Goal: Information Seeking & Learning: Learn about a topic

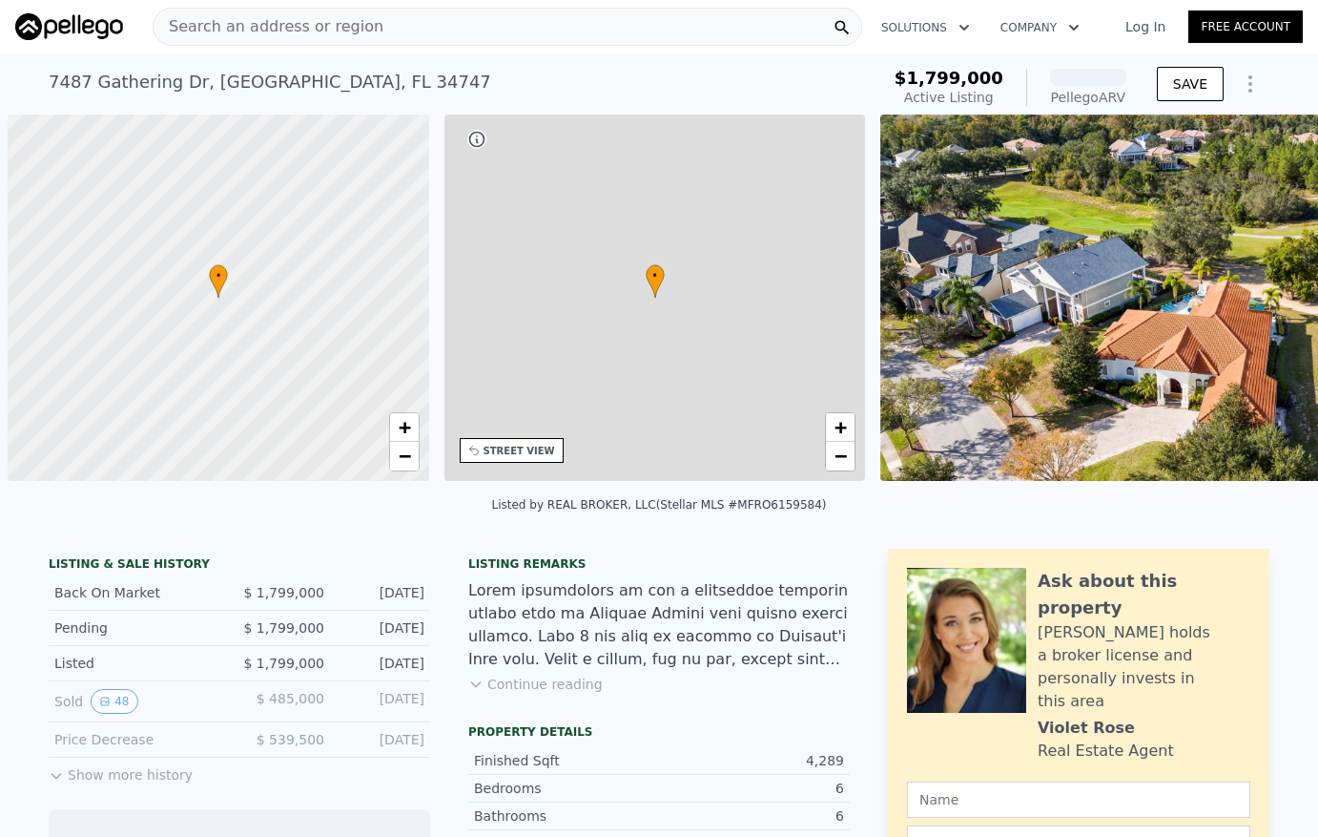
scroll to position [0, 8]
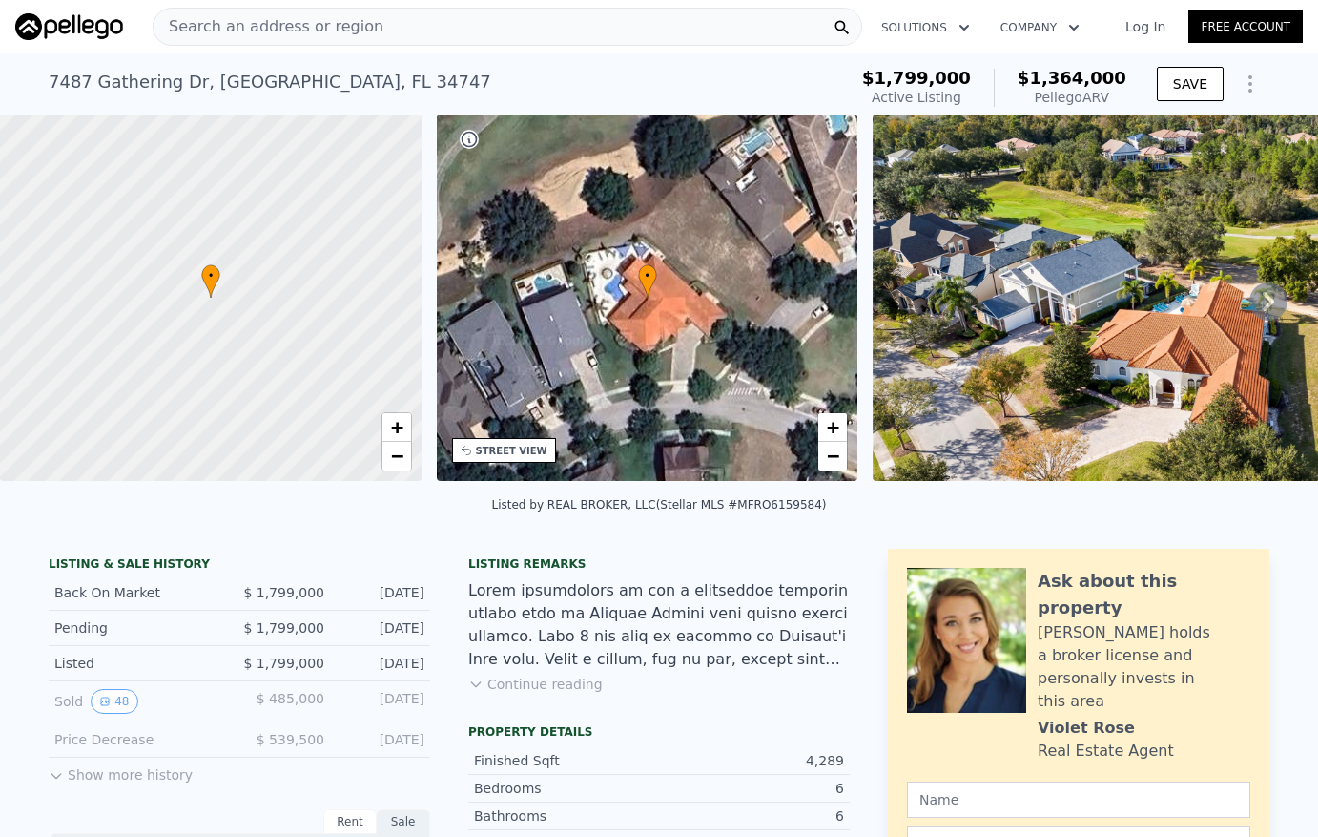
click at [358, 27] on div "Search an address or region" at bounding box center [508, 27] width 710 height 38
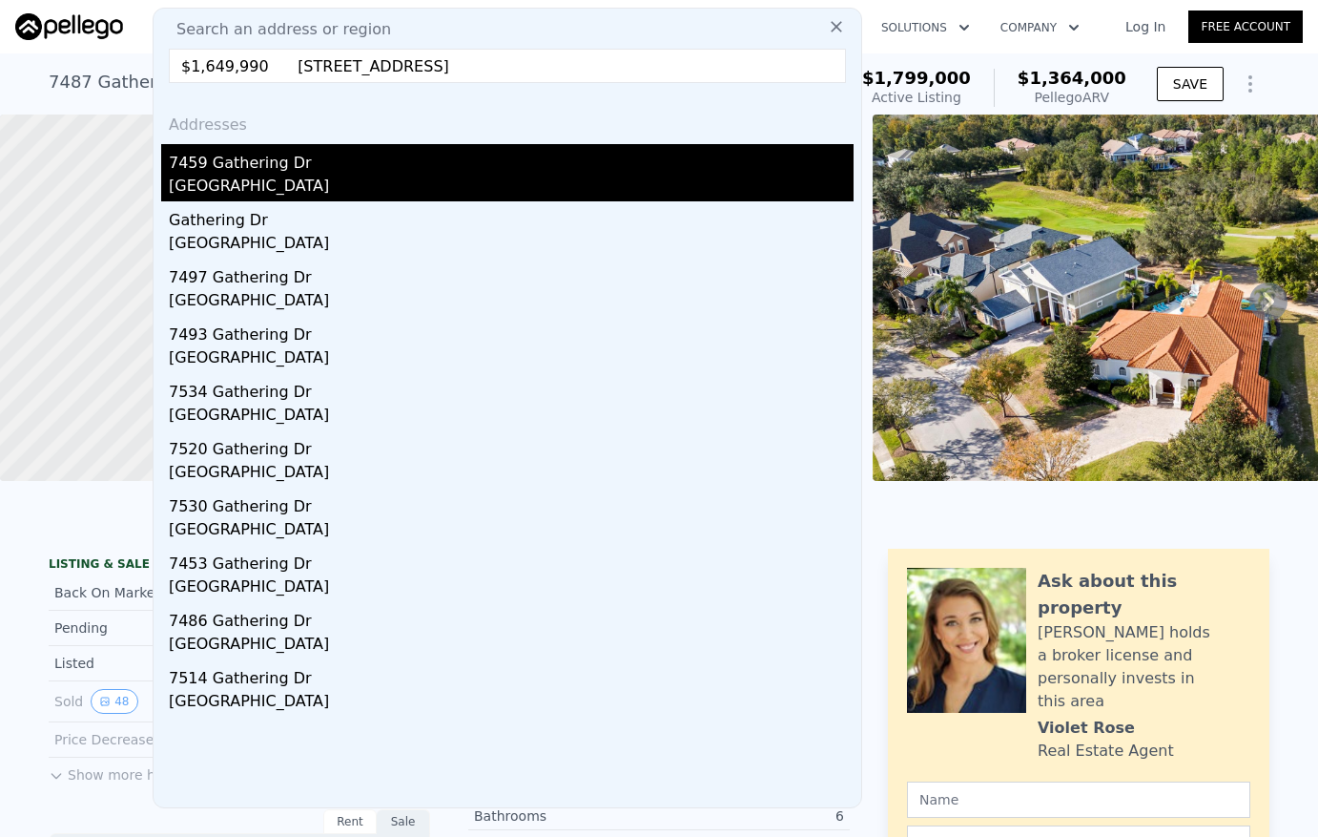
type input "$1,649,990 [STREET_ADDRESS]"
click at [260, 168] on div "7459 Gathering Dr" at bounding box center [511, 159] width 685 height 31
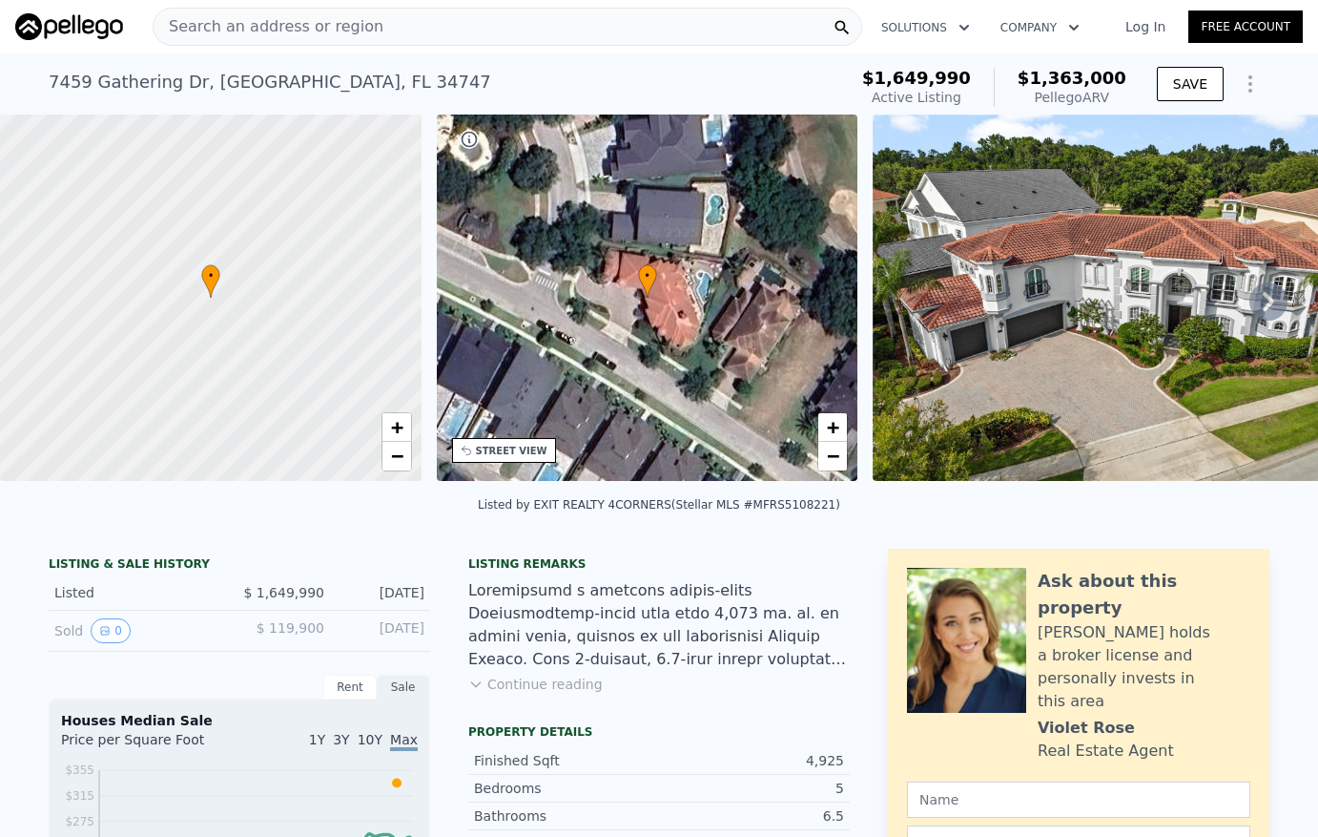
click at [1092, 95] on div "Pellego ARV" at bounding box center [1072, 97] width 109 height 19
click at [1246, 85] on icon "Show Options" at bounding box center [1250, 83] width 23 height 23
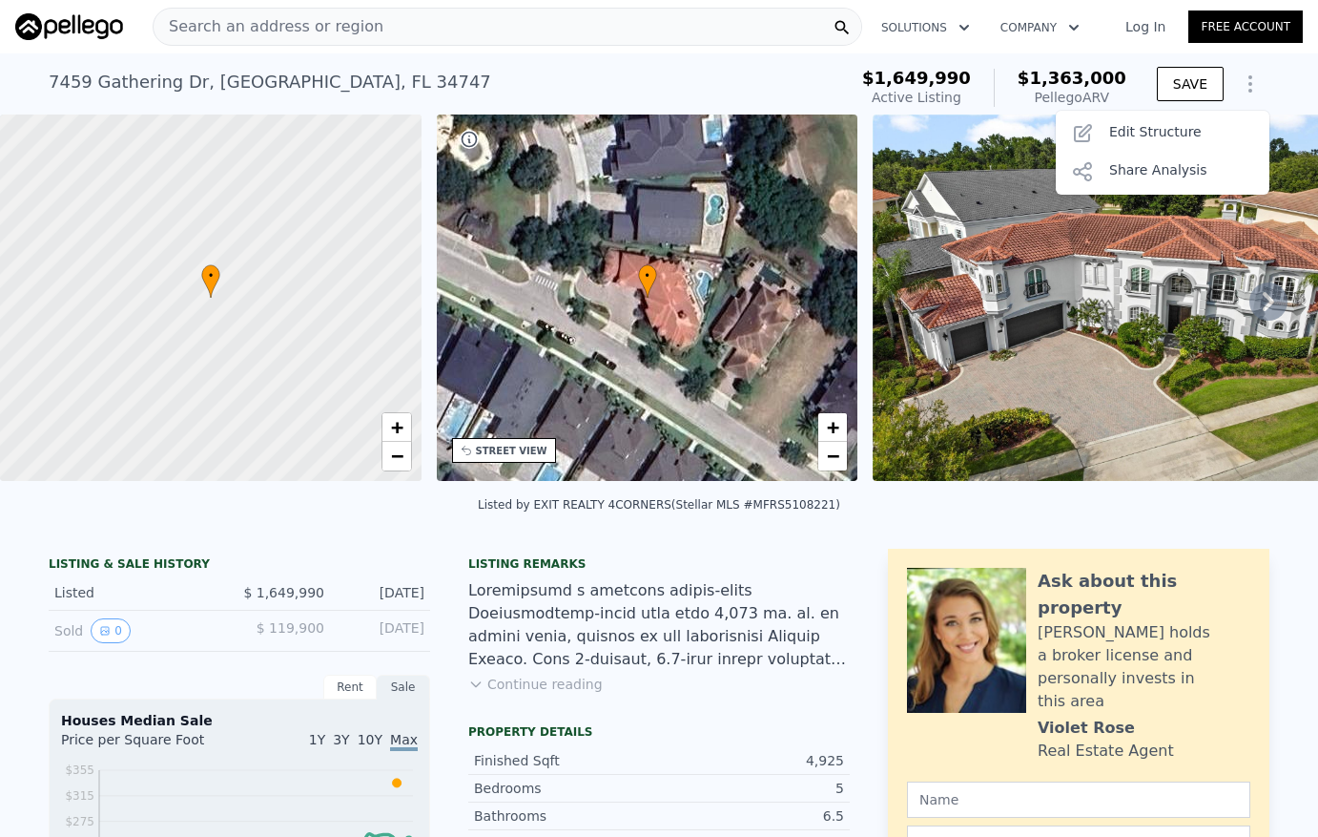
click at [827, 532] on div "Listed by EXIT REALTY 4CORNERS (Stellar MLS #MFRS5108221)" at bounding box center [659, 510] width 1318 height 46
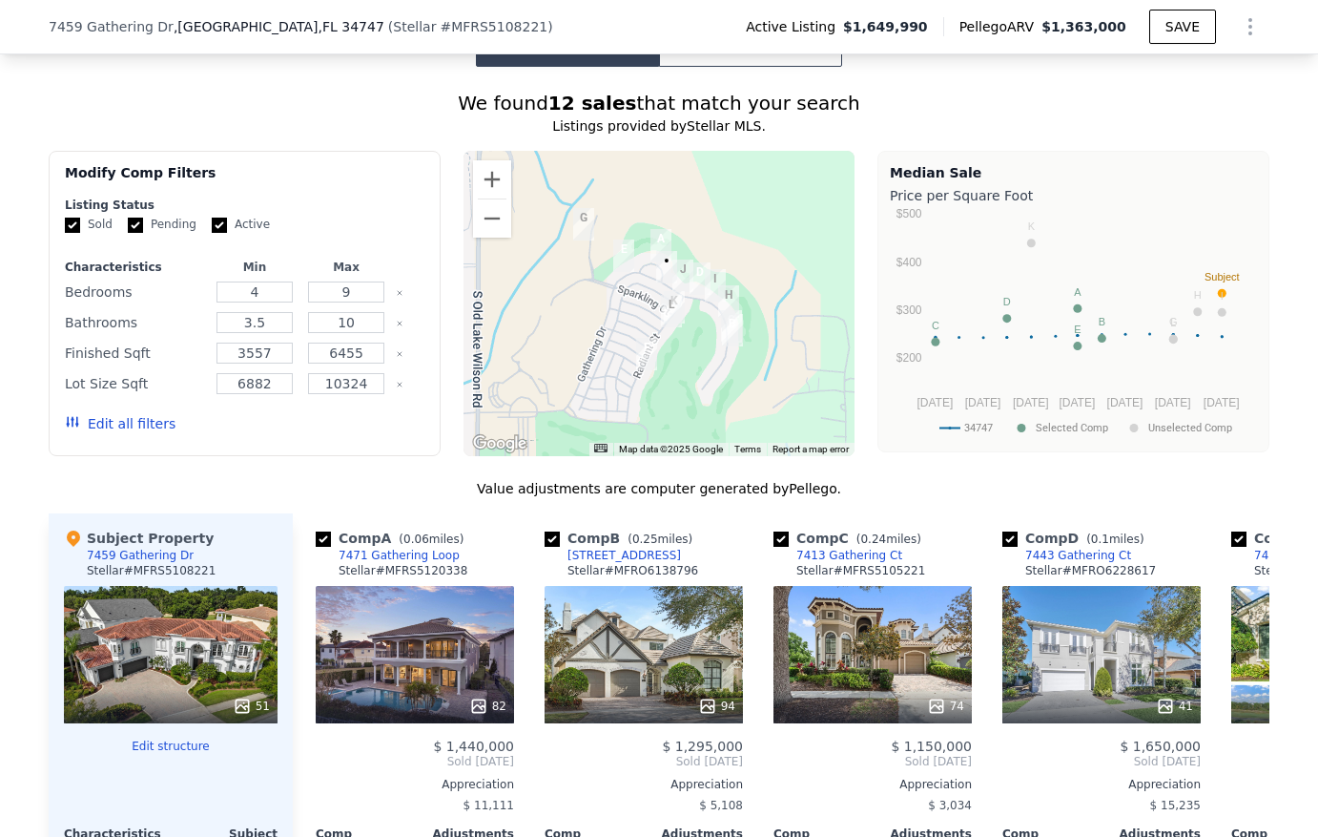
scroll to position [1908, 0]
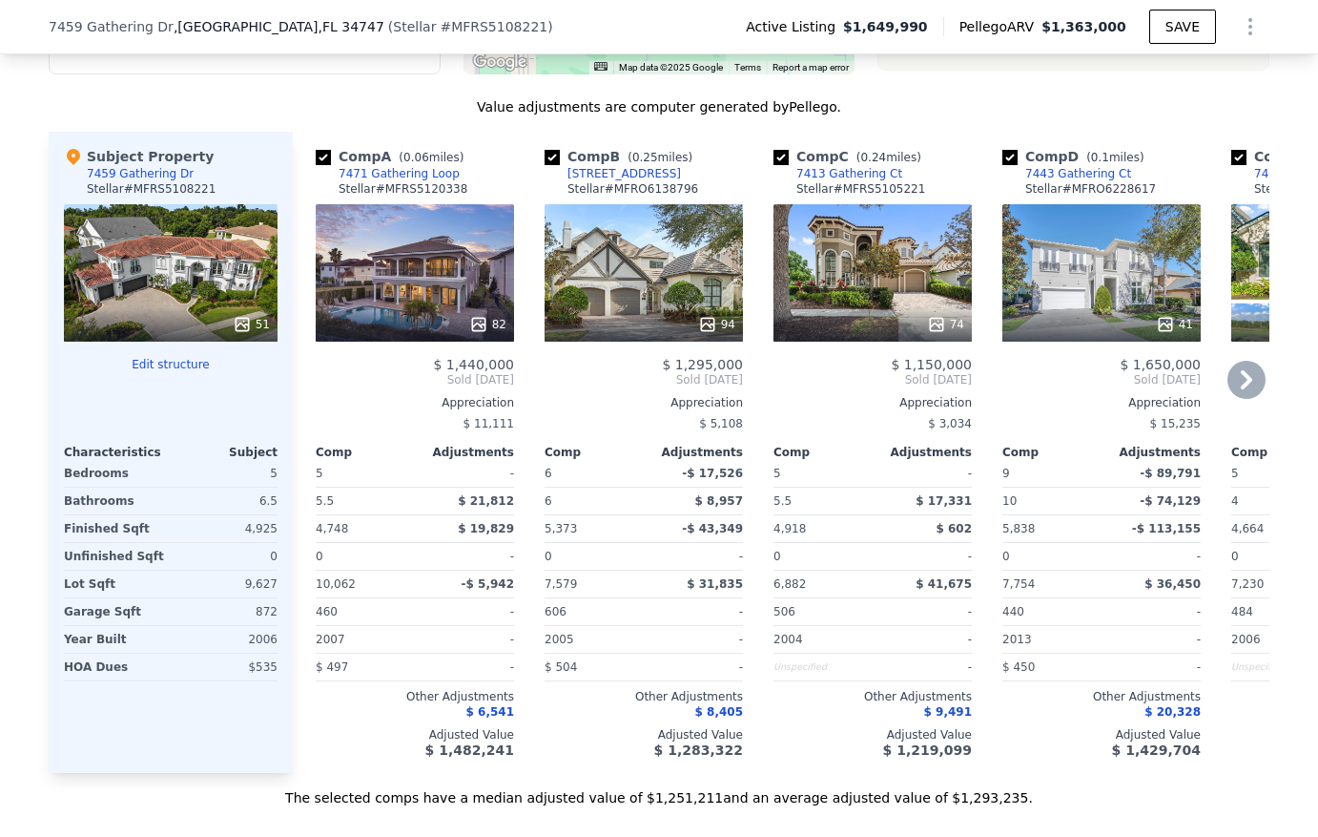
drag, startPoint x: 412, startPoint y: 295, endPoint x: 365, endPoint y: 186, distance: 118.4
click at [1248, 392] on icon at bounding box center [1247, 380] width 38 height 38
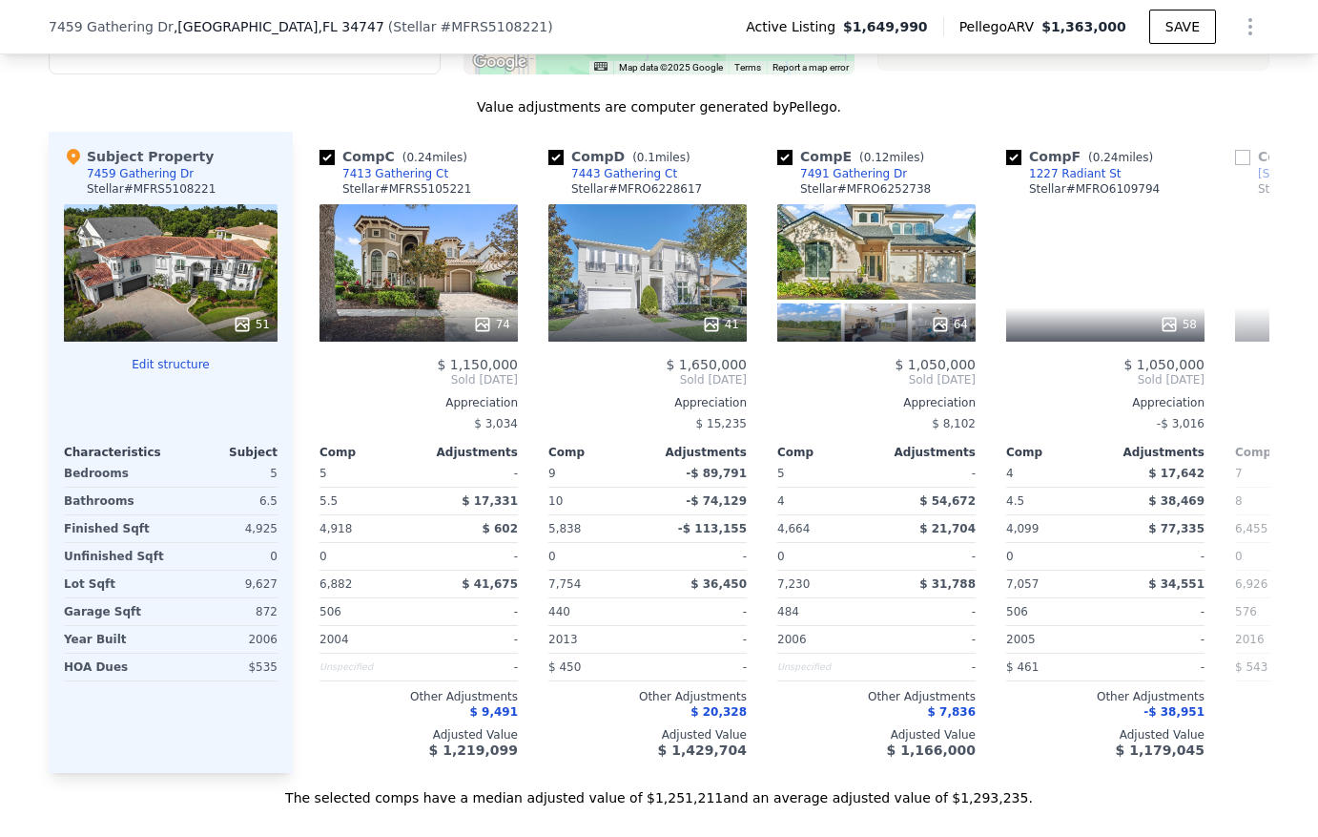
scroll to position [0, 458]
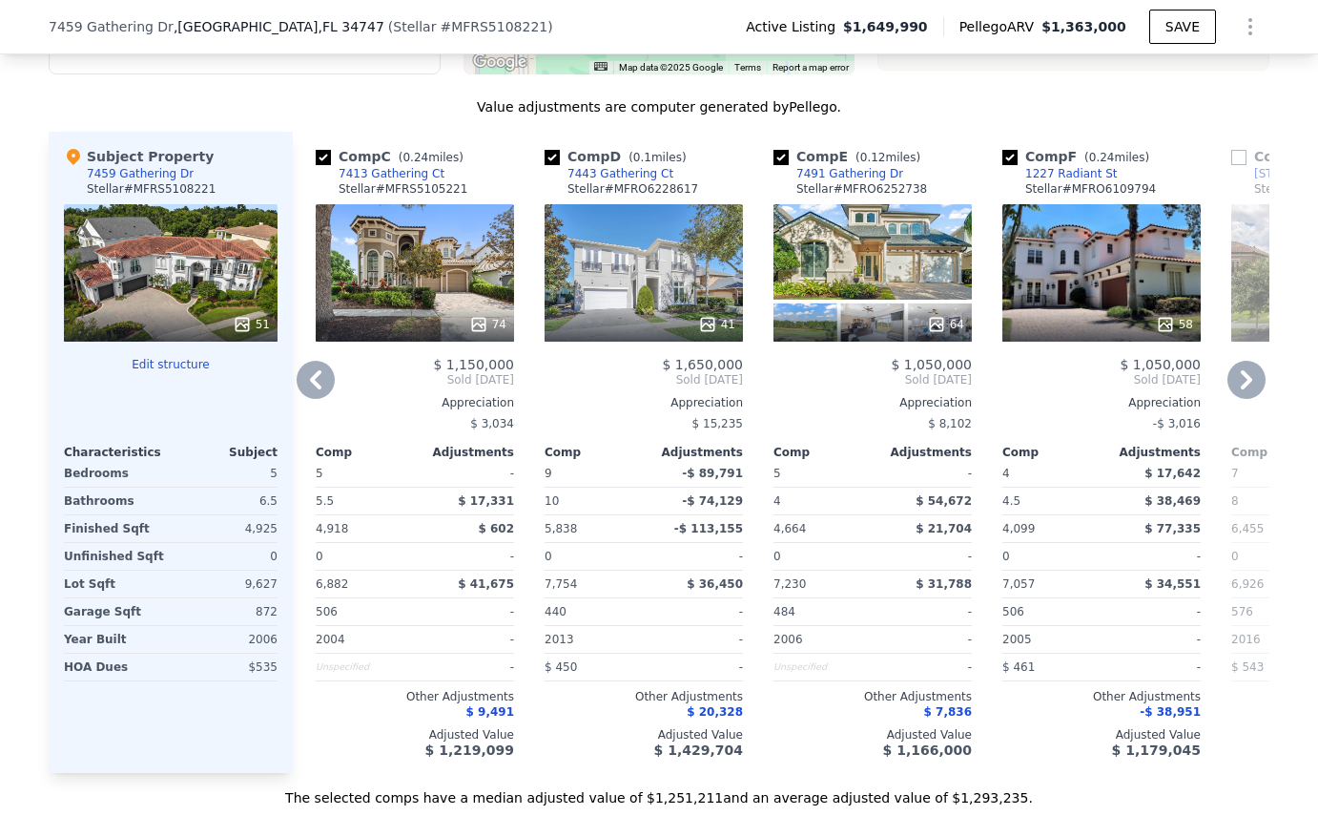
drag, startPoint x: 1106, startPoint y: 293, endPoint x: 1056, endPoint y: 270, distance: 54.6
drag, startPoint x: 1056, startPoint y: 270, endPoint x: 1006, endPoint y: 428, distance: 165.9
click at [1006, 428] on div "-$ 3,016" at bounding box center [1102, 423] width 198 height 27
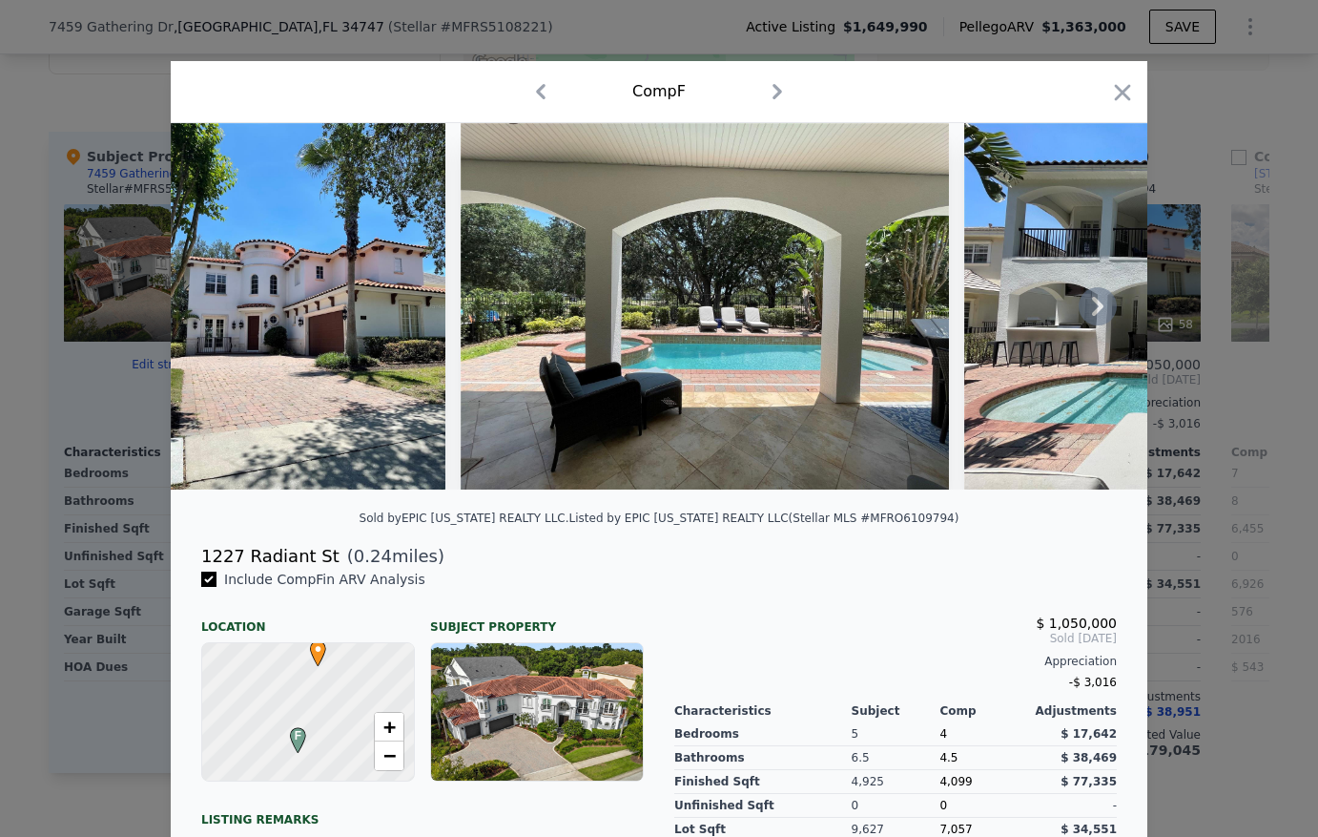
click at [1096, 312] on icon at bounding box center [1098, 306] width 38 height 38
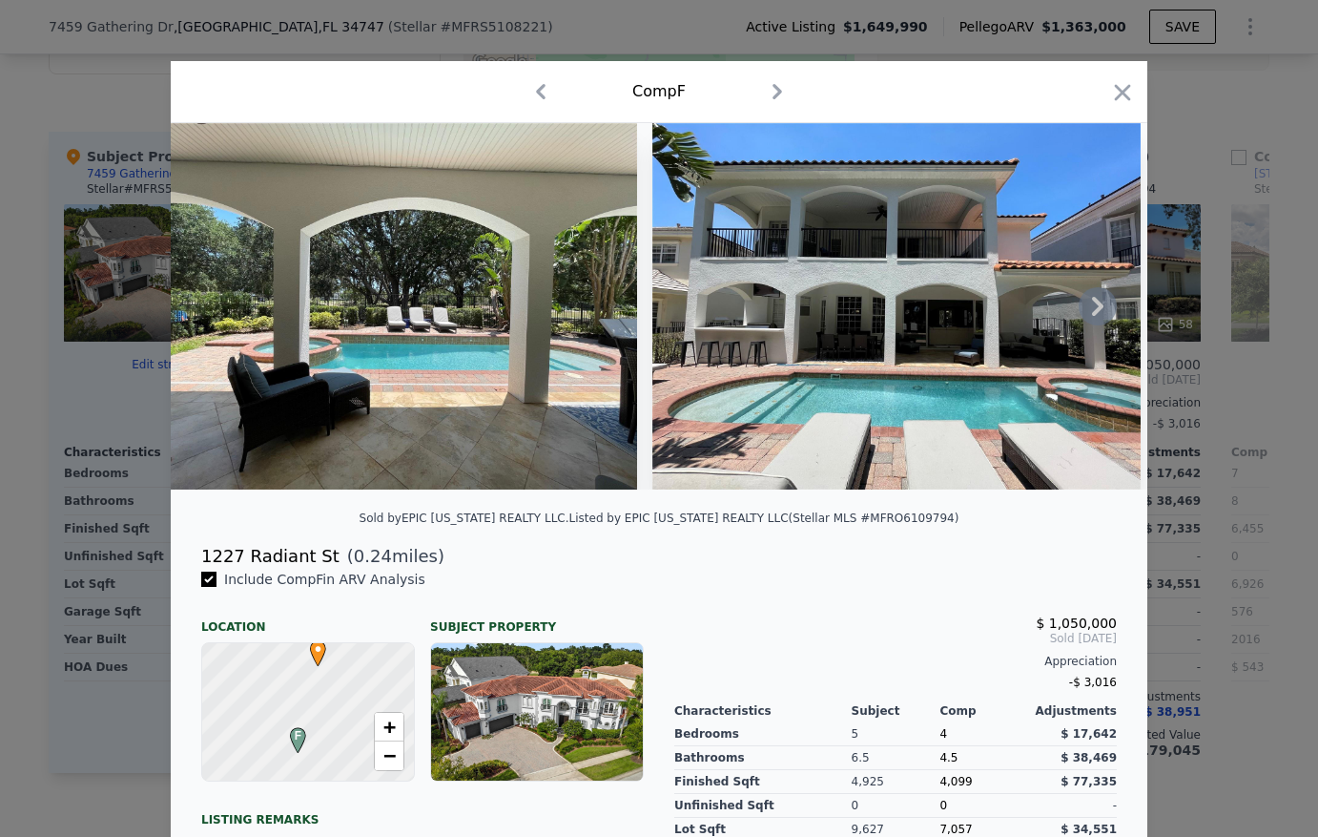
click at [1096, 312] on img at bounding box center [896, 306] width 488 height 366
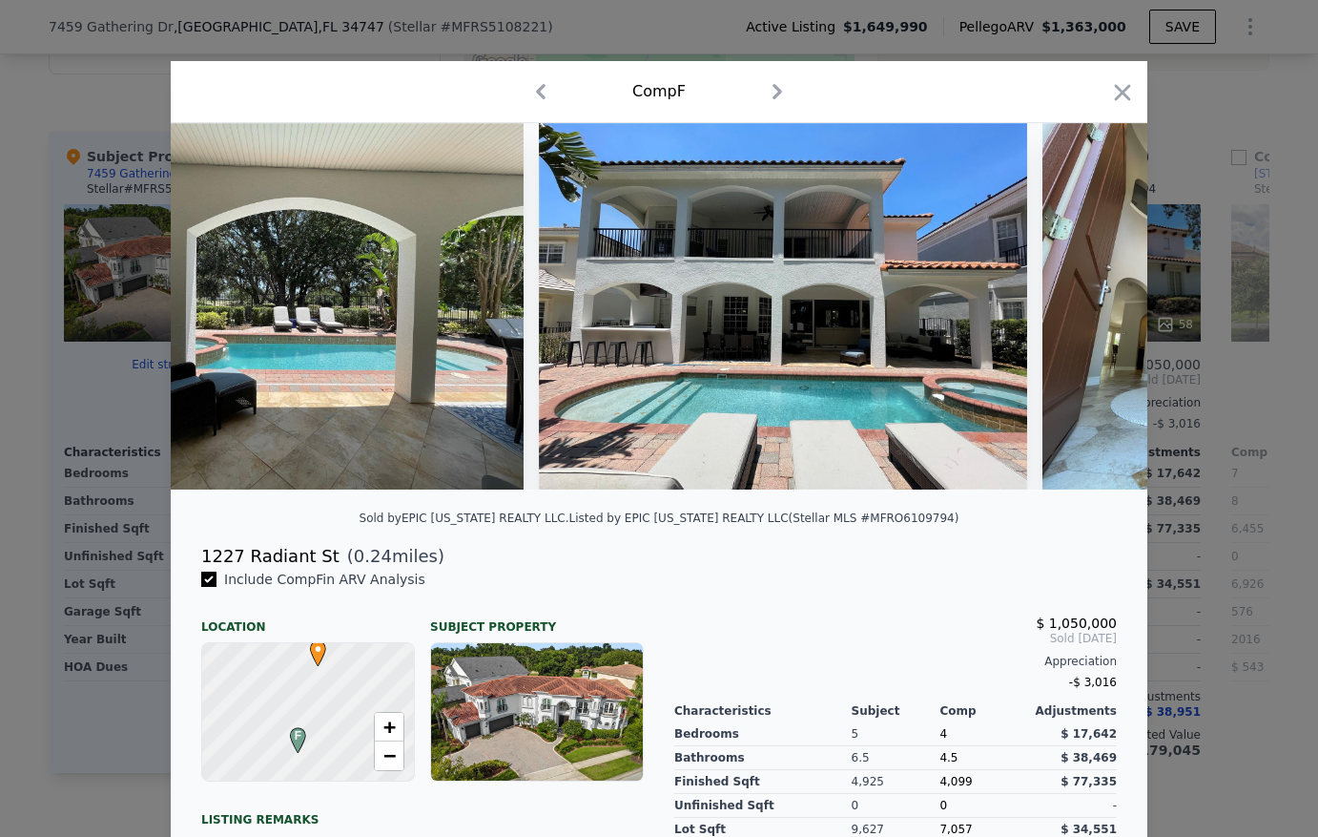
scroll to position [0, 458]
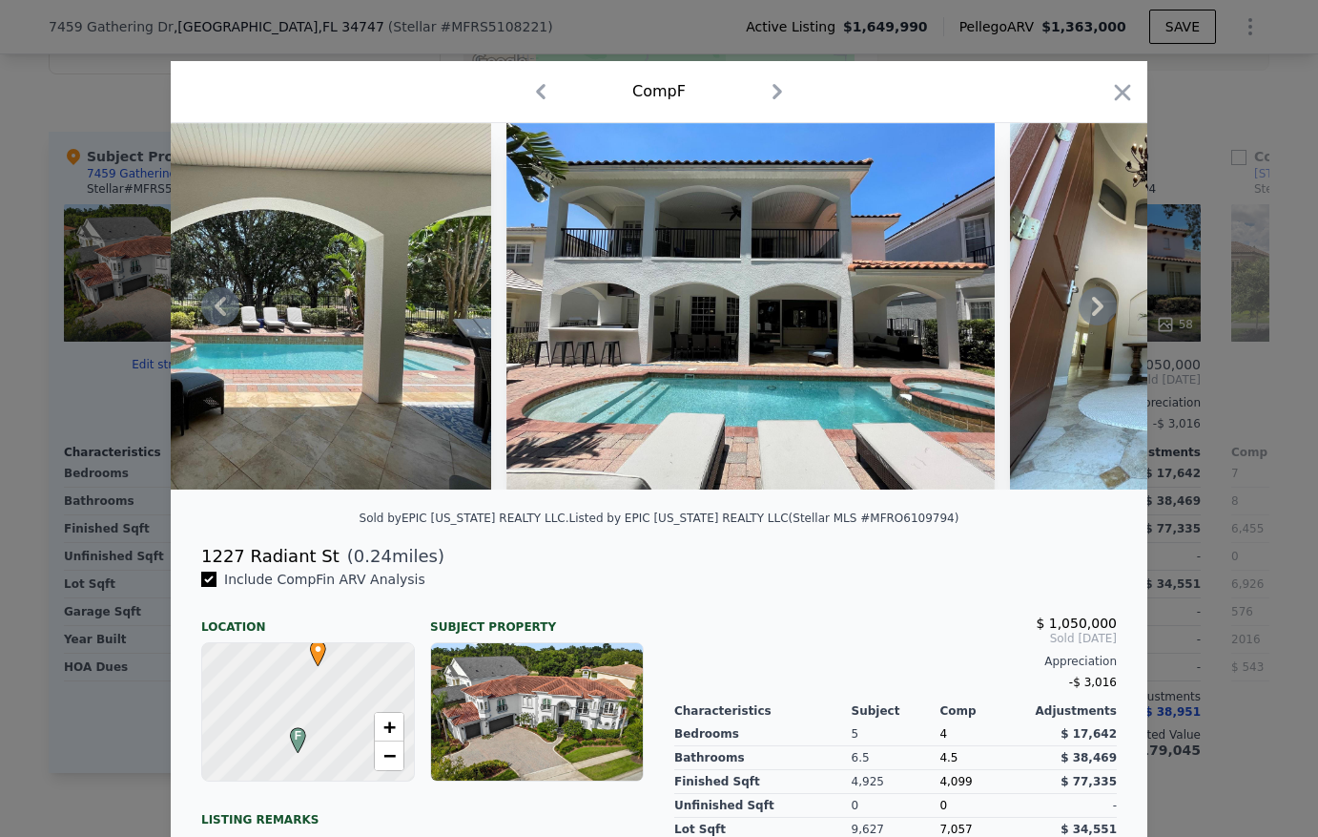
click at [1096, 312] on icon at bounding box center [1098, 306] width 38 height 38
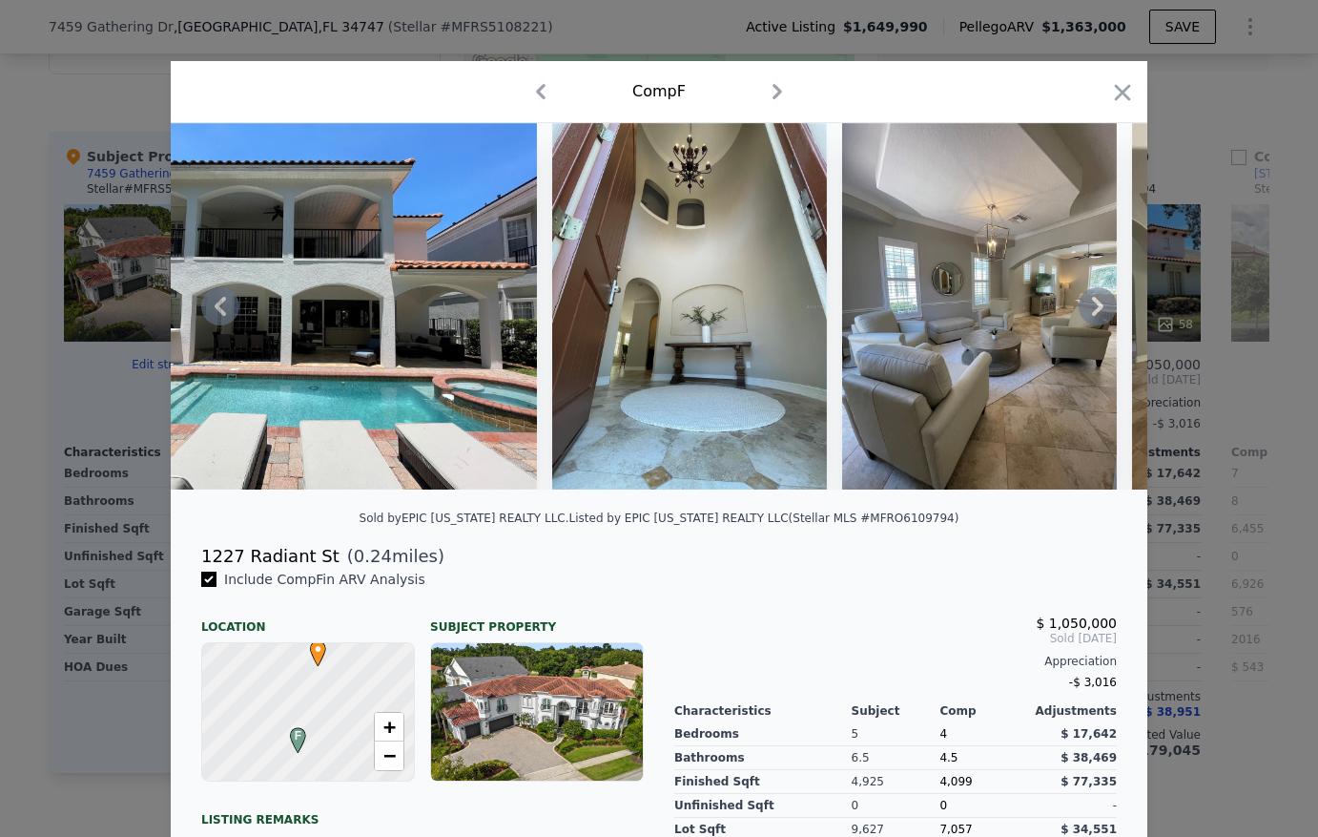
click at [1096, 312] on icon at bounding box center [1098, 306] width 38 height 38
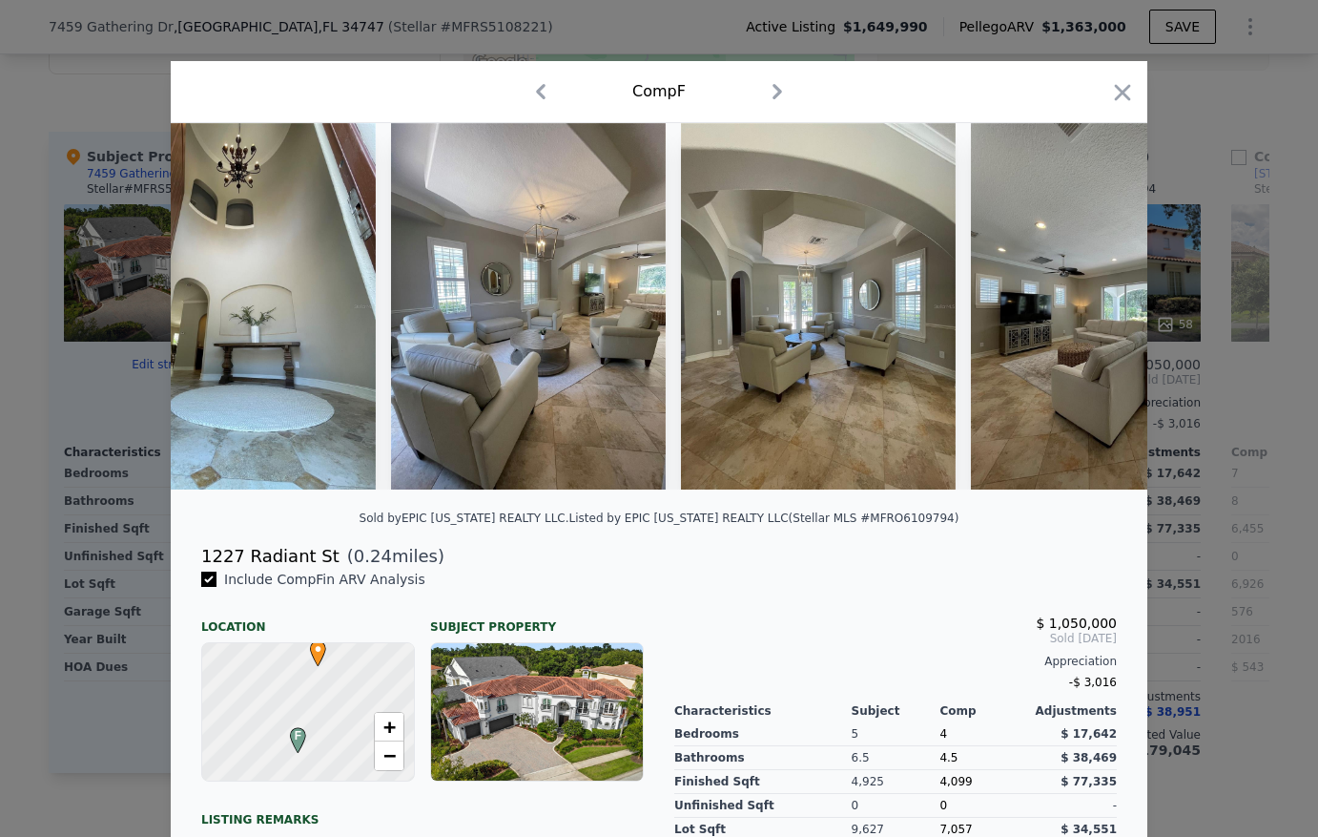
scroll to position [0, 1374]
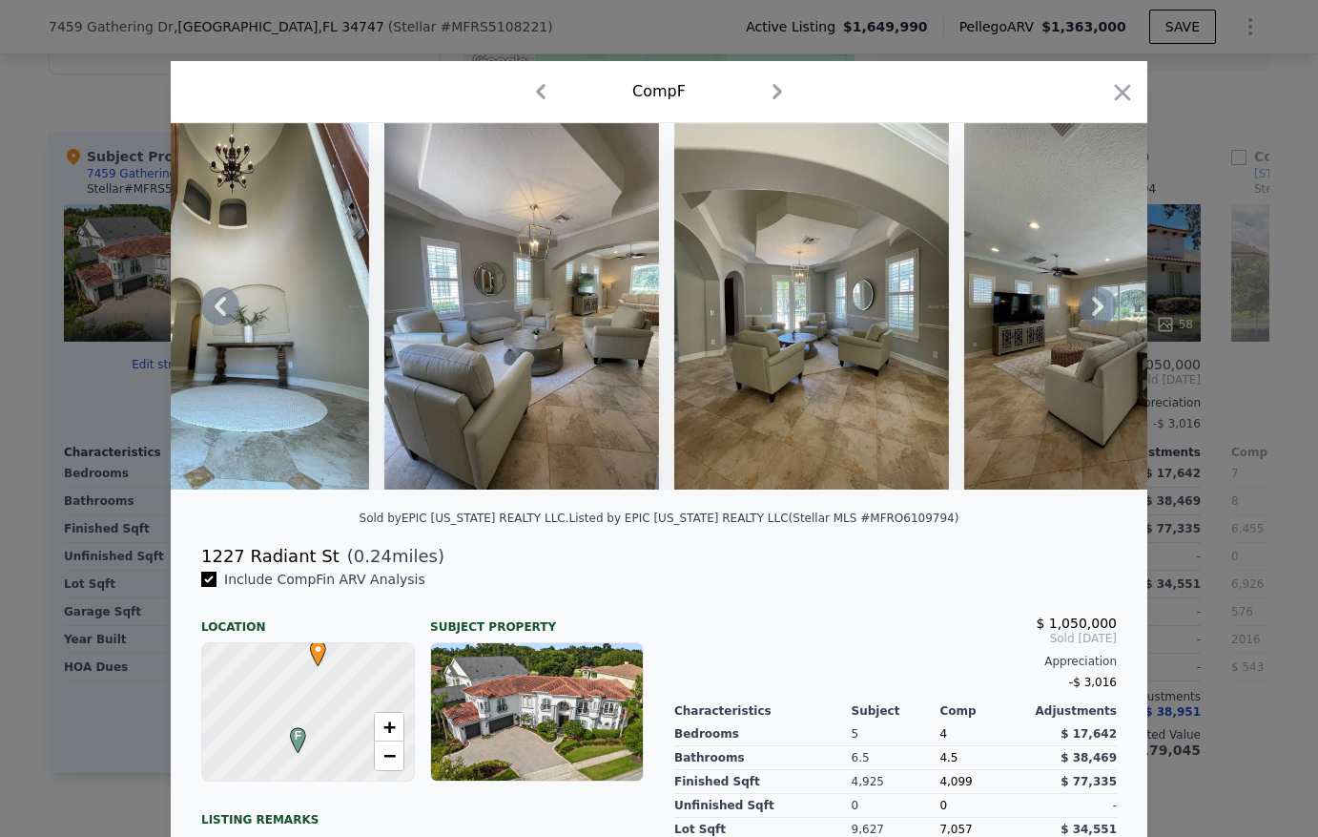
click at [1096, 312] on icon at bounding box center [1098, 306] width 38 height 38
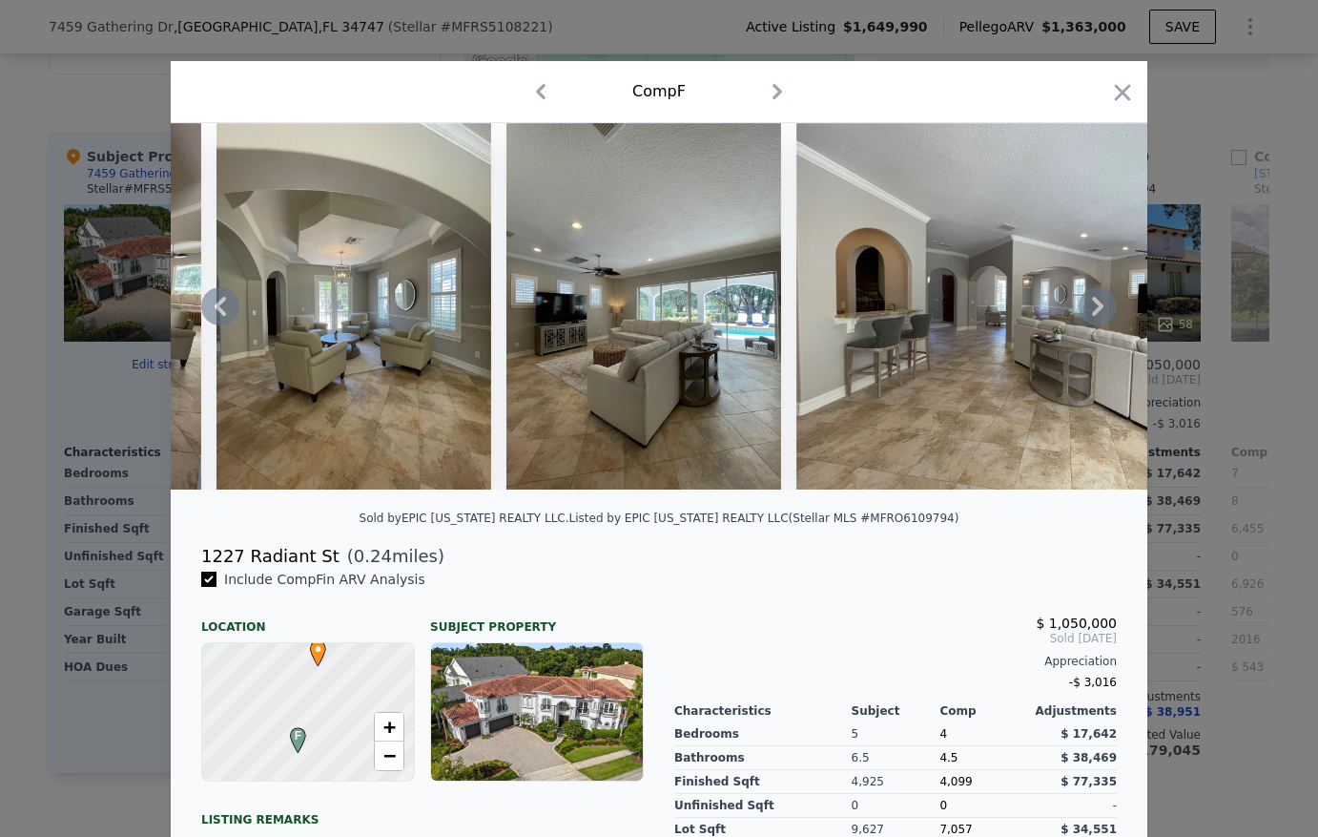
click at [1096, 312] on icon at bounding box center [1098, 306] width 38 height 38
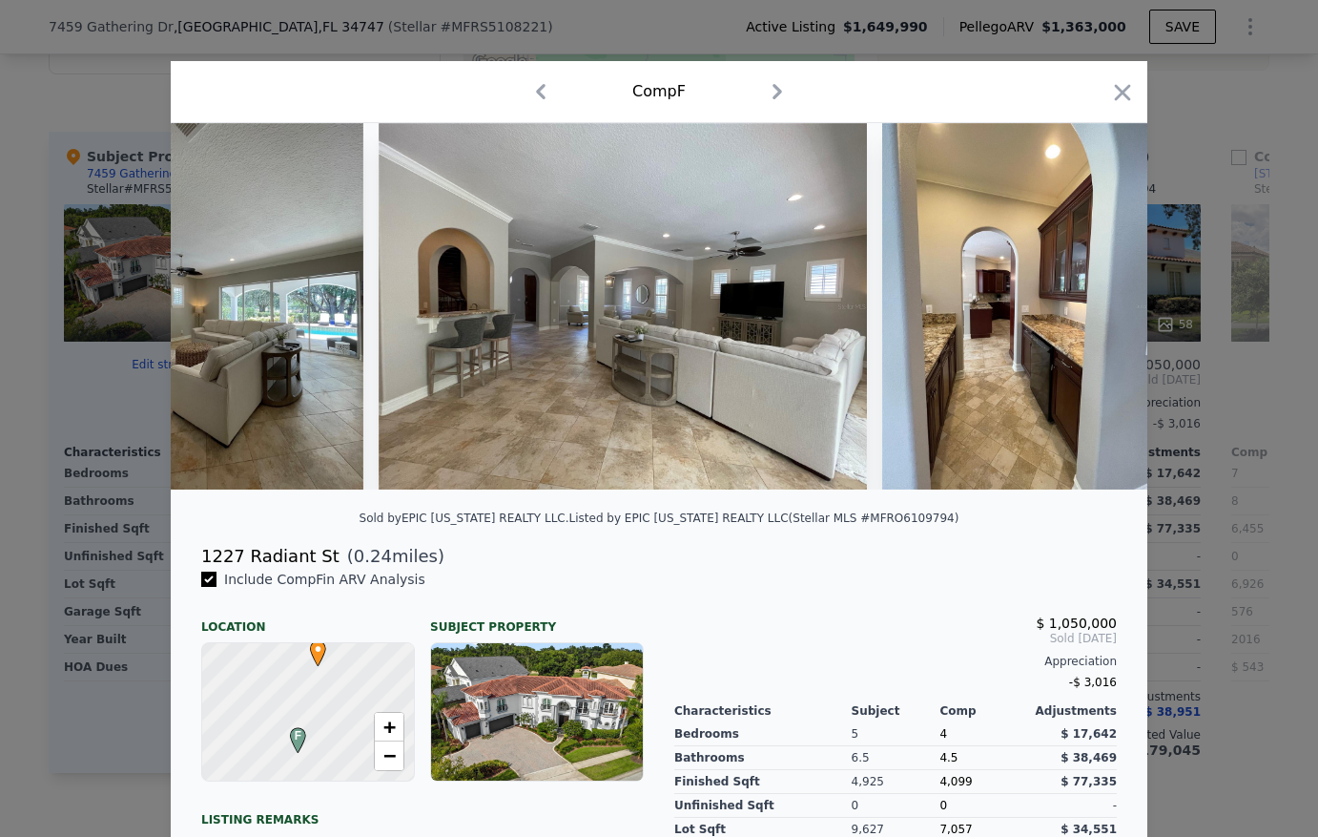
scroll to position [0, 2289]
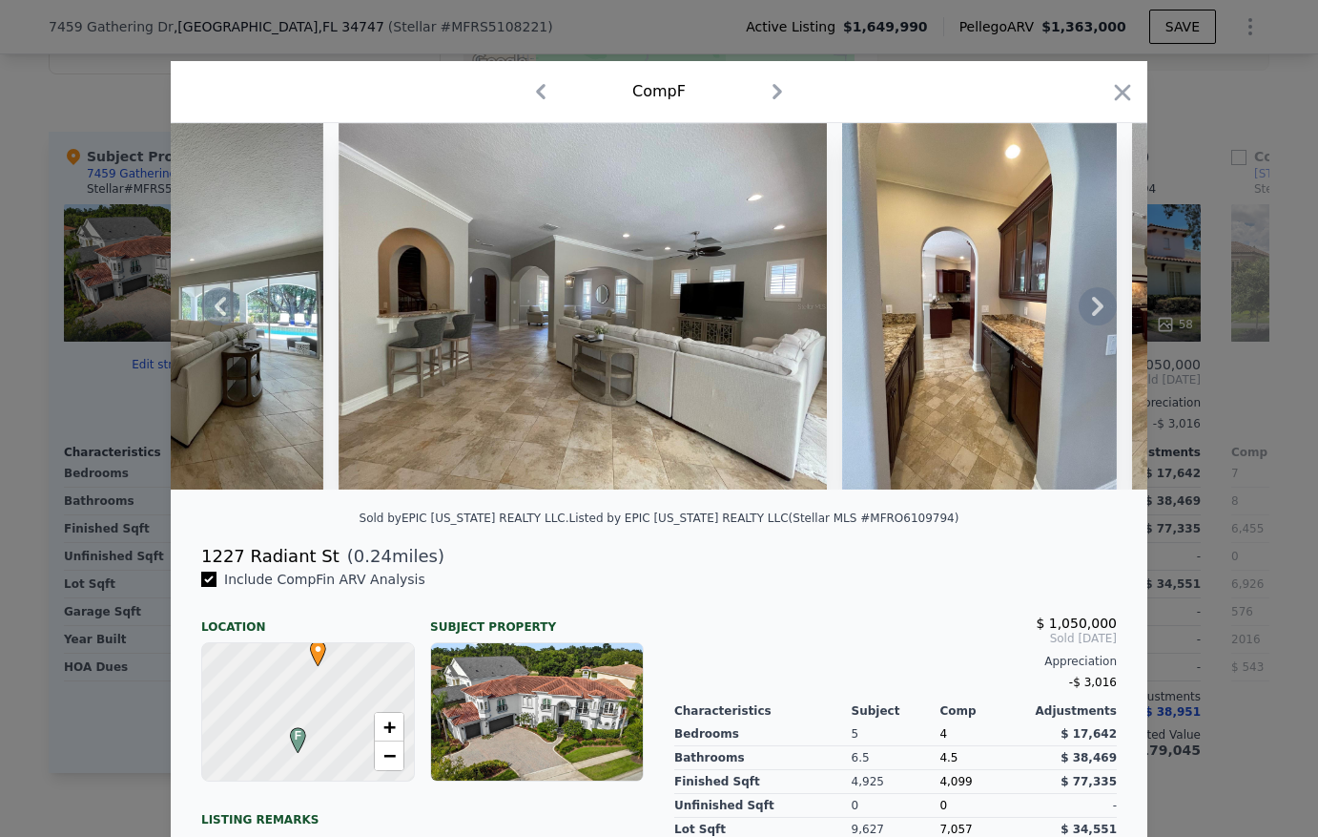
click at [1096, 312] on icon at bounding box center [1098, 306] width 38 height 38
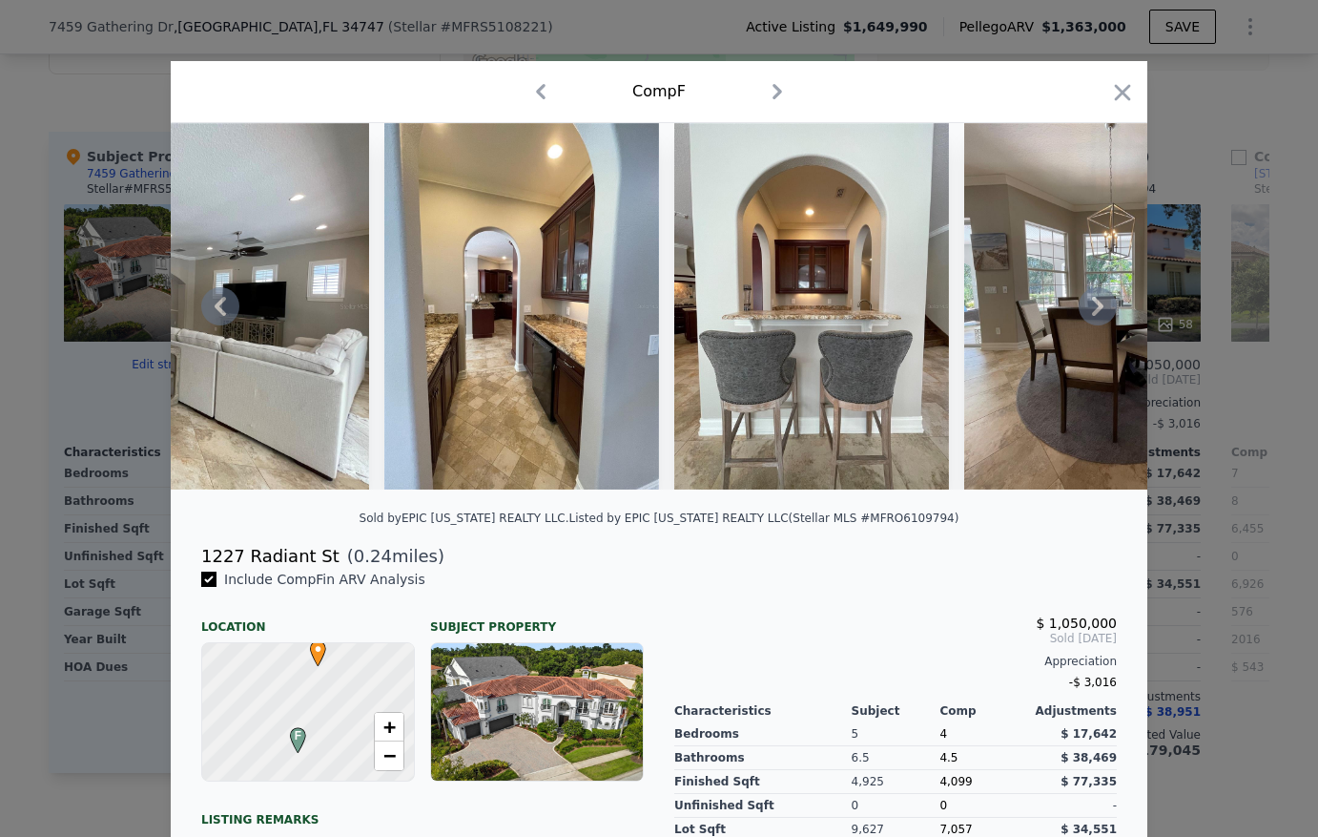
click at [1096, 312] on icon at bounding box center [1098, 306] width 38 height 38
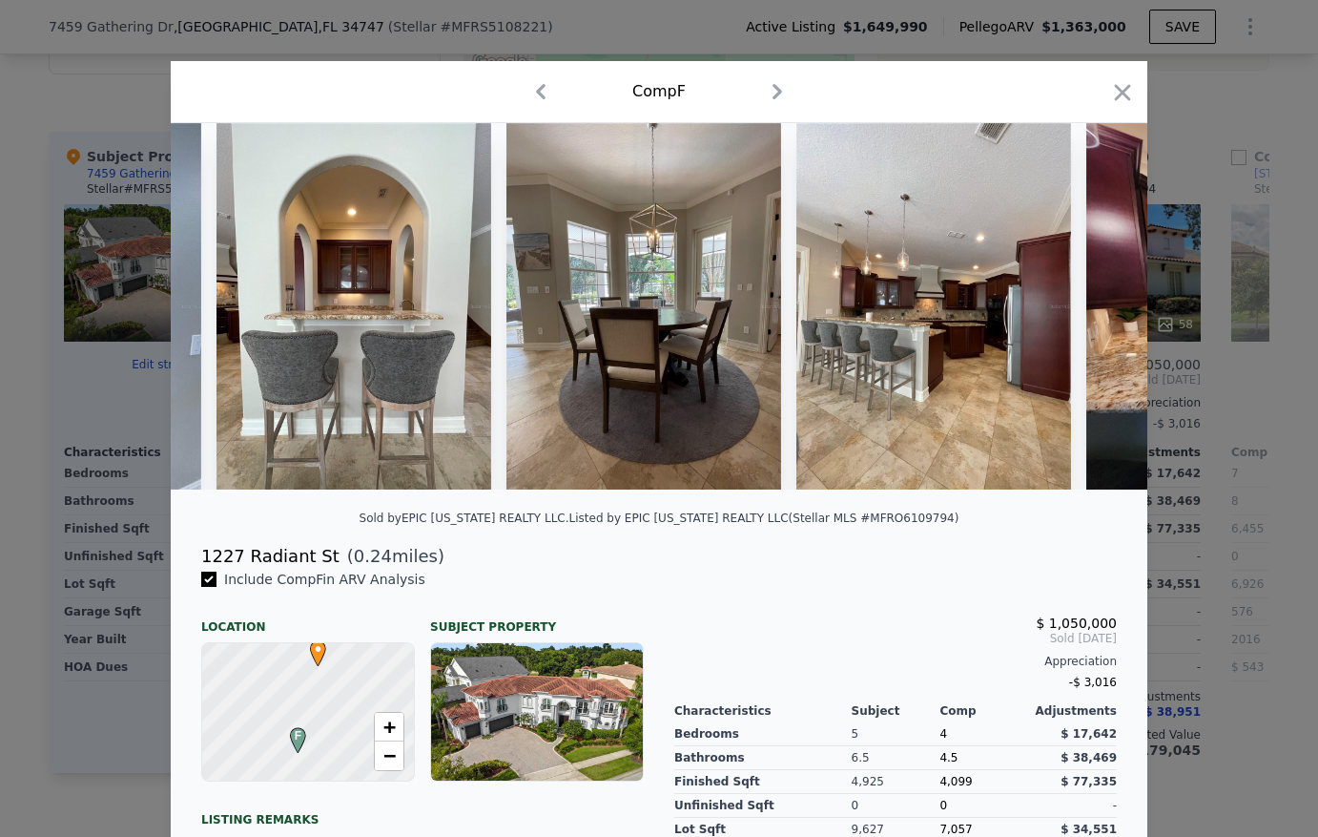
click at [1096, 312] on img at bounding box center [1330, 306] width 488 height 366
click at [1096, 312] on icon at bounding box center [1098, 306] width 38 height 38
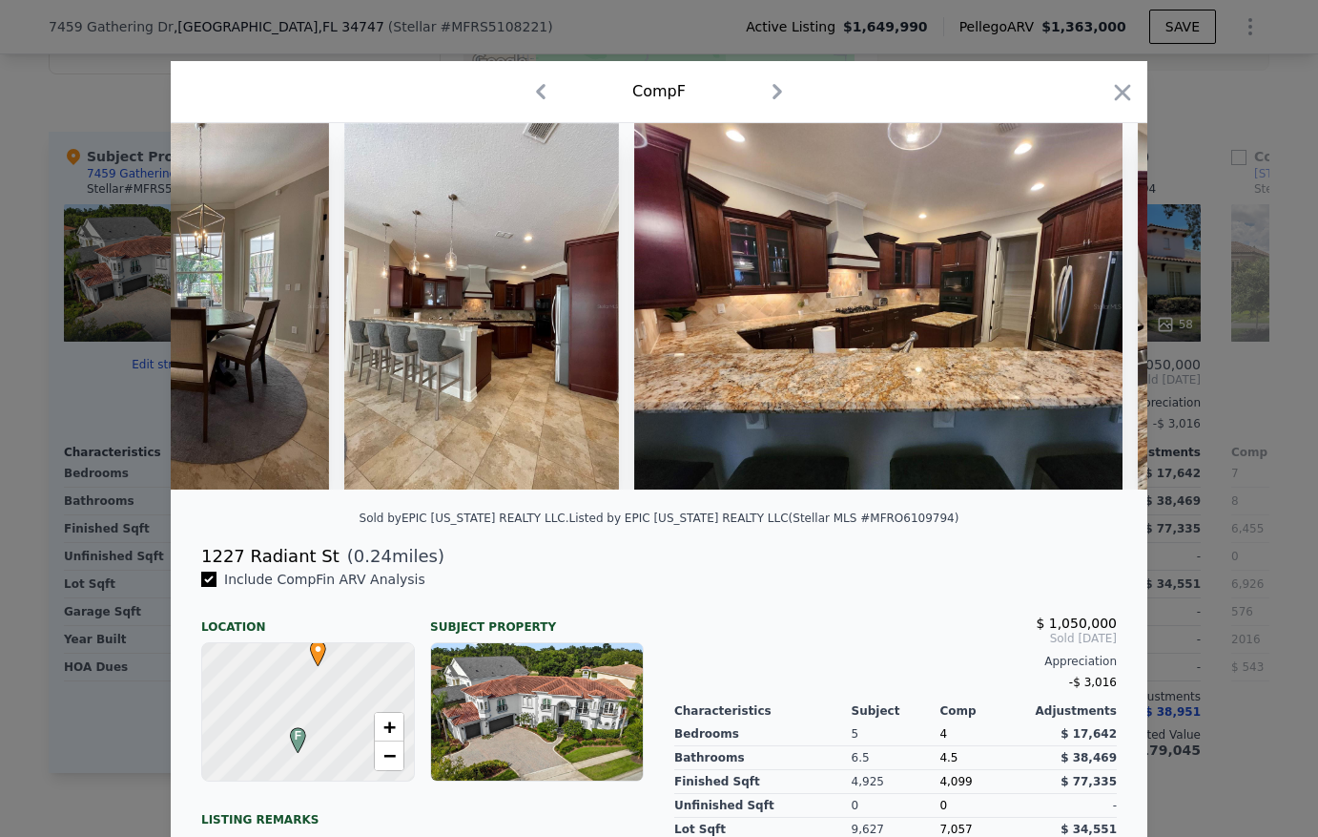
scroll to position [0, 3663]
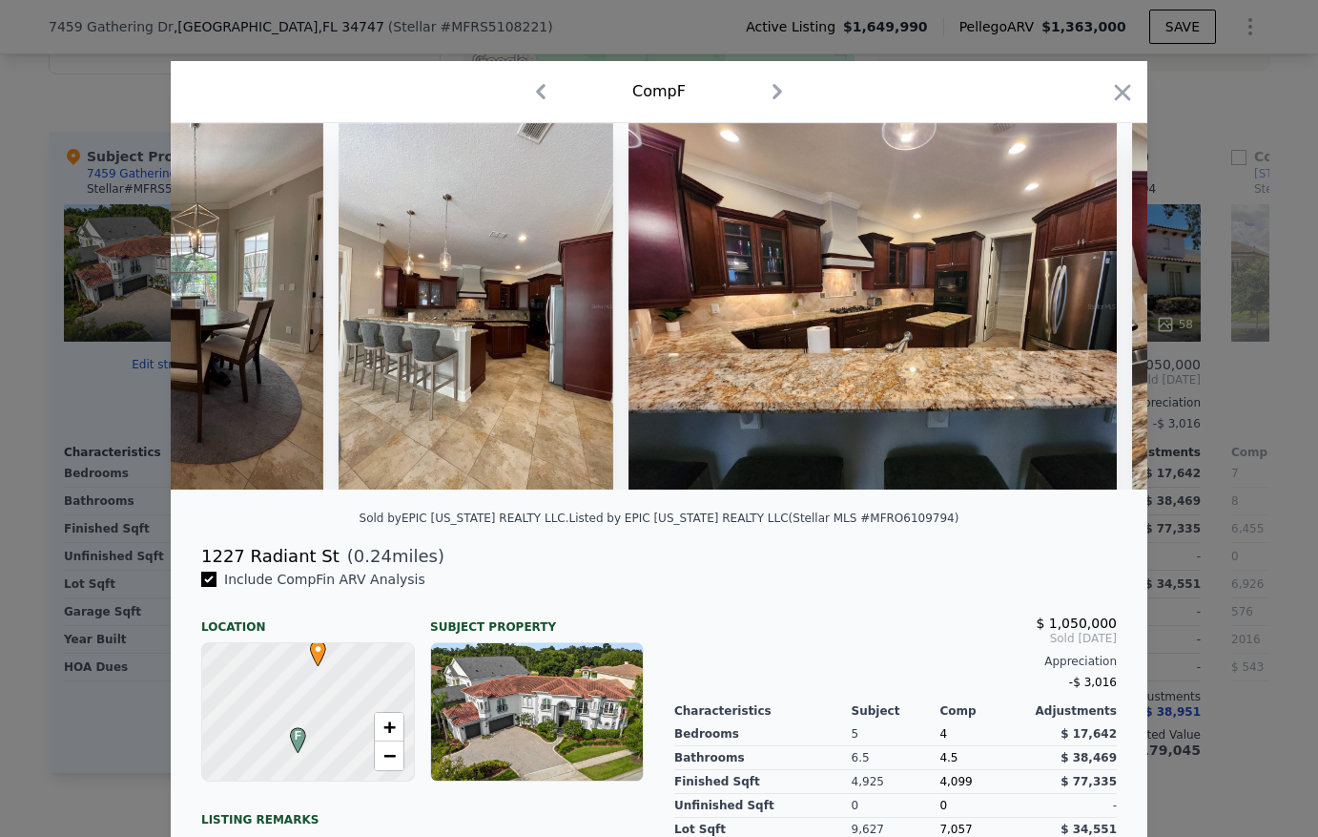
click at [1096, 312] on div at bounding box center [659, 306] width 977 height 366
click at [1092, 313] on icon at bounding box center [1097, 306] width 11 height 19
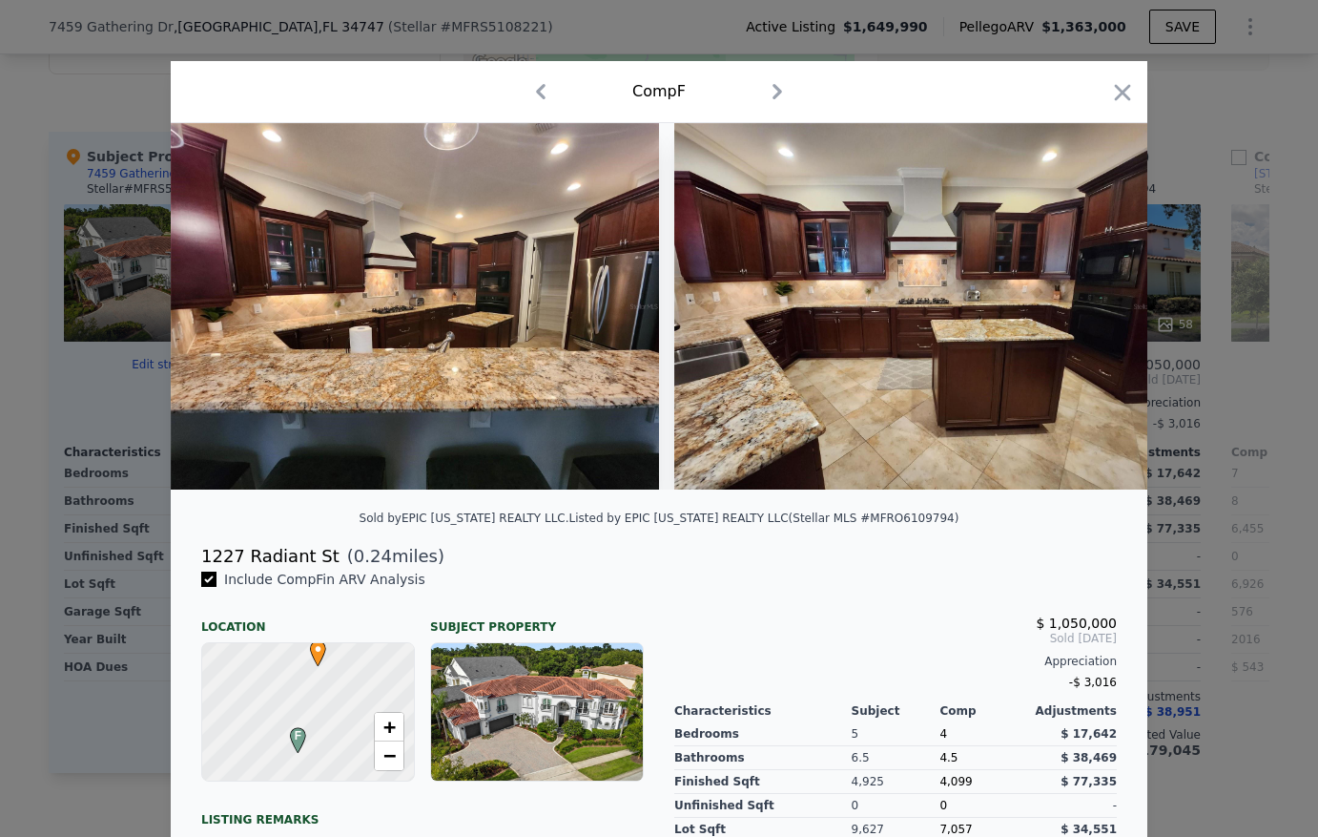
click at [1092, 313] on img at bounding box center [918, 306] width 488 height 366
click at [1092, 313] on icon at bounding box center [1097, 306] width 11 height 19
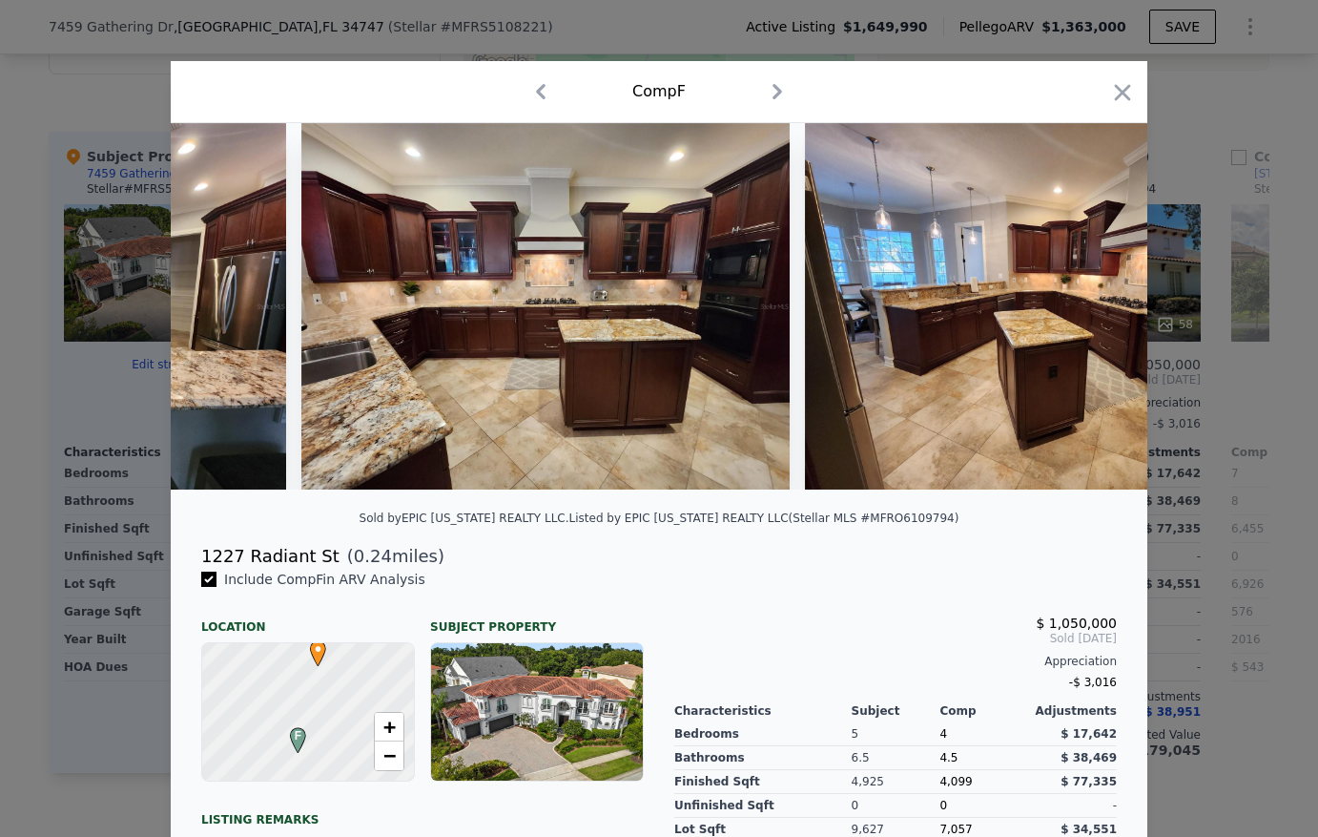
click at [1092, 313] on img at bounding box center [1049, 306] width 488 height 366
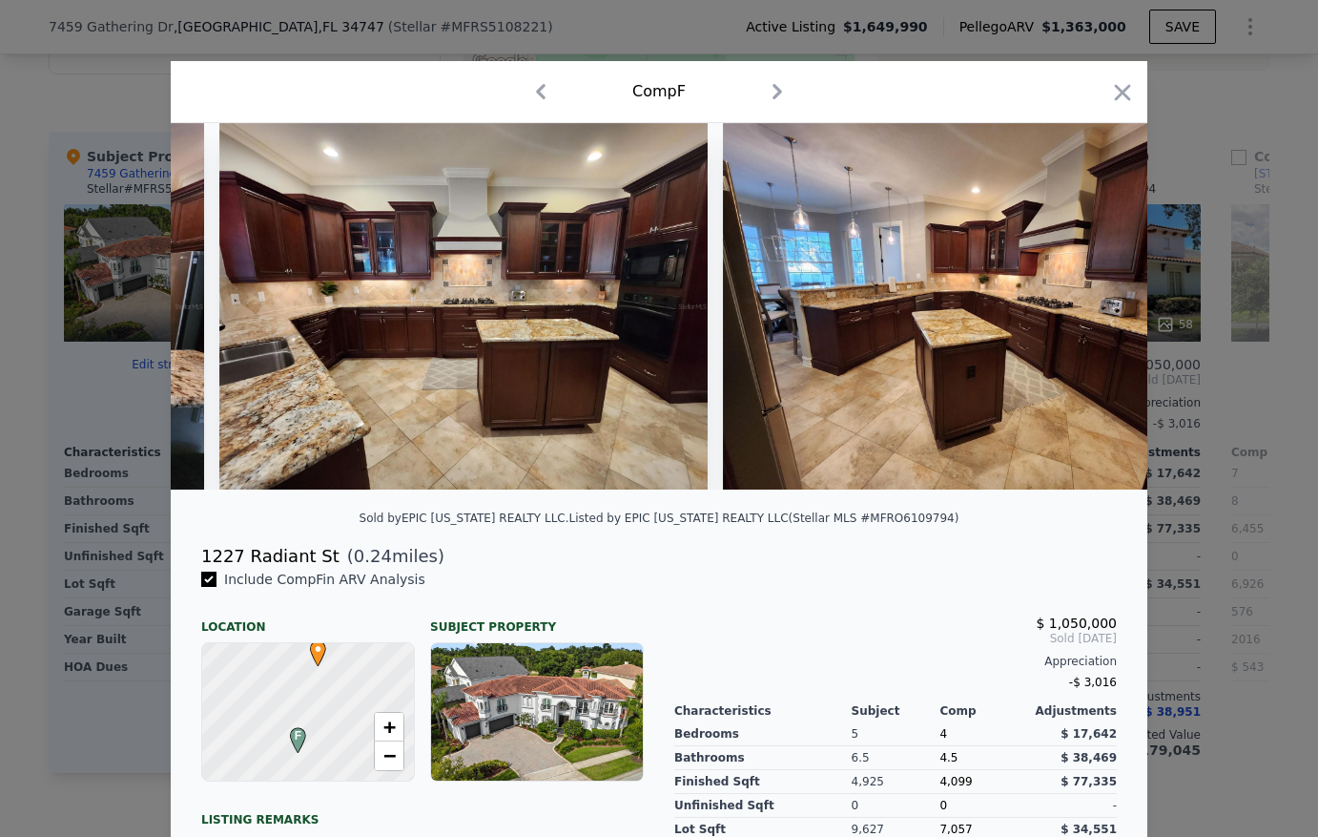
scroll to position [0, 4579]
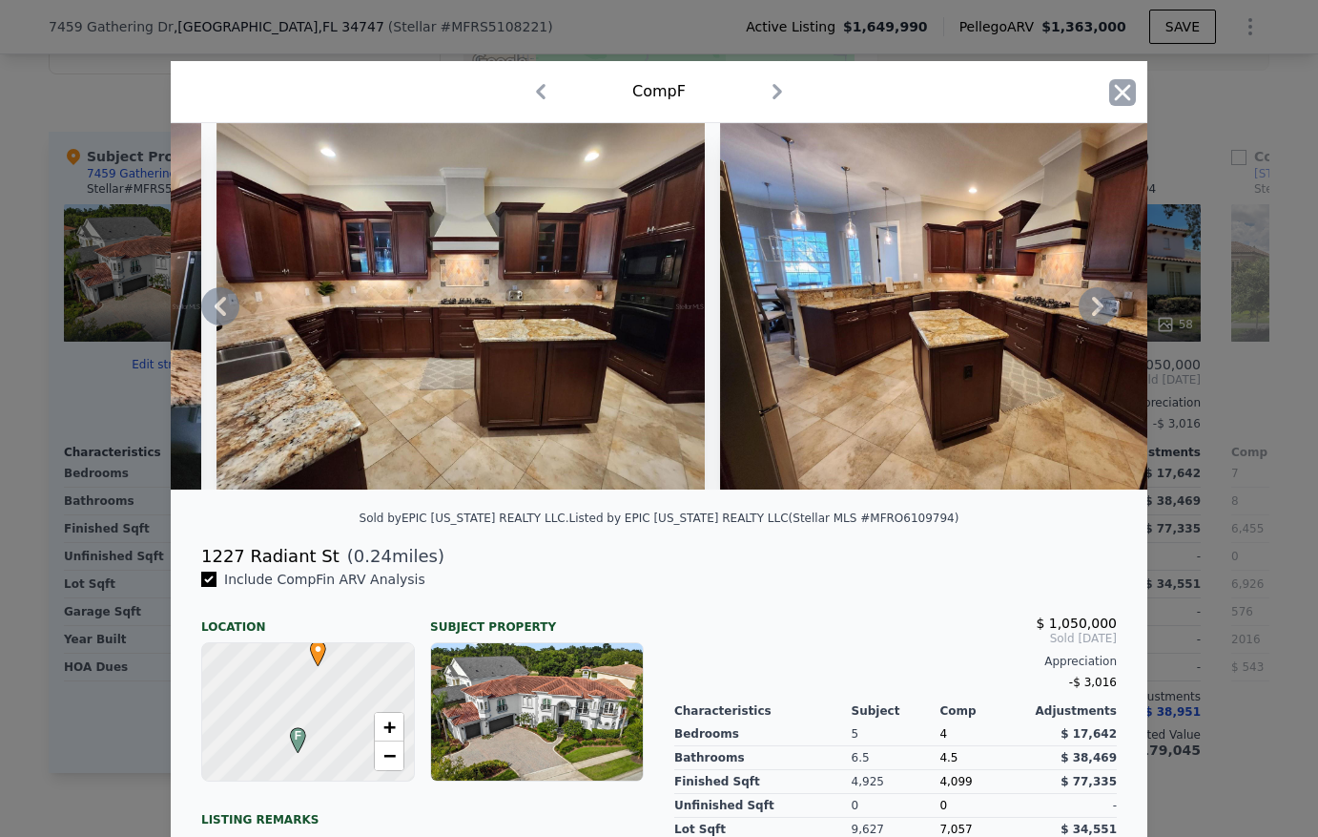
click at [1111, 92] on icon "button" at bounding box center [1122, 92] width 27 height 27
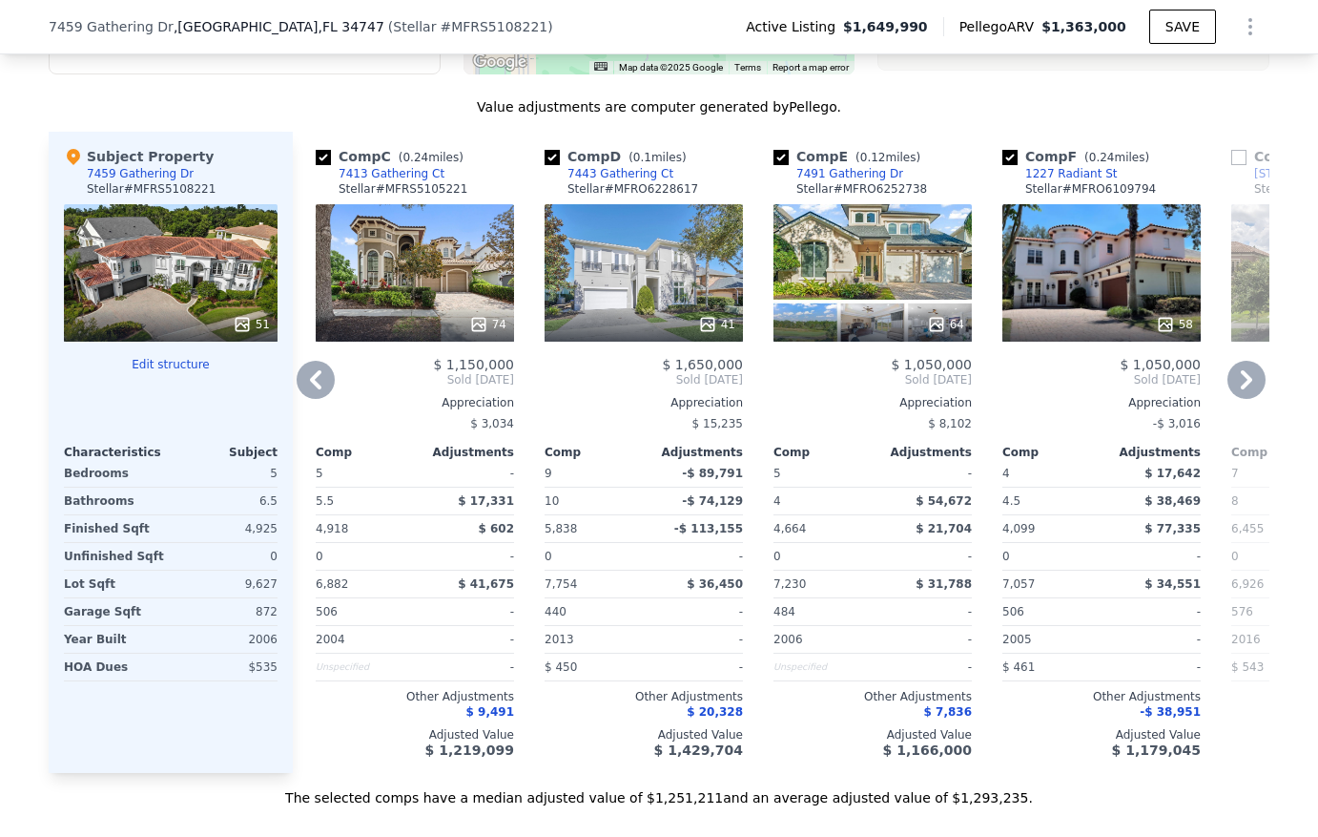
click at [1244, 399] on icon at bounding box center [1247, 380] width 38 height 38
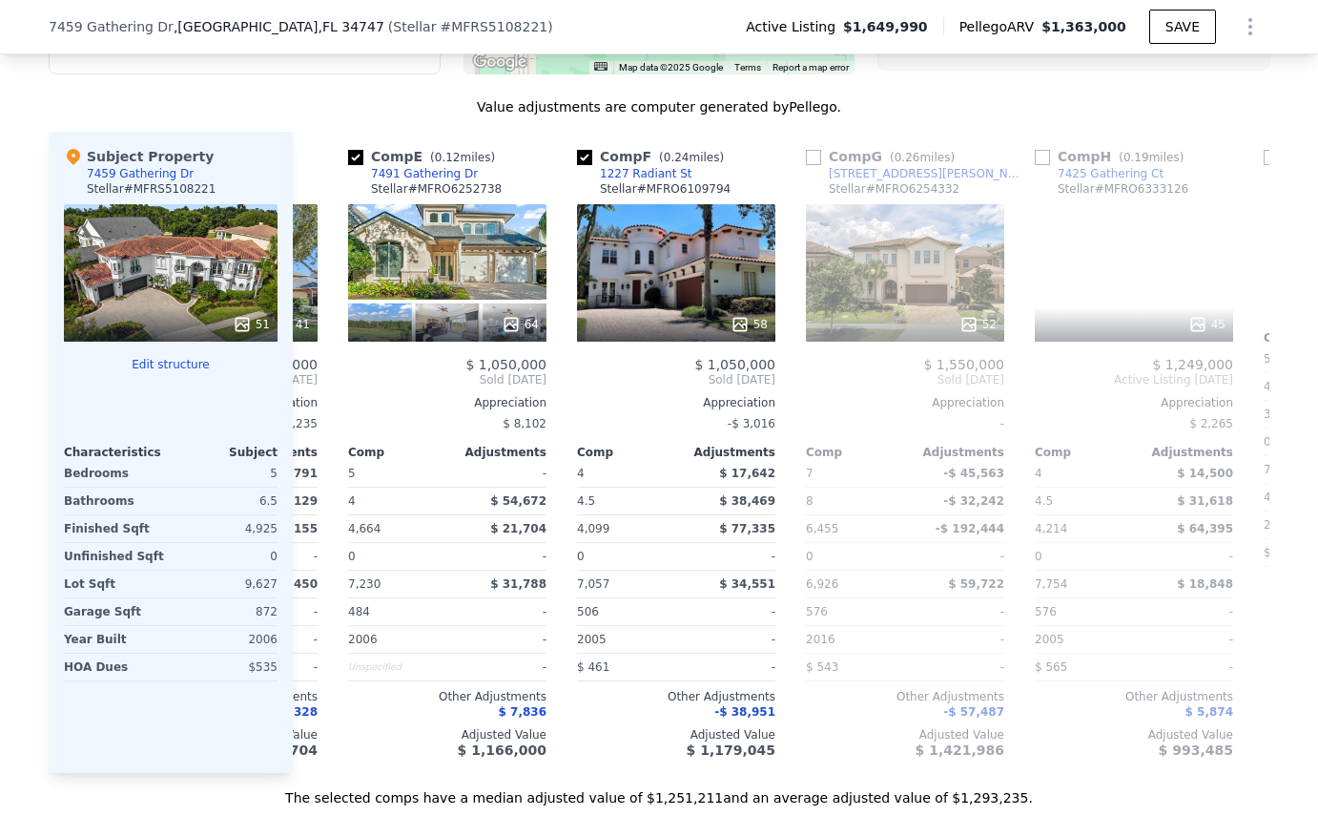
scroll to position [0, 916]
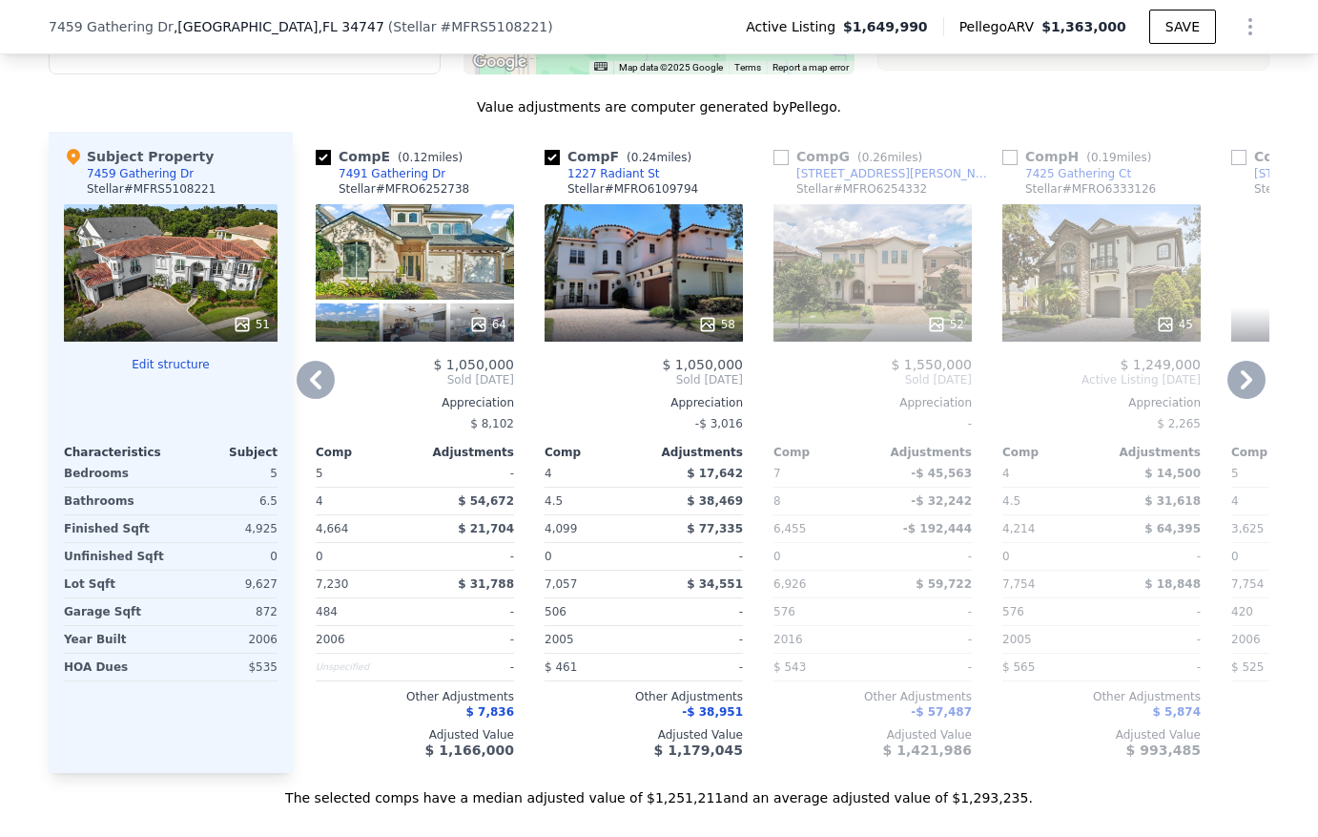
click at [1244, 399] on icon at bounding box center [1247, 380] width 38 height 38
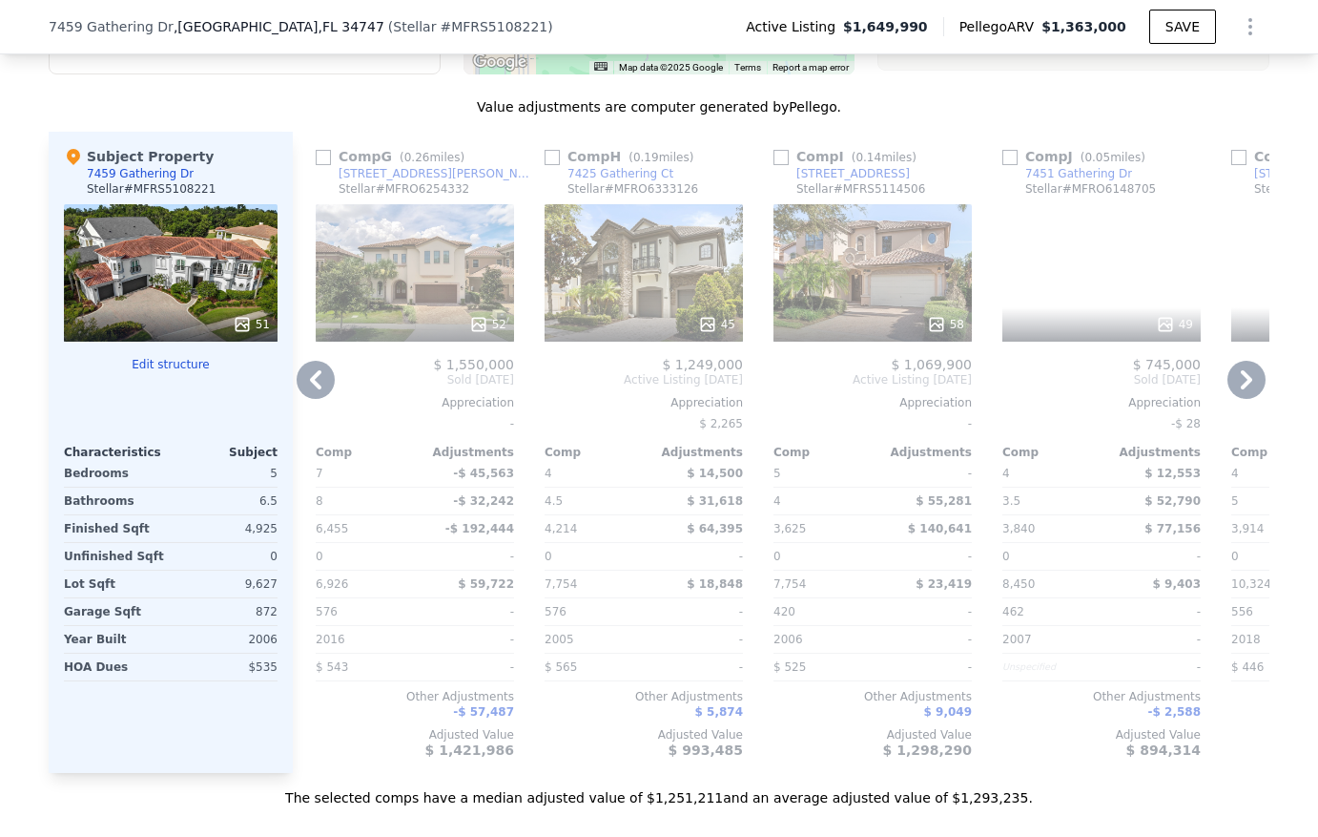
click at [1244, 399] on icon at bounding box center [1247, 380] width 38 height 38
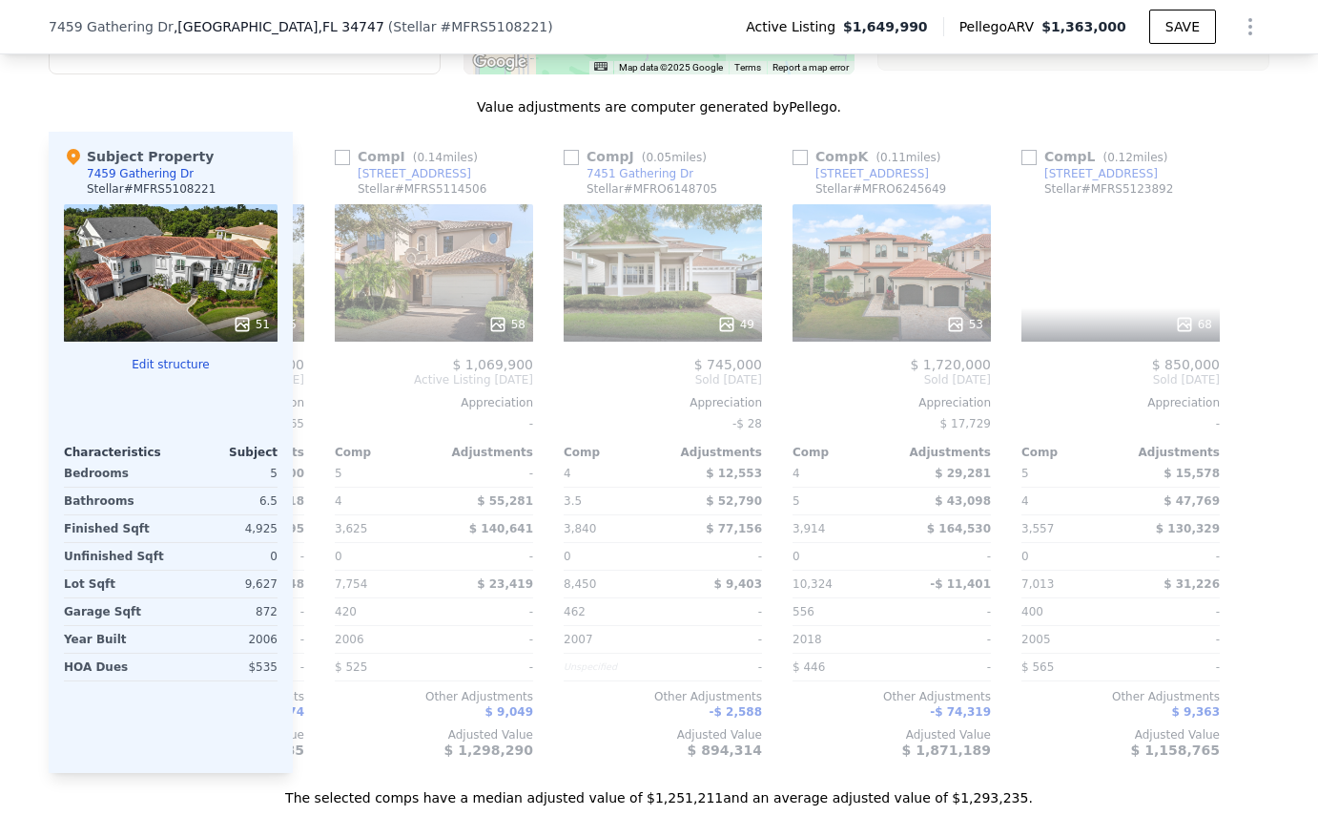
scroll to position [0, 1816]
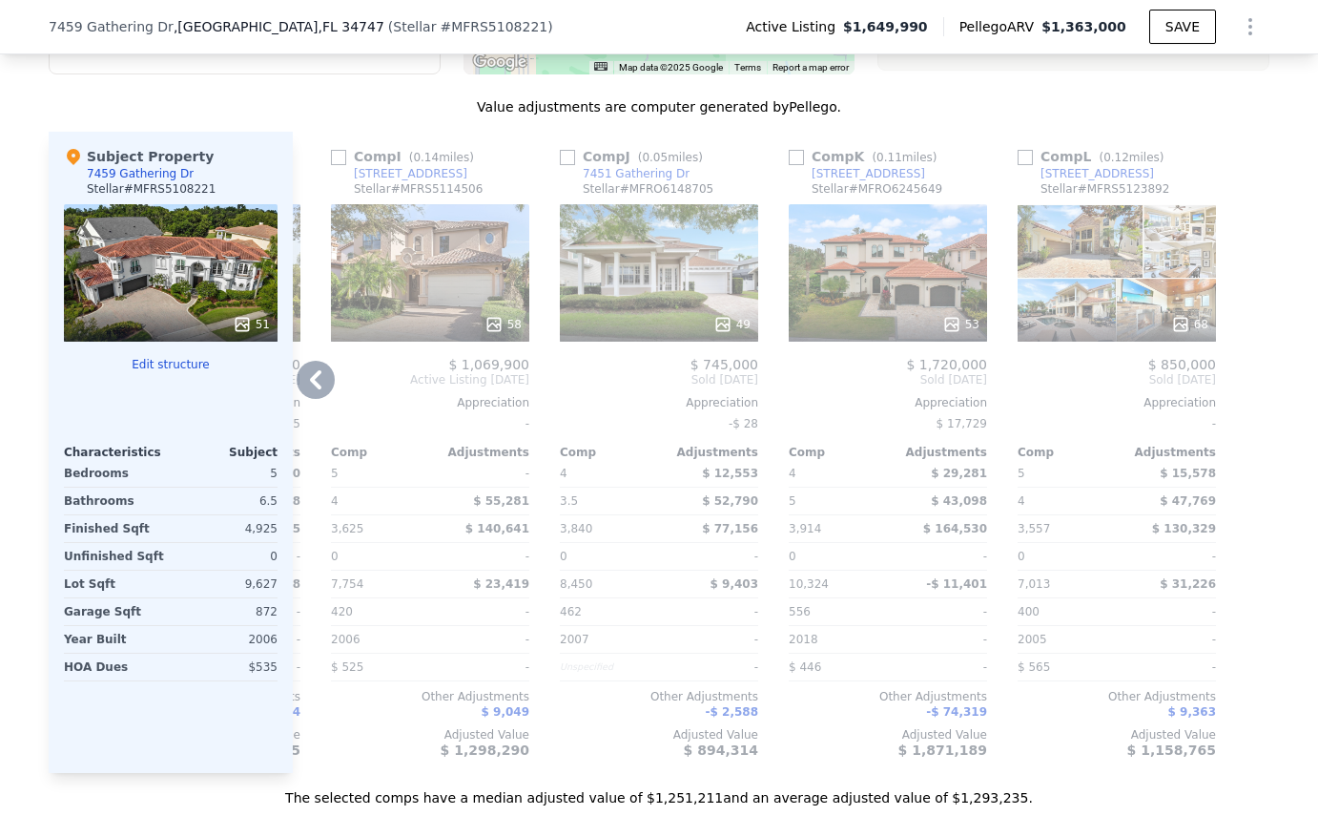
click at [903, 321] on div at bounding box center [888, 324] width 198 height 34
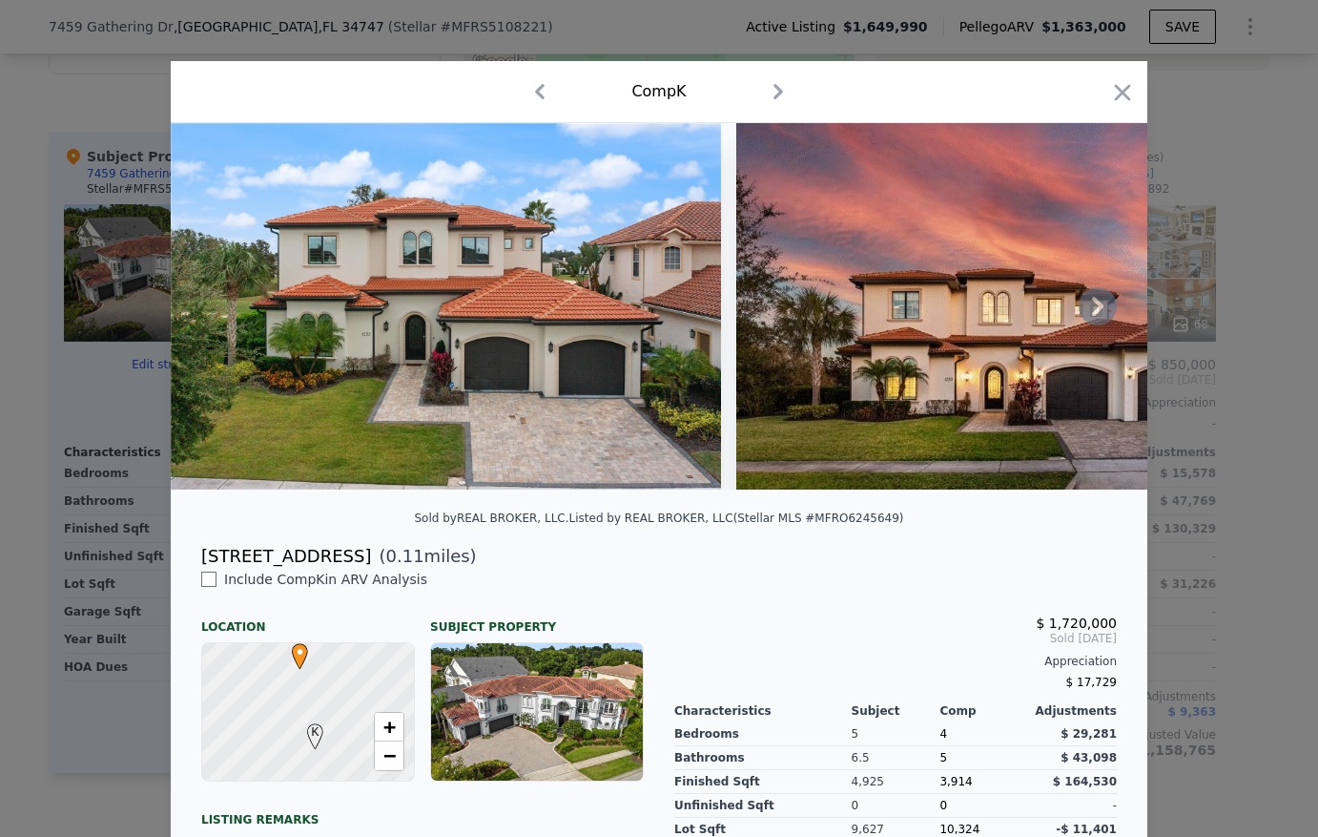
click at [1094, 312] on icon at bounding box center [1097, 306] width 11 height 19
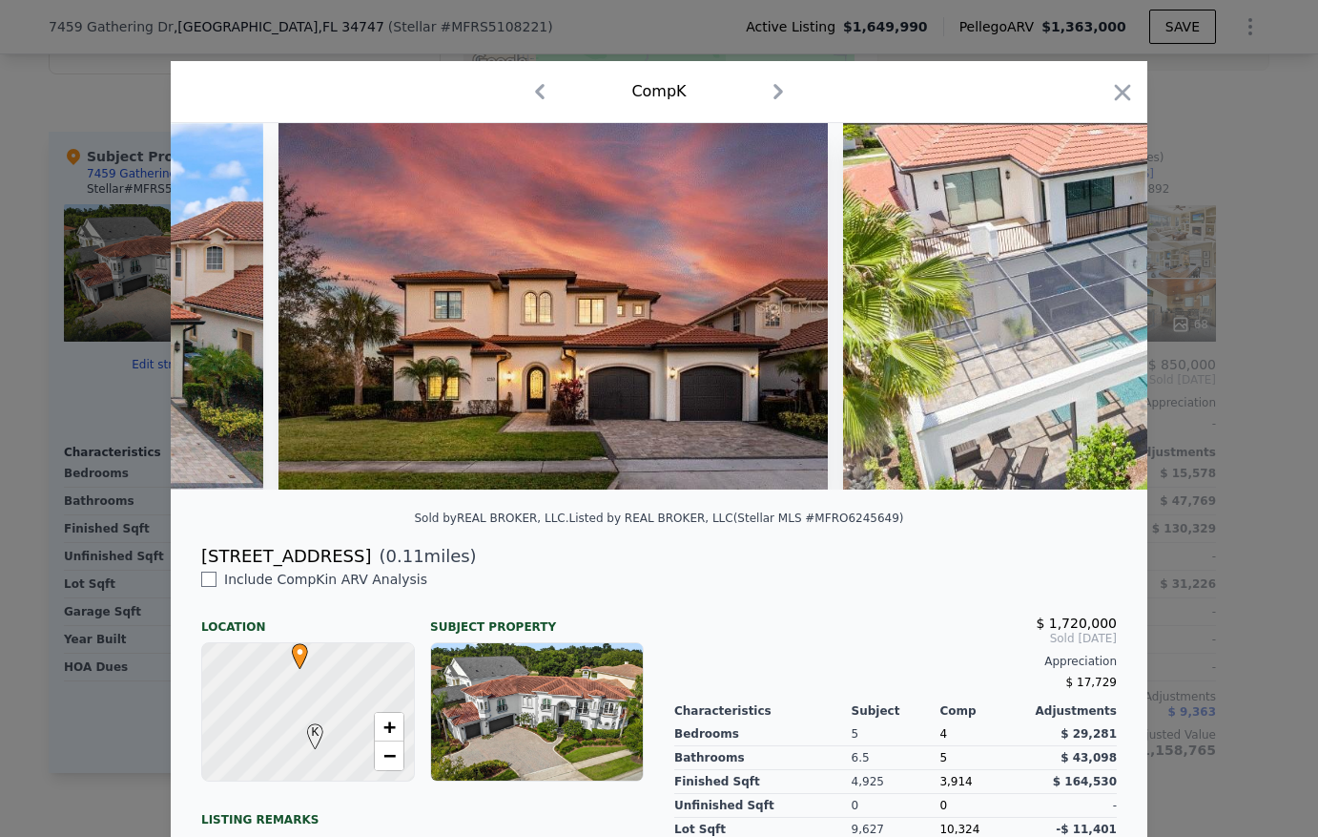
click at [1094, 312] on img at bounding box center [1118, 306] width 551 height 366
click at [1094, 312] on icon at bounding box center [1097, 306] width 11 height 19
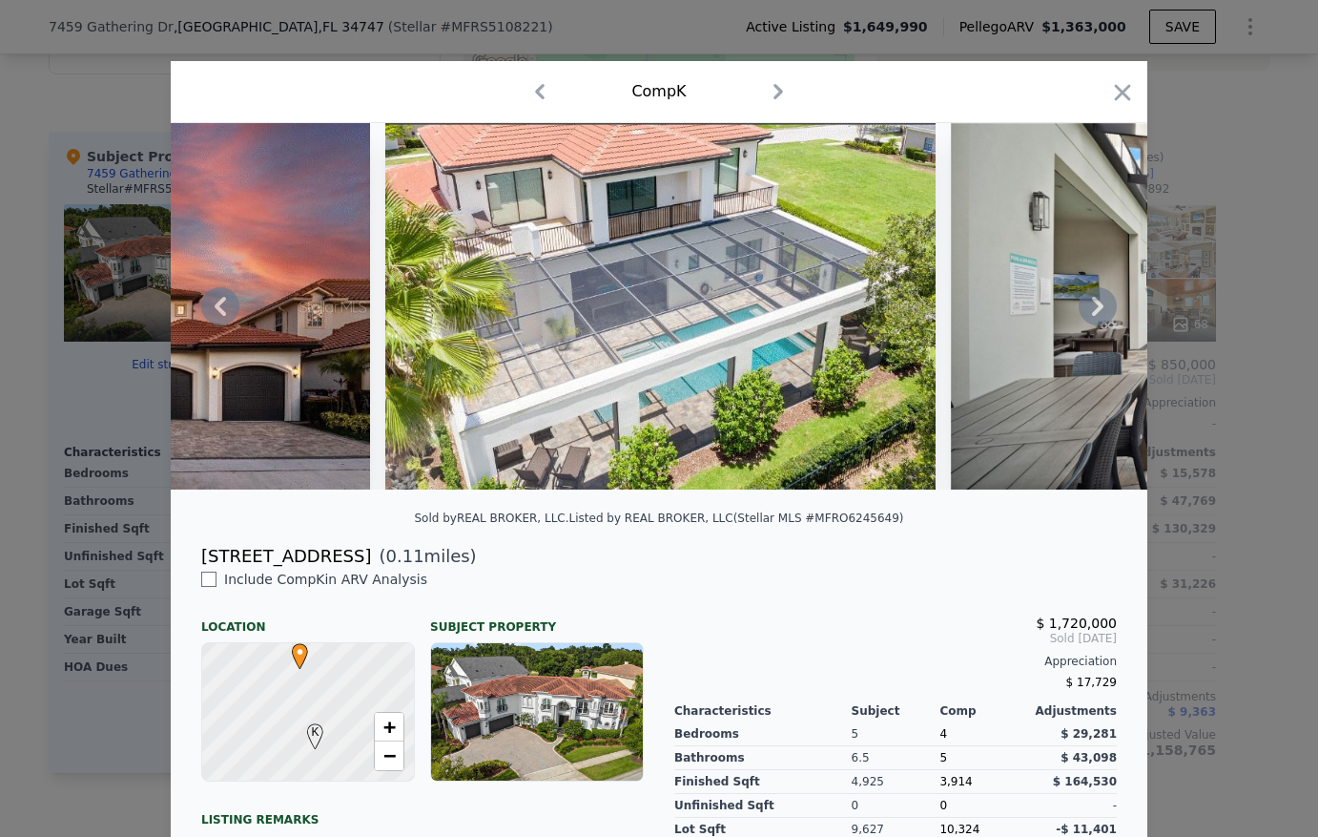
click at [1094, 312] on icon at bounding box center [1097, 306] width 11 height 19
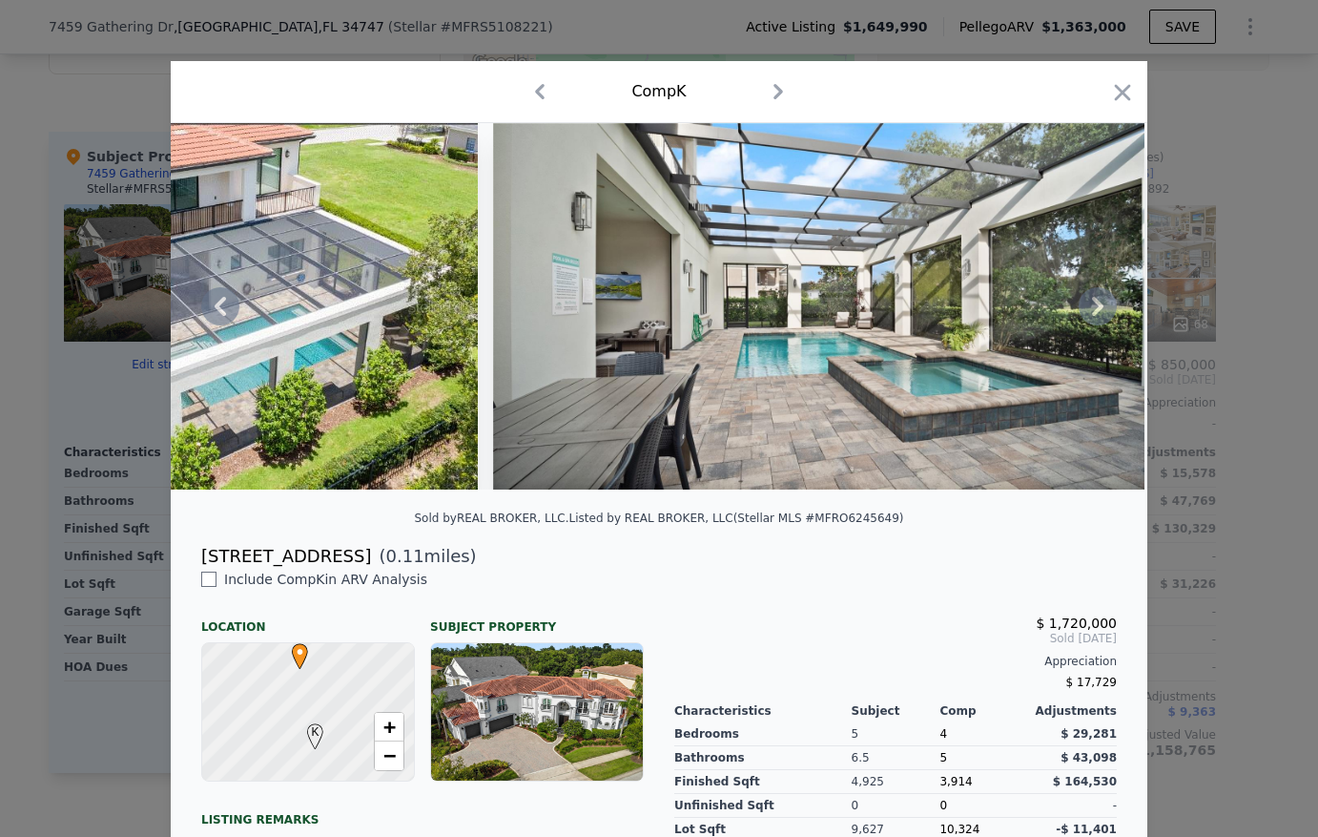
click at [1094, 312] on icon at bounding box center [1097, 306] width 11 height 19
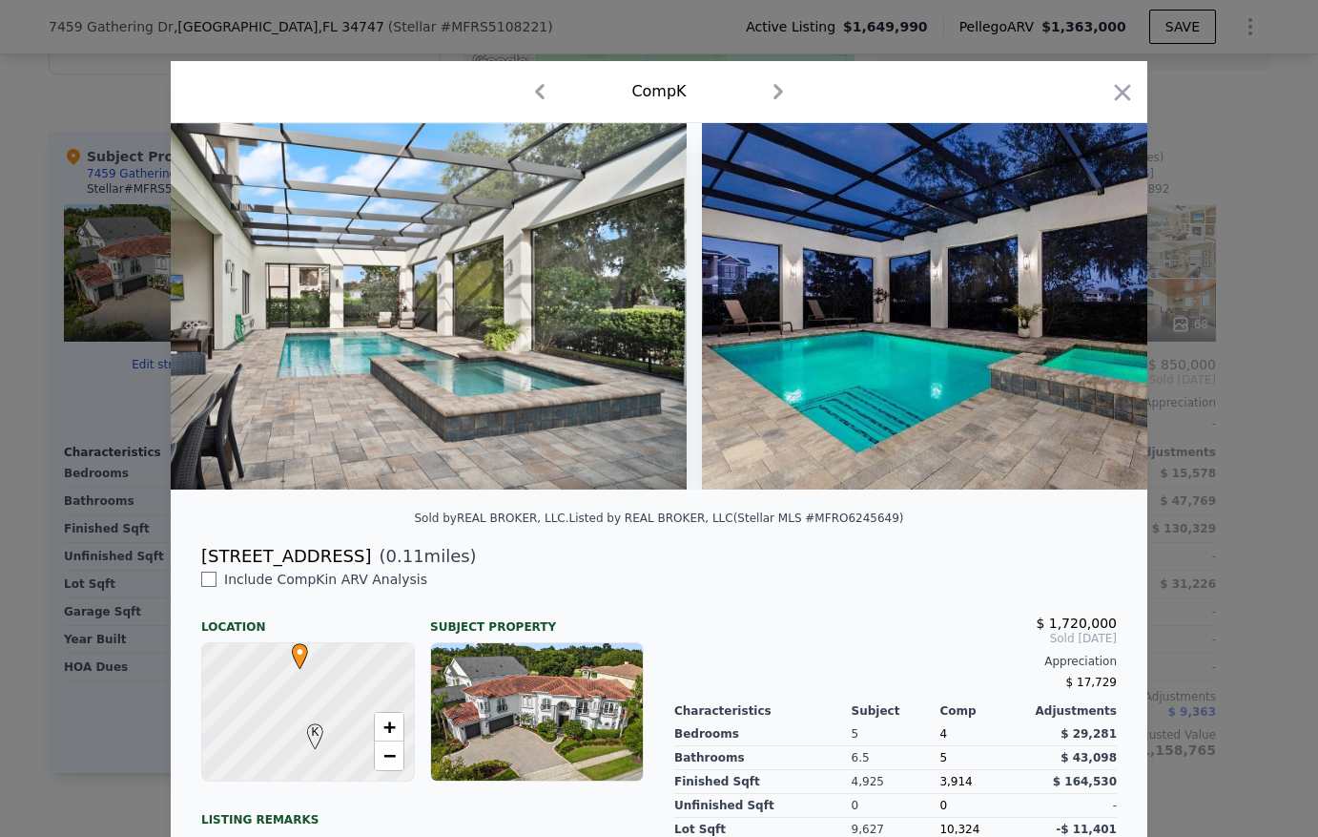
click at [1094, 312] on img at bounding box center [976, 306] width 548 height 366
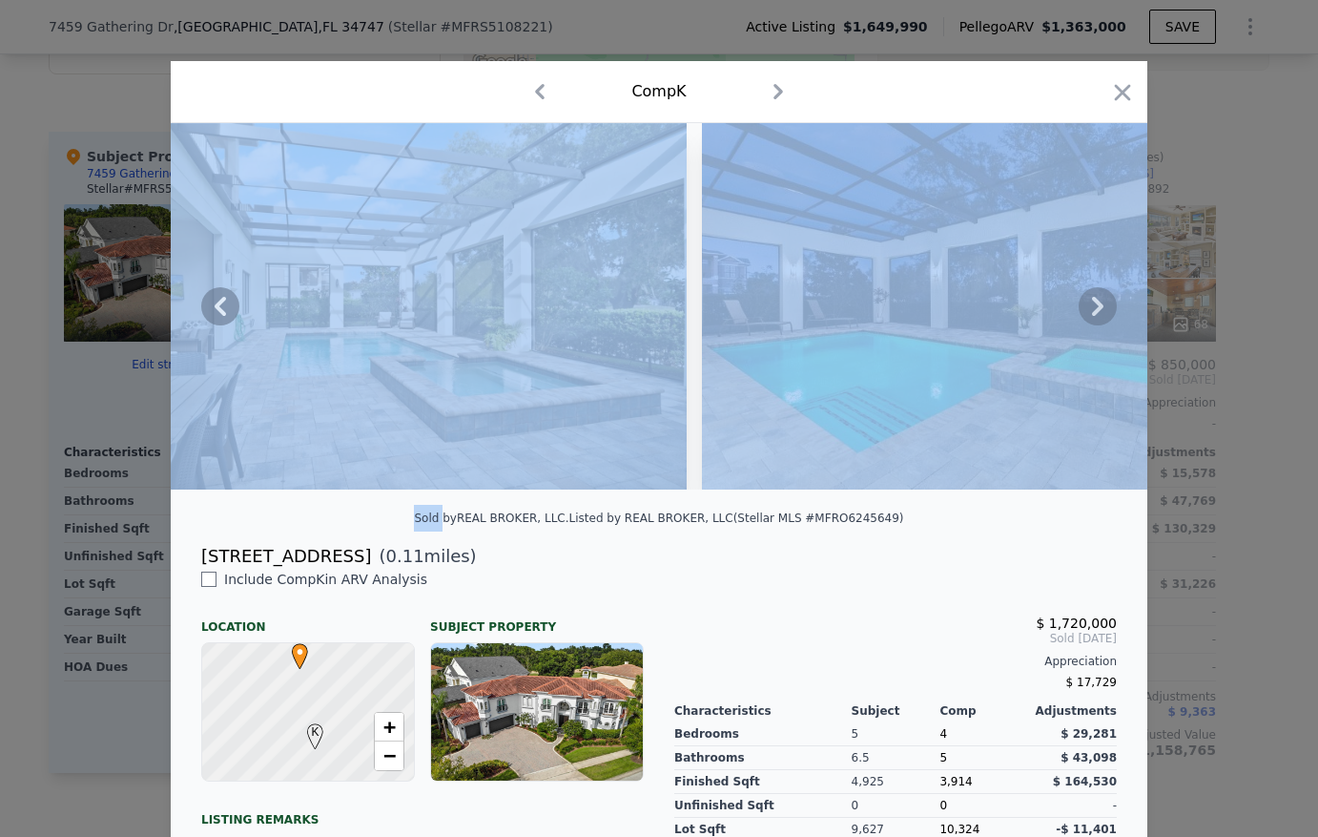
click at [1094, 312] on icon at bounding box center [1097, 306] width 11 height 19
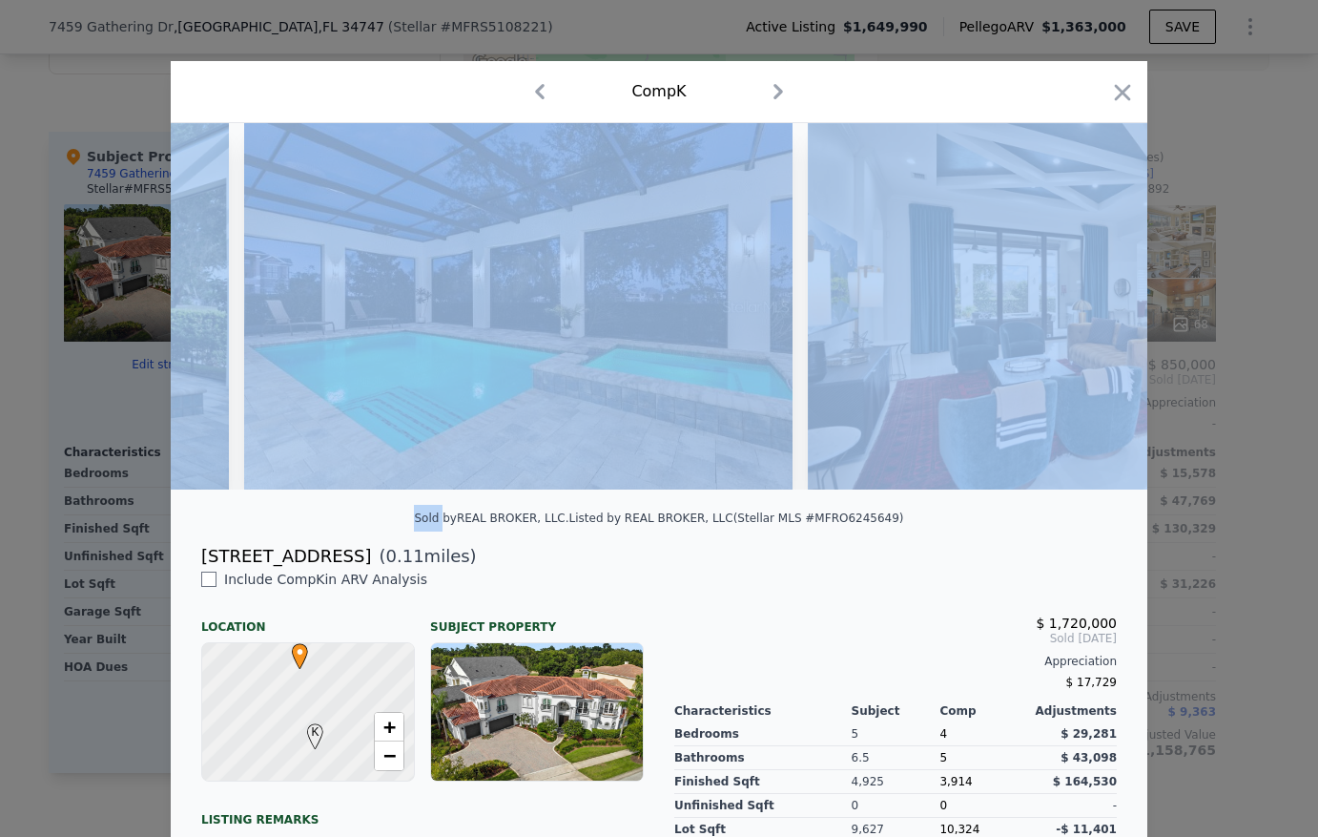
click at [1094, 312] on div at bounding box center [659, 306] width 977 height 366
click at [1094, 312] on icon at bounding box center [1097, 306] width 11 height 19
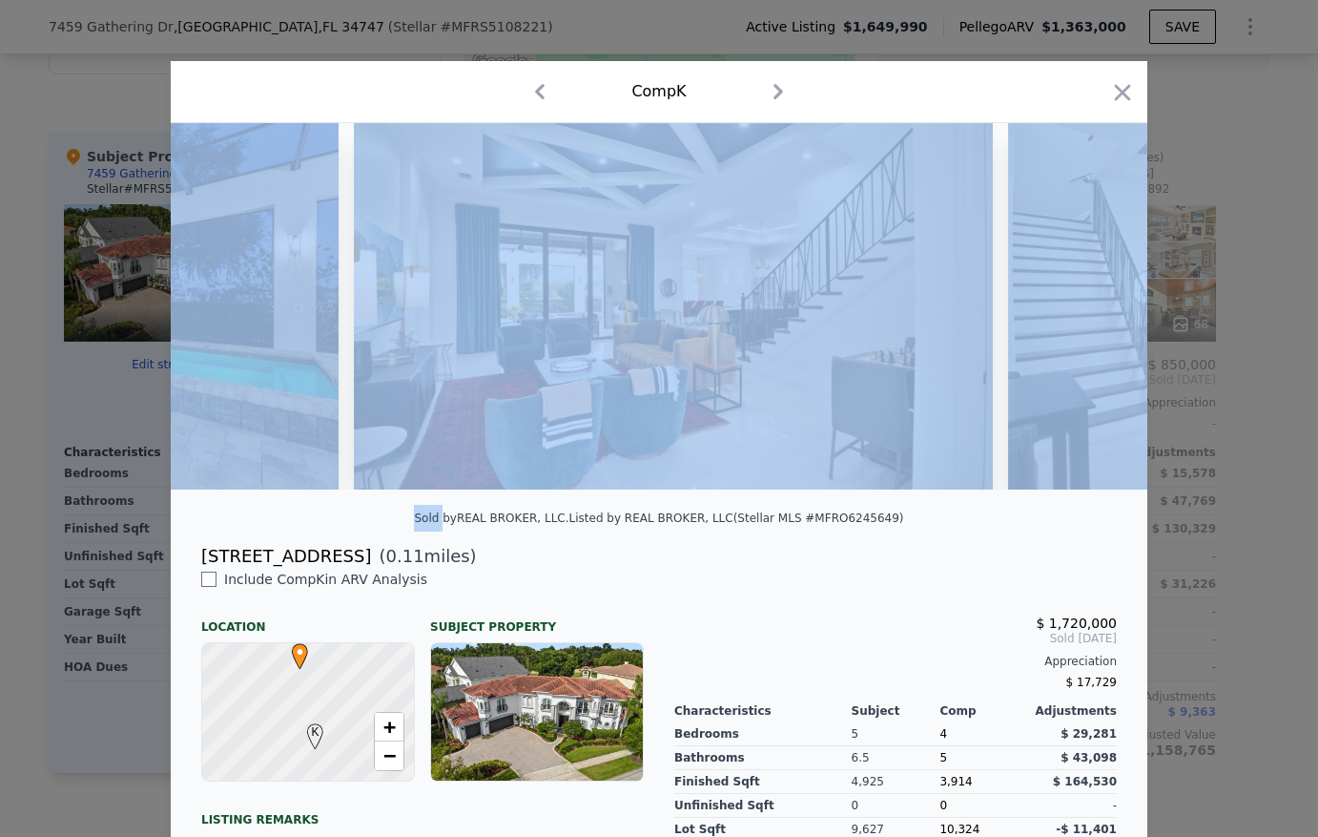
scroll to position [0, 2747]
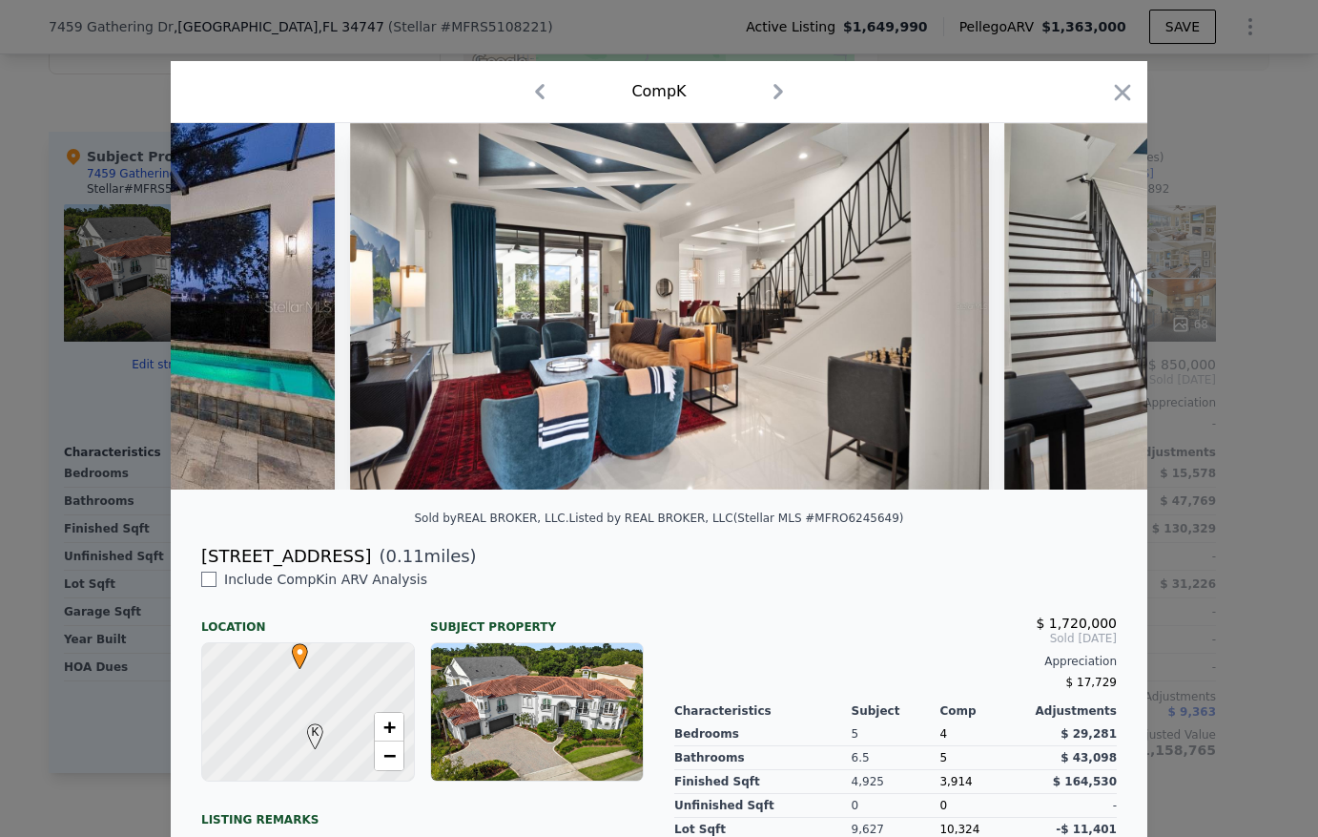
click at [929, 543] on div "Sold by REAL BROKER, LLC . Listed by REAL BROKER, LLC (Stellar MLS #MFRO6245649)" at bounding box center [659, 524] width 977 height 38
click at [1092, 307] on icon at bounding box center [1097, 306] width 11 height 19
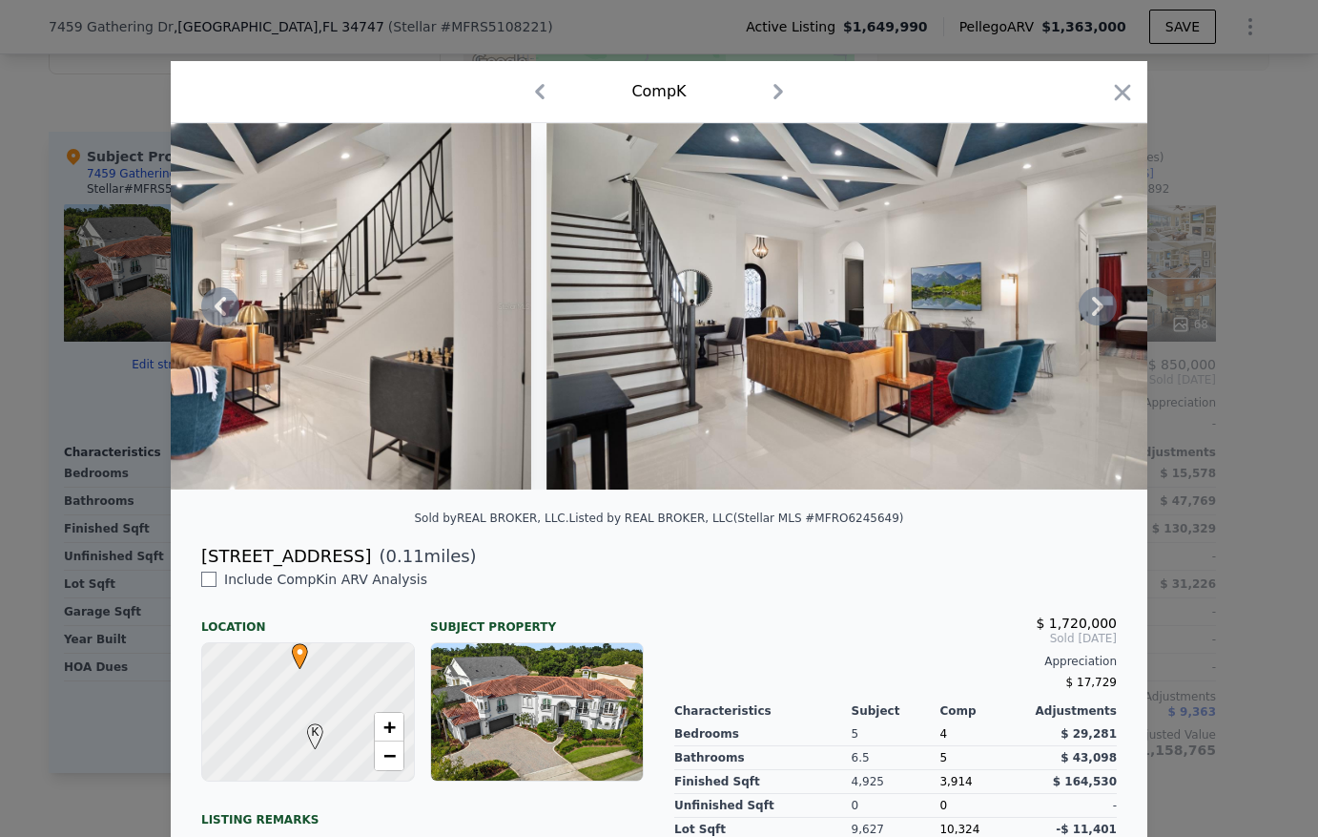
click at [1092, 307] on icon at bounding box center [1097, 306] width 11 height 19
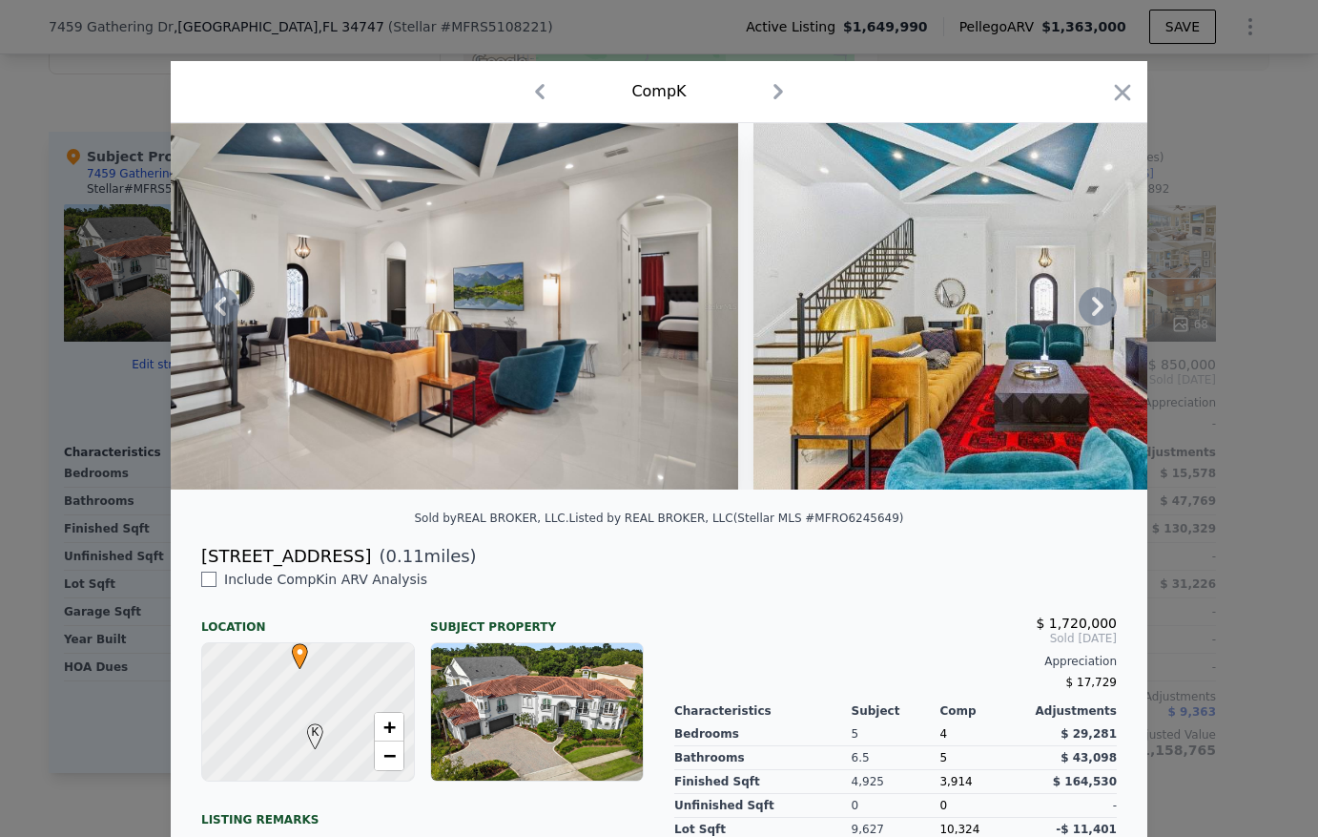
click at [1092, 307] on icon at bounding box center [1097, 306] width 11 height 19
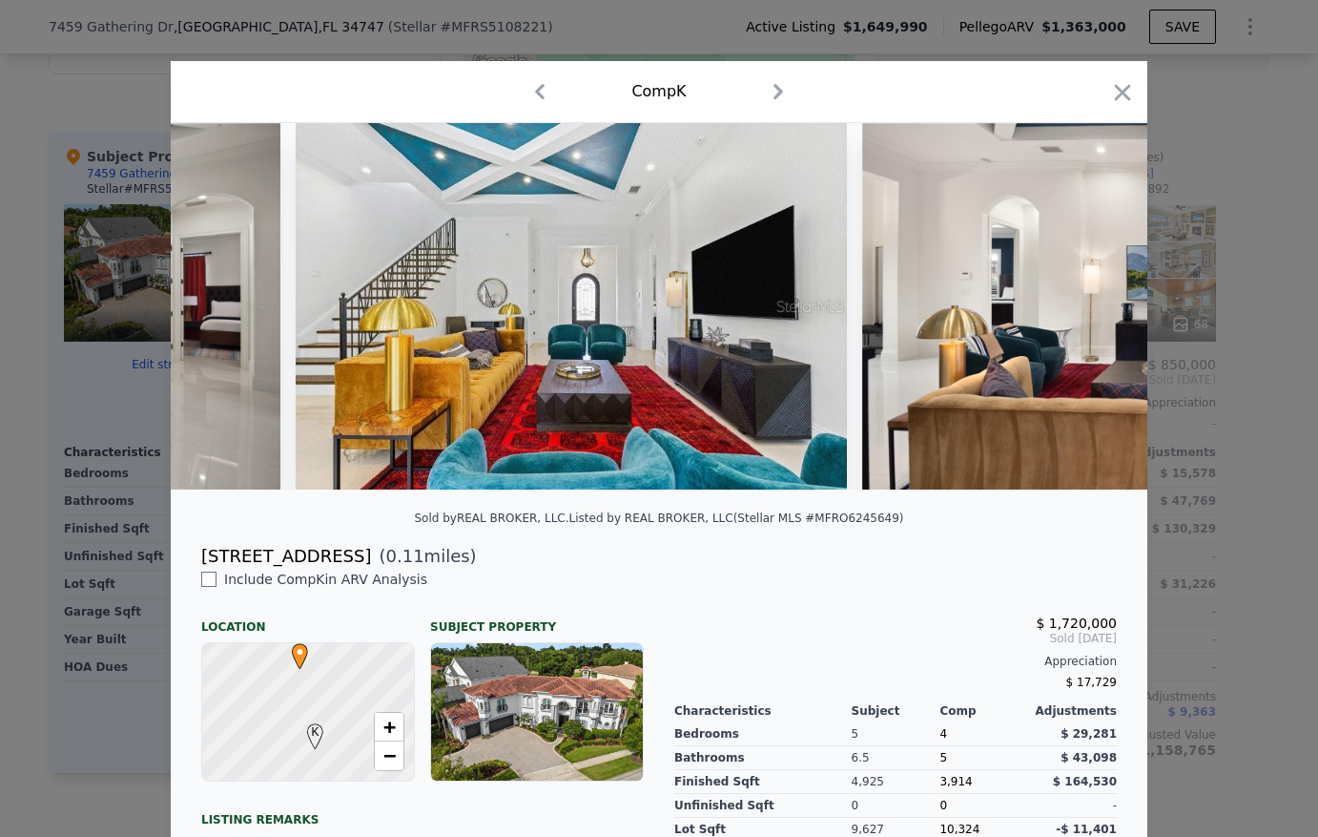
click at [1090, 307] on img at bounding box center [1187, 306] width 651 height 366
click at [1092, 307] on icon at bounding box center [1097, 306] width 11 height 19
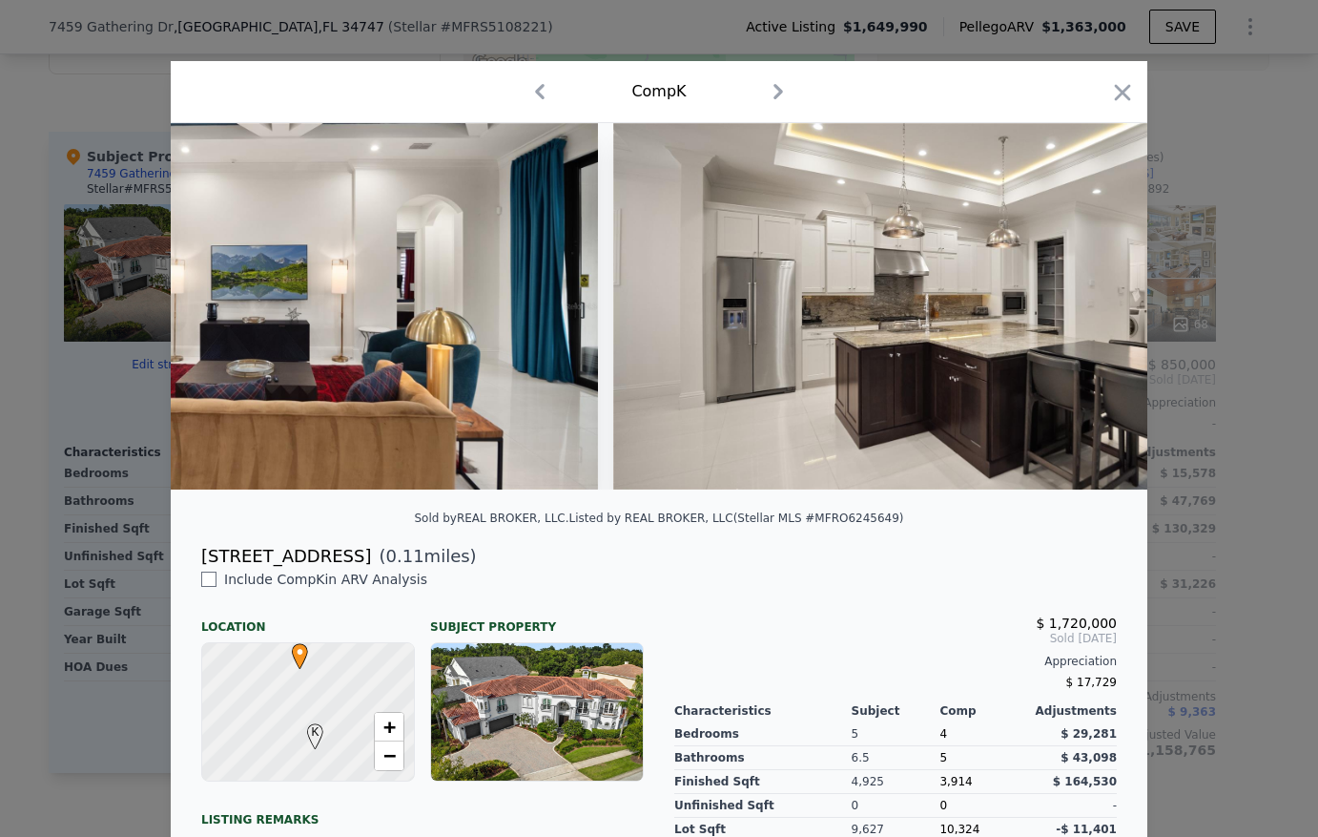
click at [1090, 307] on div at bounding box center [659, 306] width 977 height 366
click at [1092, 307] on icon at bounding box center [1097, 306] width 11 height 19
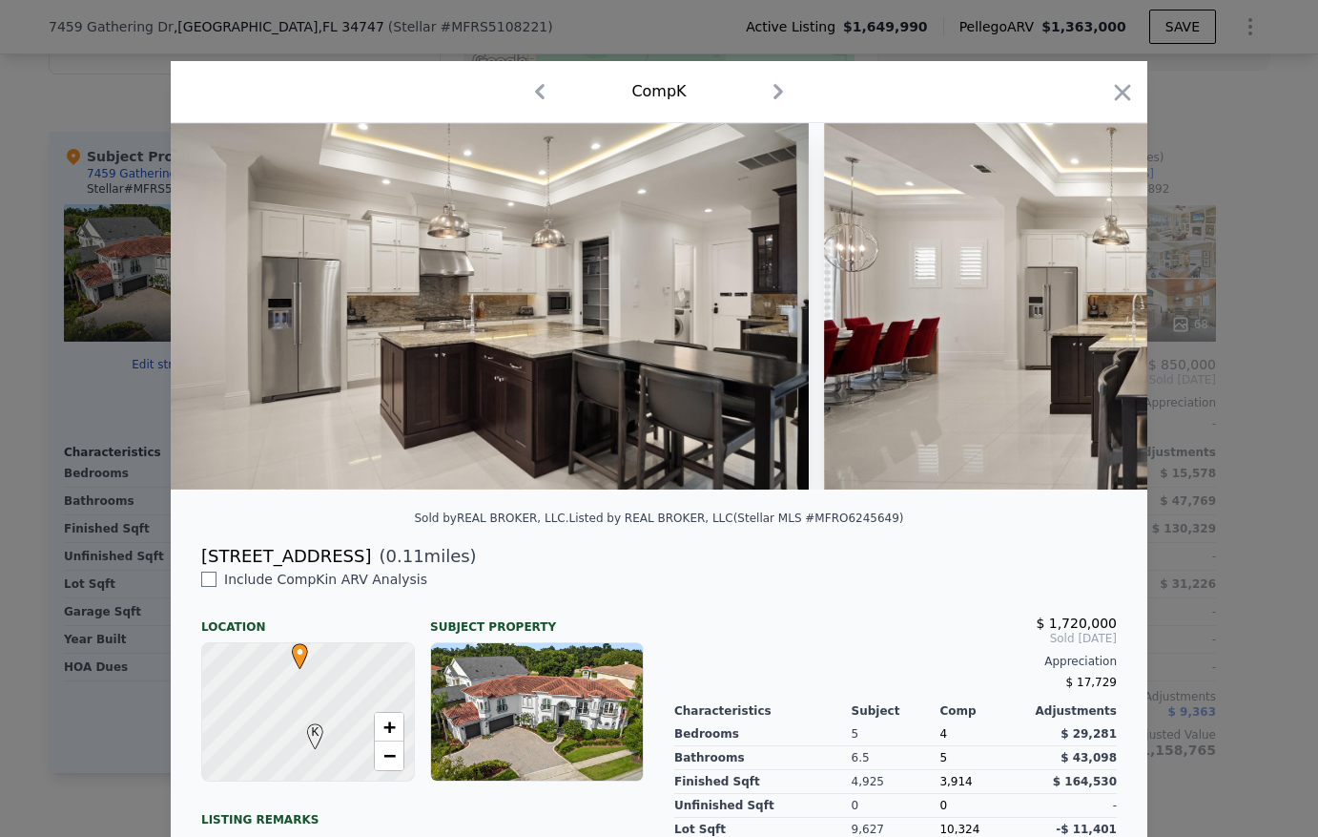
scroll to position [0, 5494]
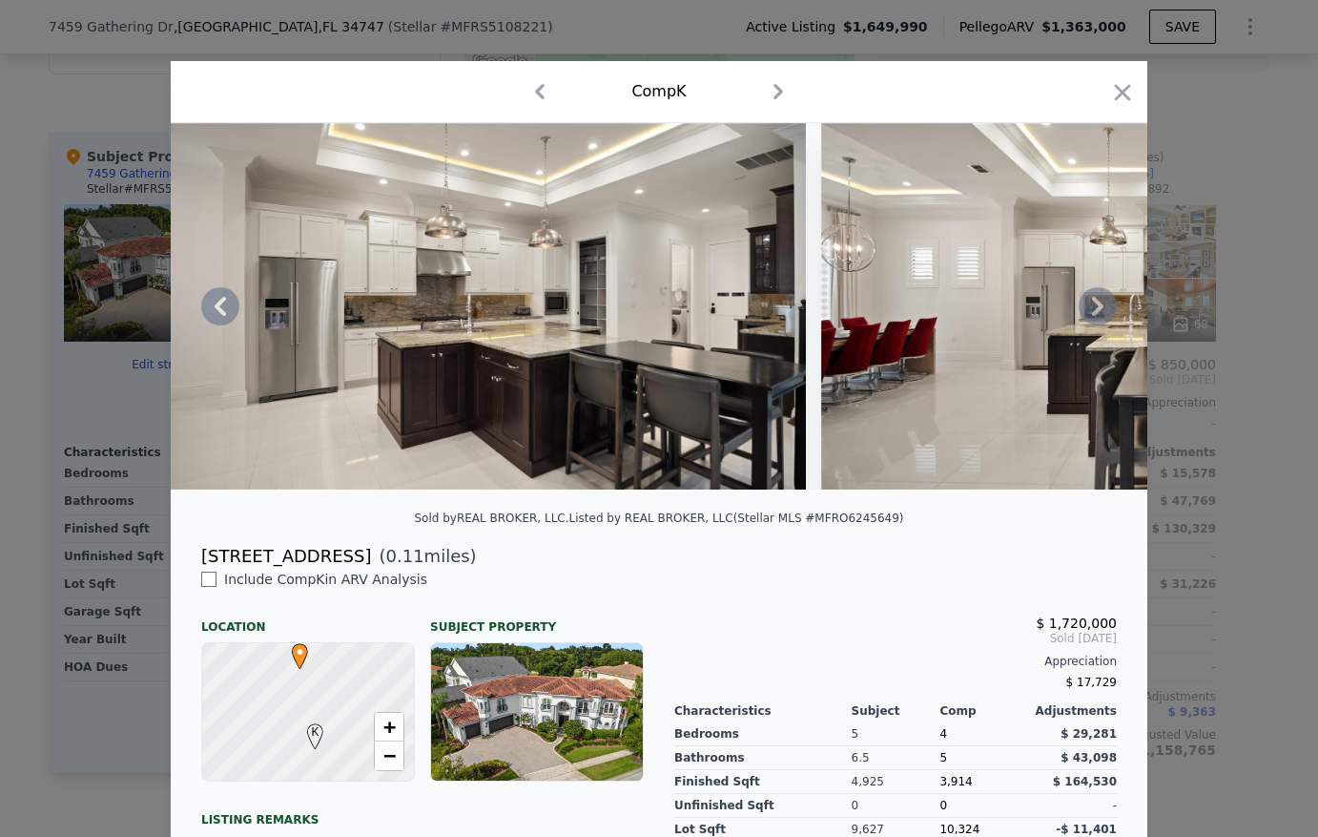
click at [1092, 307] on icon at bounding box center [1097, 306] width 11 height 19
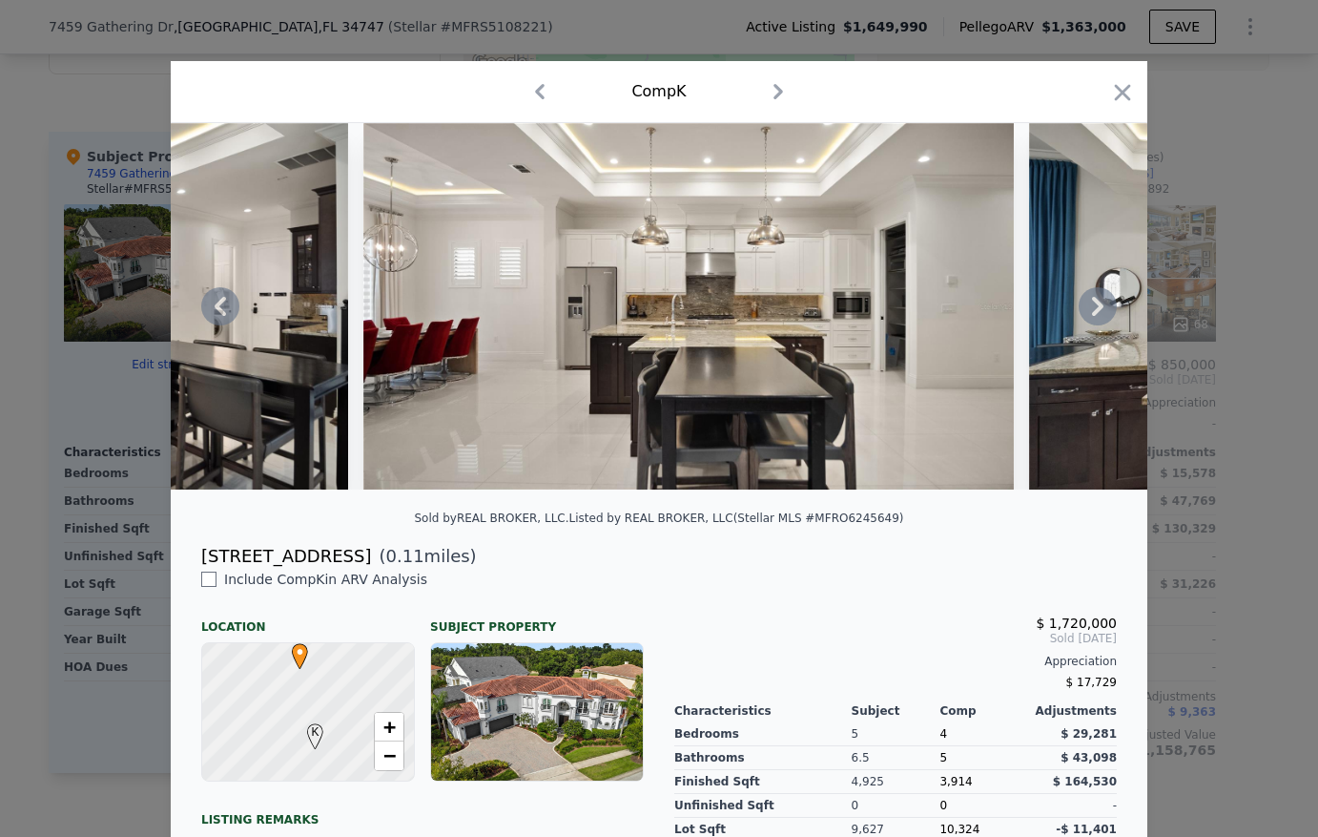
click at [1092, 307] on icon at bounding box center [1097, 306] width 11 height 19
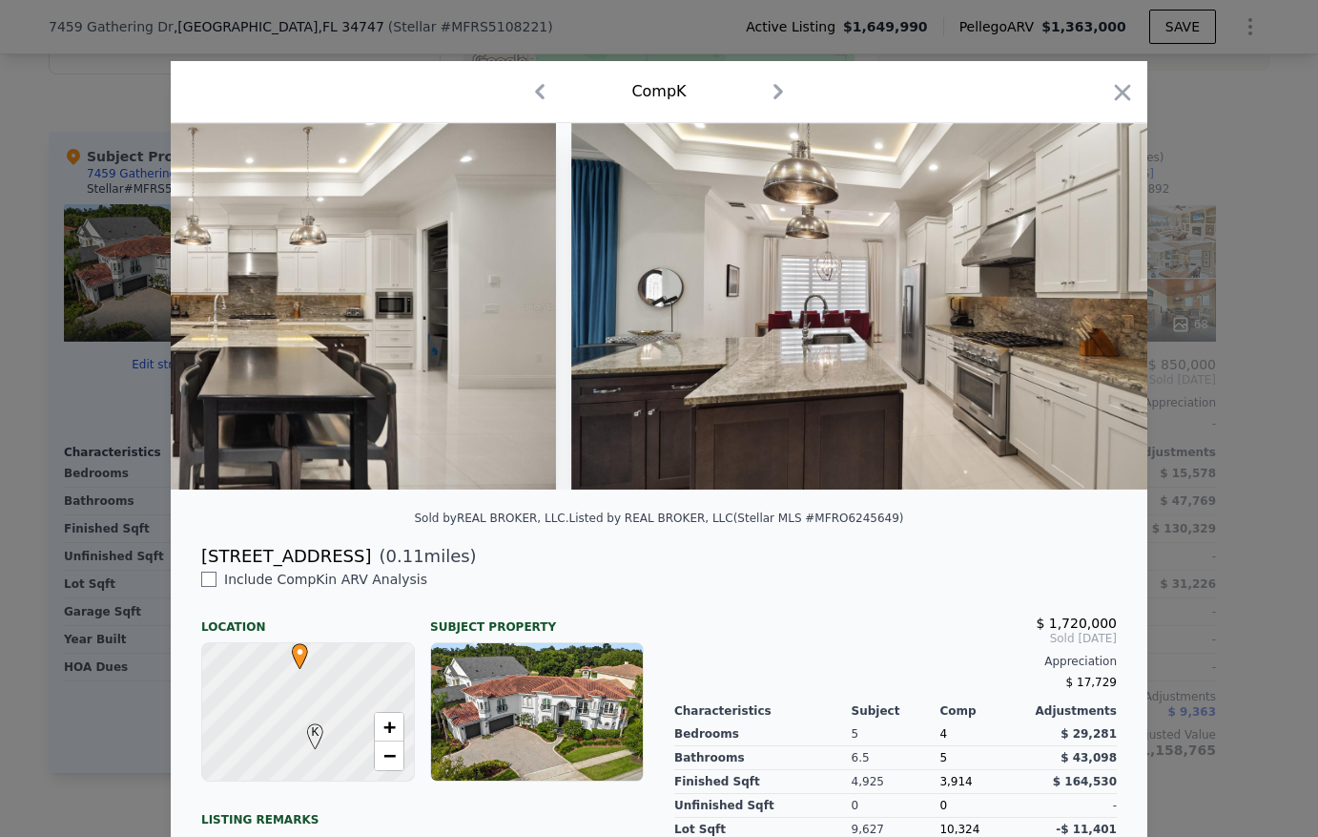
click at [1090, 307] on img at bounding box center [896, 306] width 651 height 366
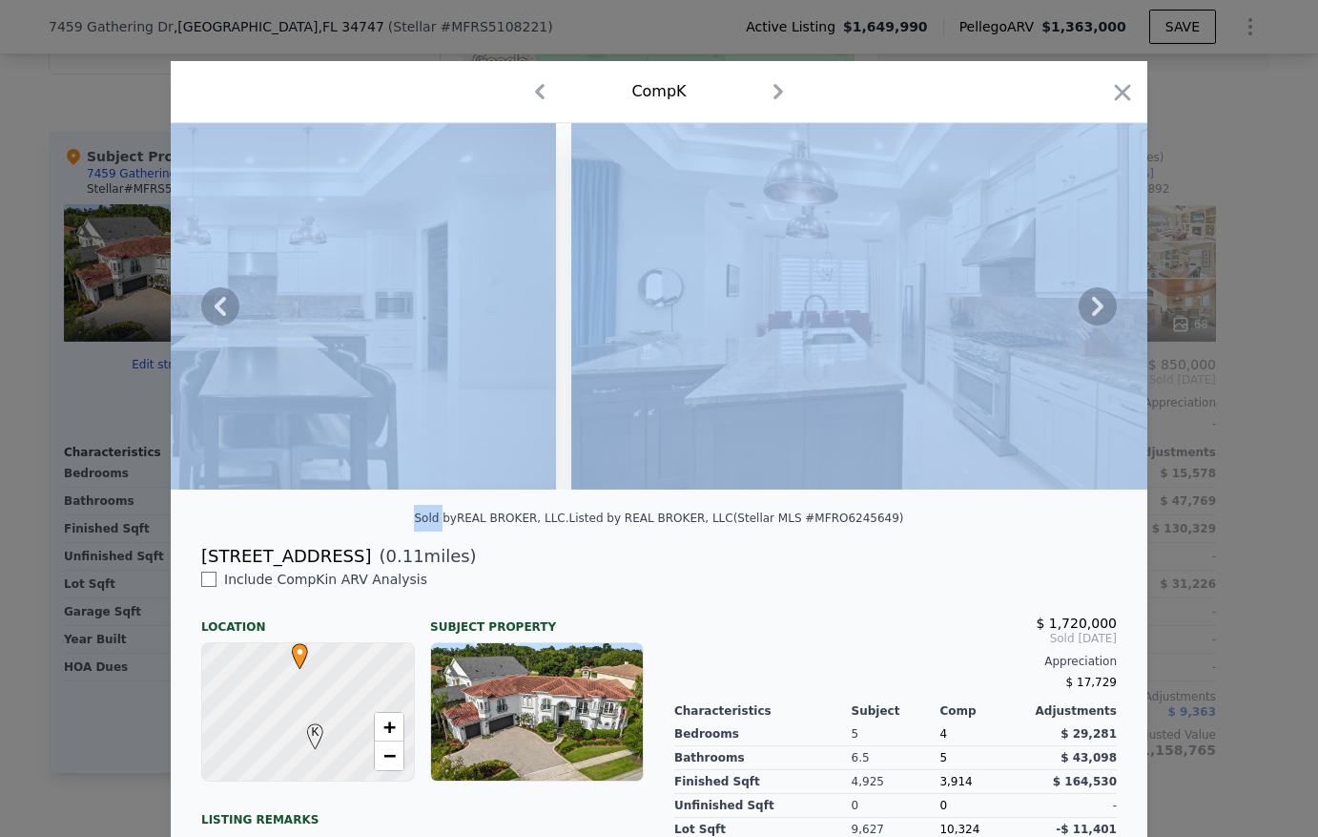
click at [1092, 307] on icon at bounding box center [1097, 306] width 11 height 19
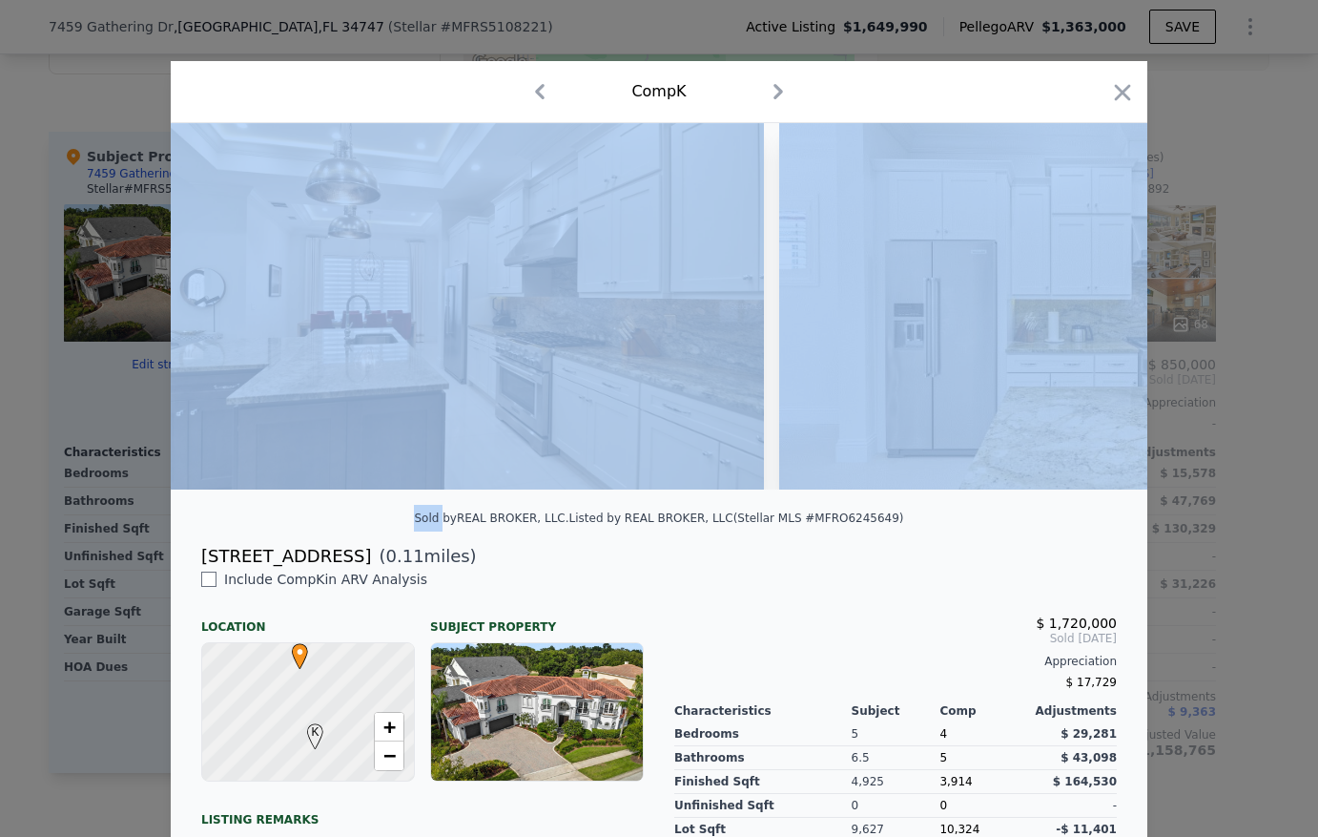
click at [1090, 307] on img at bounding box center [1055, 306] width 552 height 366
click at [1092, 307] on icon at bounding box center [1097, 306] width 11 height 19
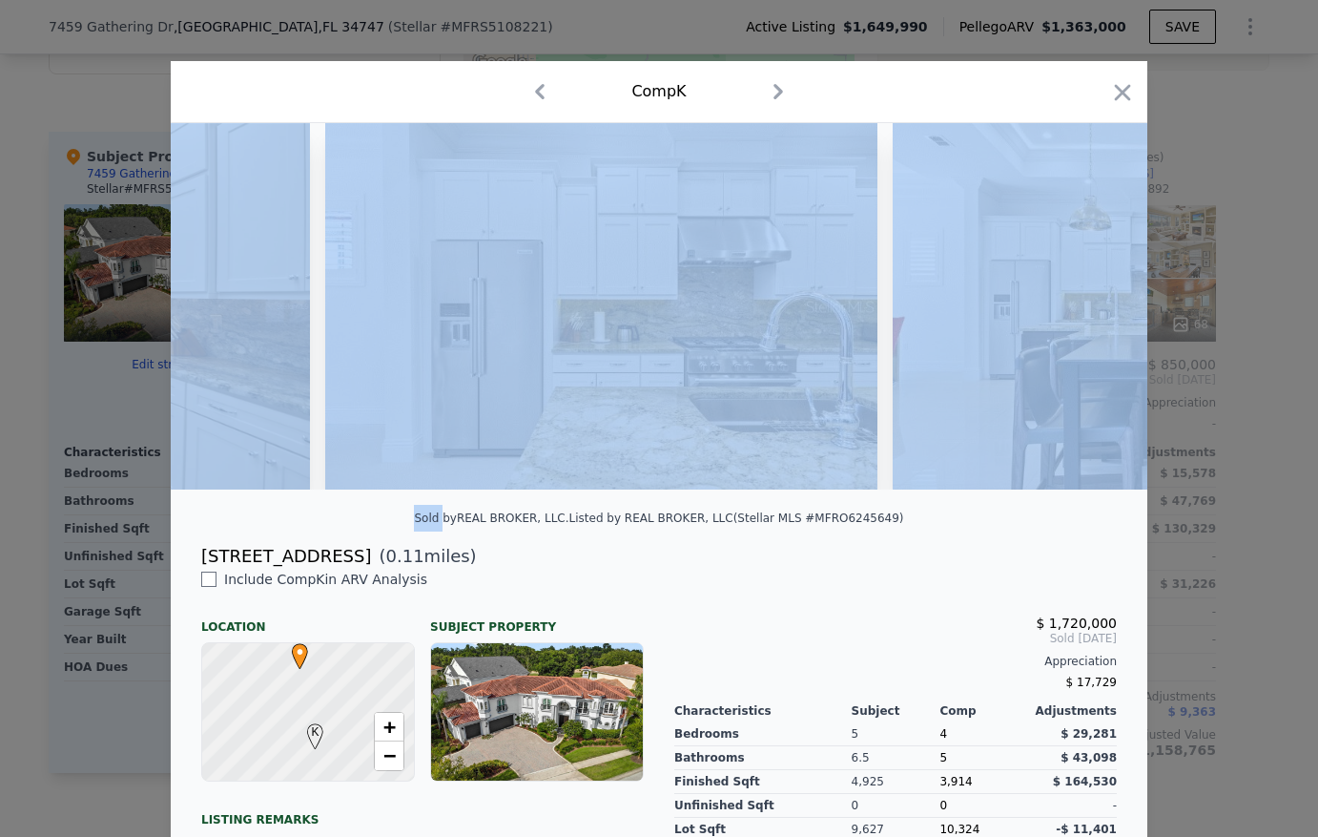
scroll to position [0, 7326]
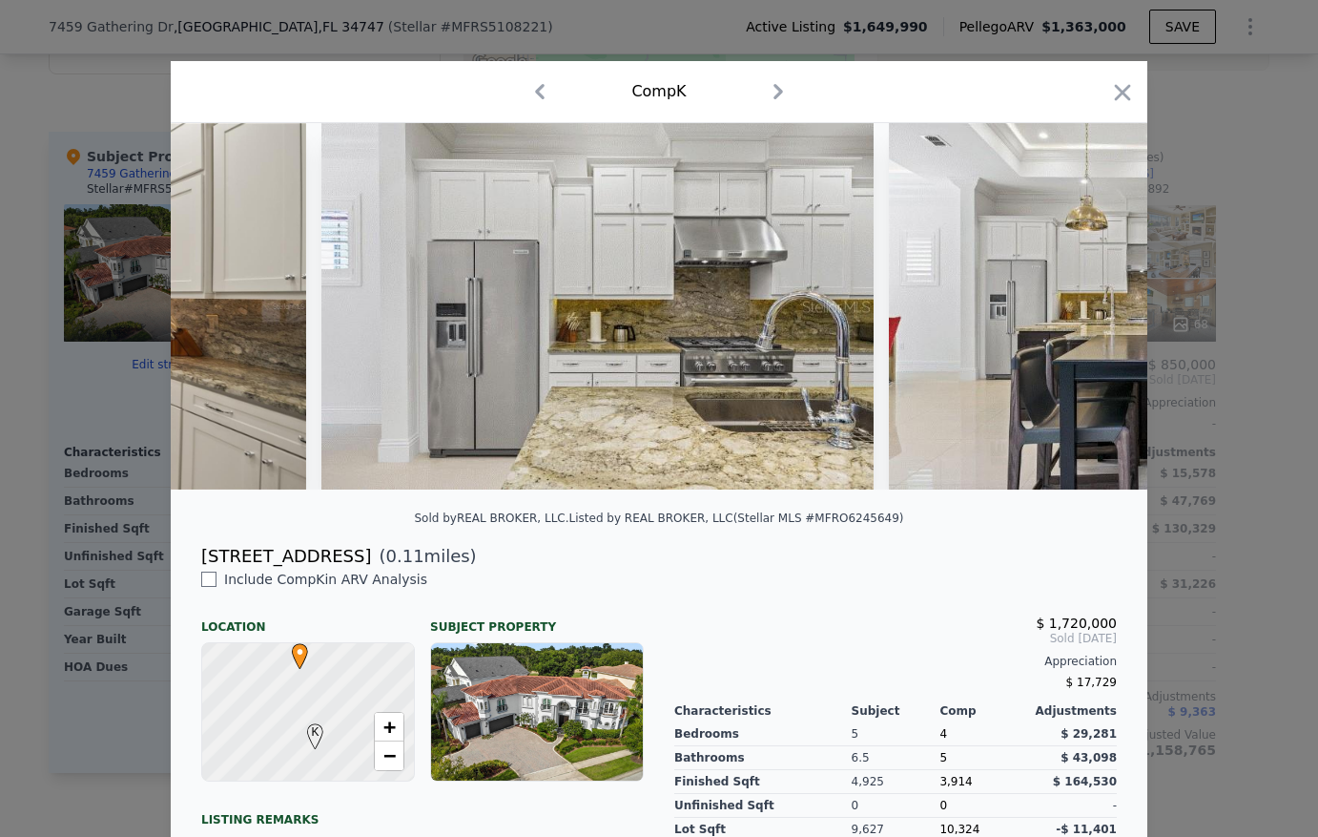
click at [934, 540] on div "Sold by REAL BROKER, LLC . Listed by REAL BROKER, LLC (Stellar MLS #MFRO6245649)" at bounding box center [659, 524] width 977 height 38
click at [1086, 310] on icon at bounding box center [1098, 306] width 38 height 38
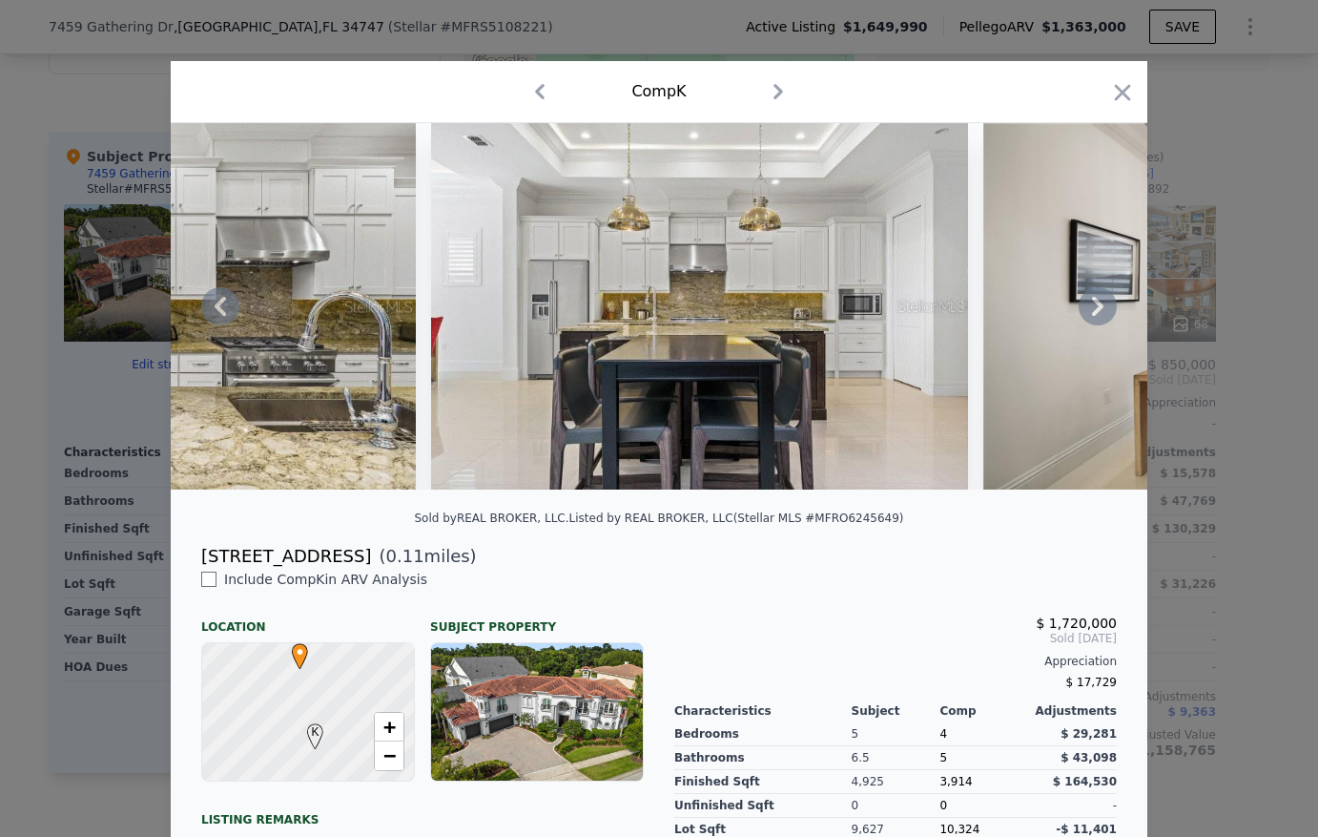
click at [1086, 310] on icon at bounding box center [1098, 306] width 38 height 38
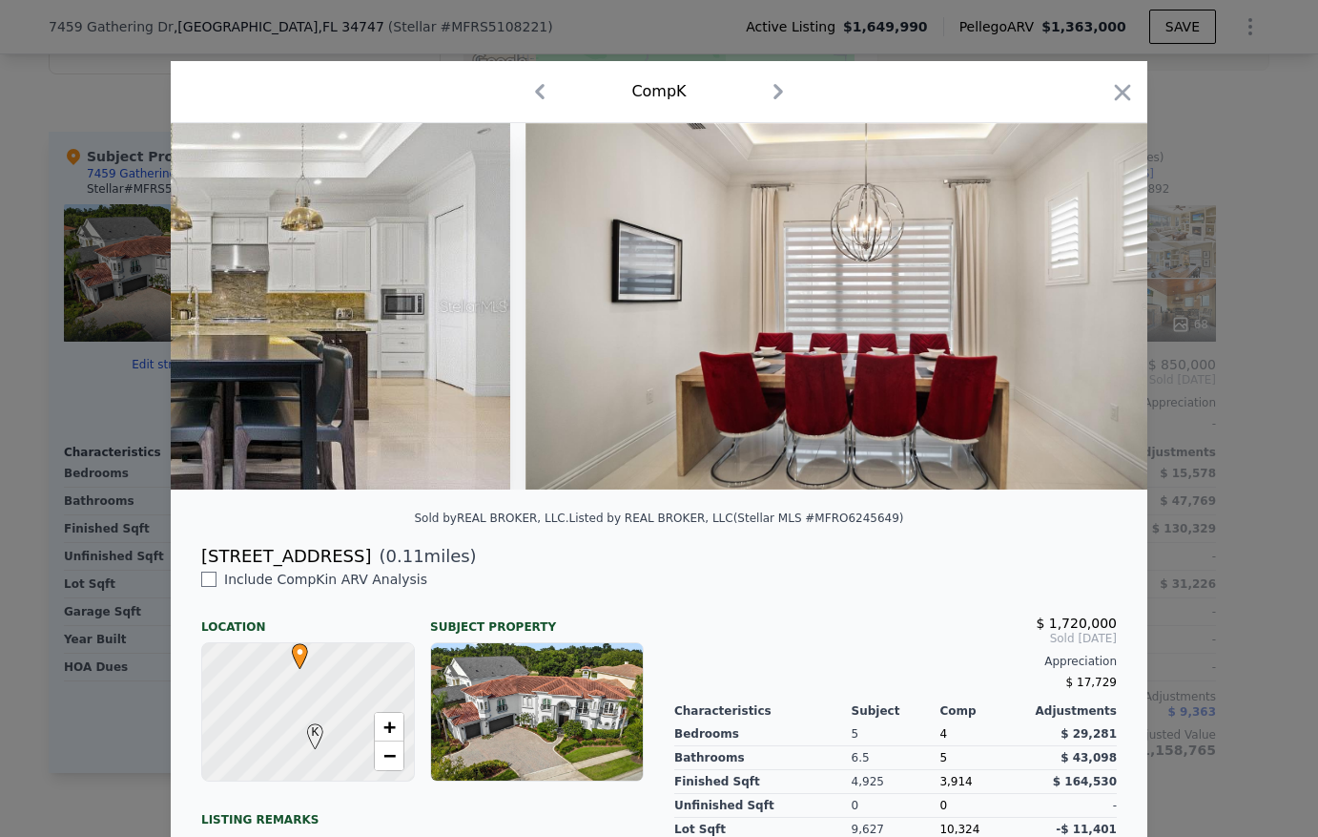
click at [1086, 310] on img at bounding box center [851, 306] width 651 height 366
click at [1086, 310] on icon at bounding box center [1098, 306] width 38 height 38
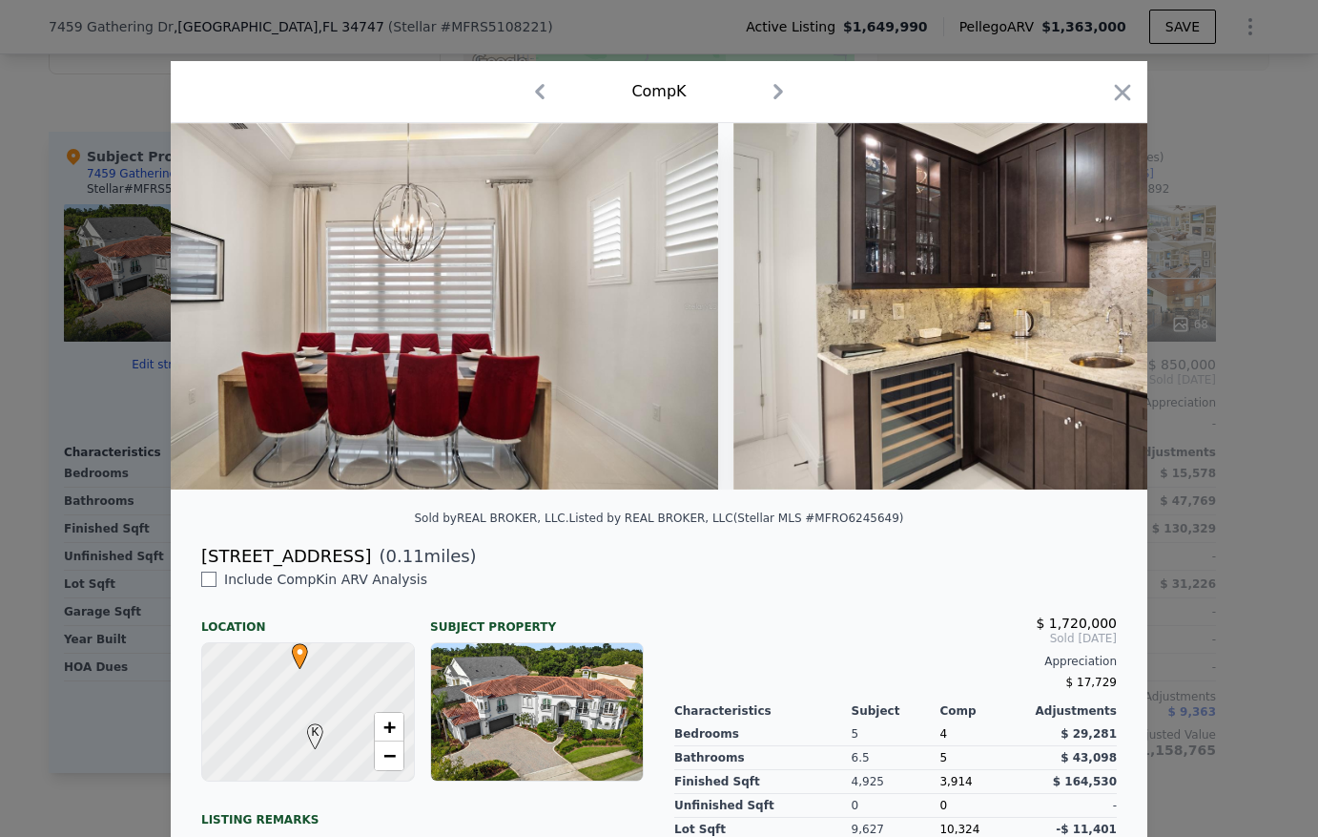
click at [1086, 310] on img at bounding box center [1059, 306] width 651 height 366
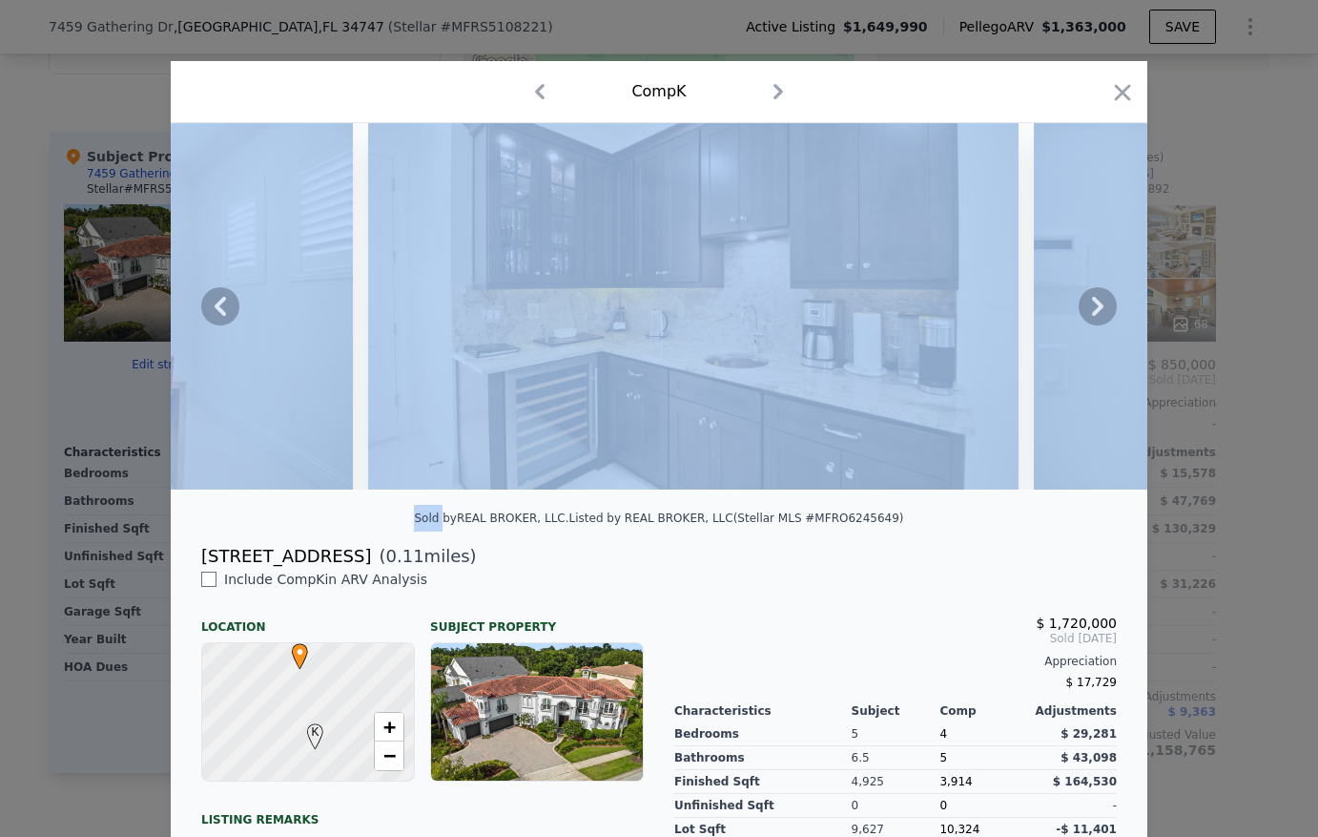
click at [1086, 310] on div at bounding box center [659, 306] width 977 height 366
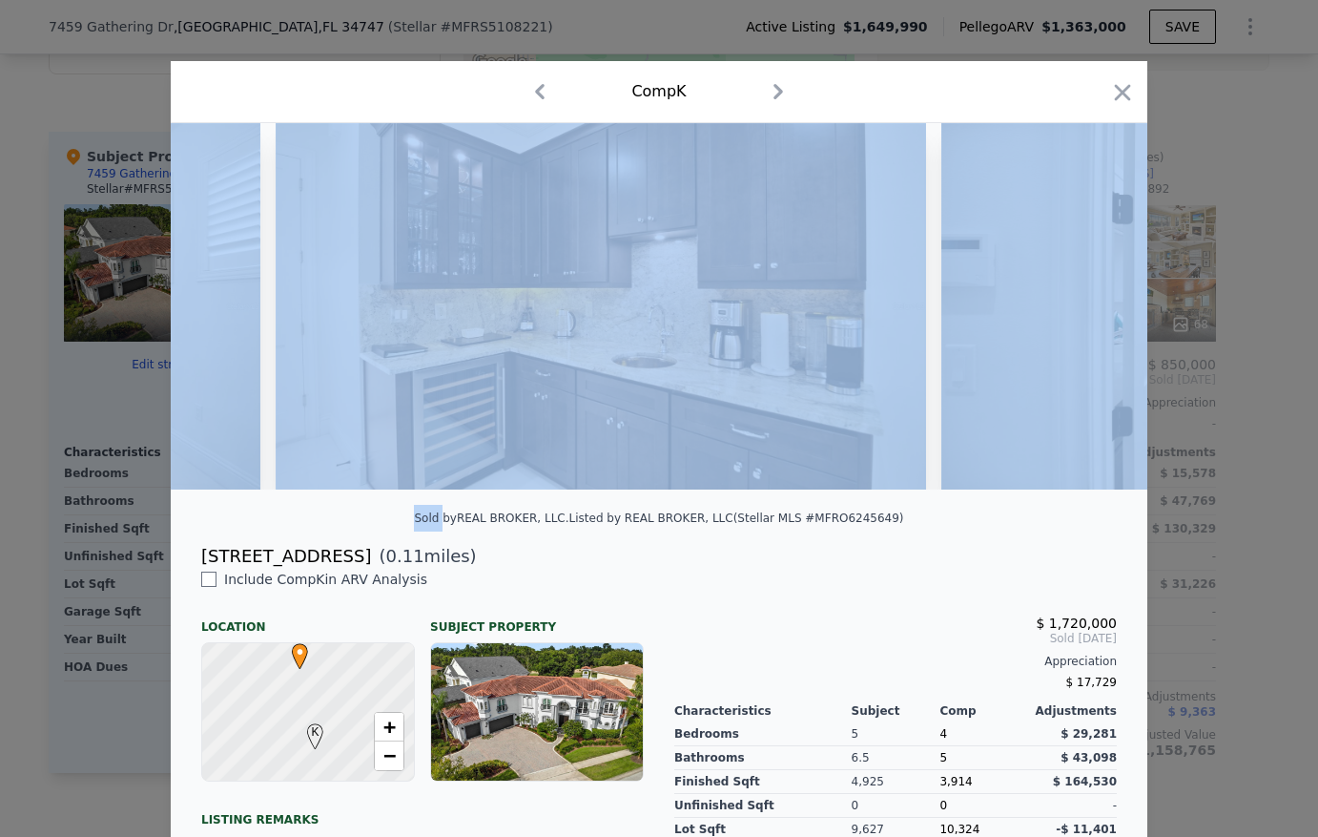
click at [1086, 310] on img at bounding box center [1266, 306] width 651 height 366
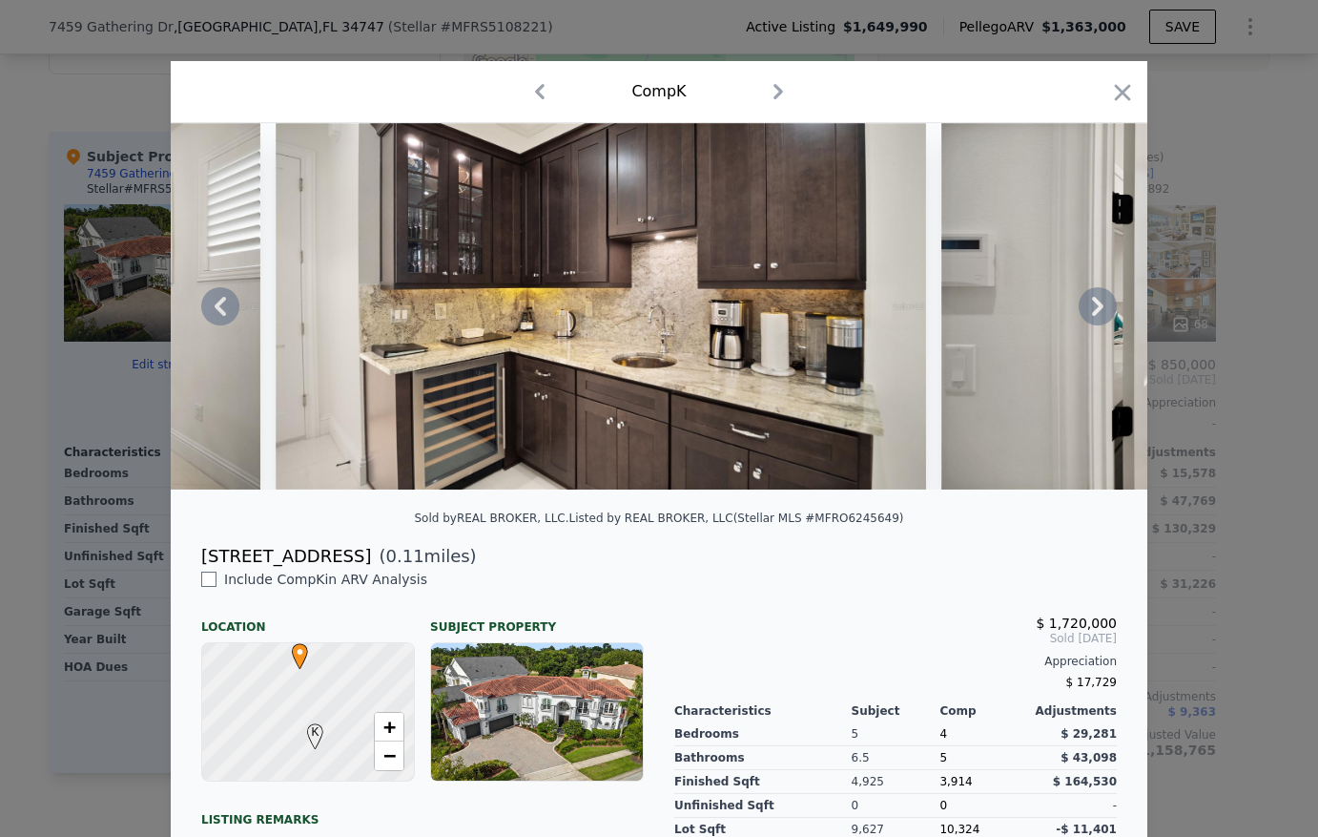
click at [1086, 310] on icon at bounding box center [1098, 306] width 38 height 38
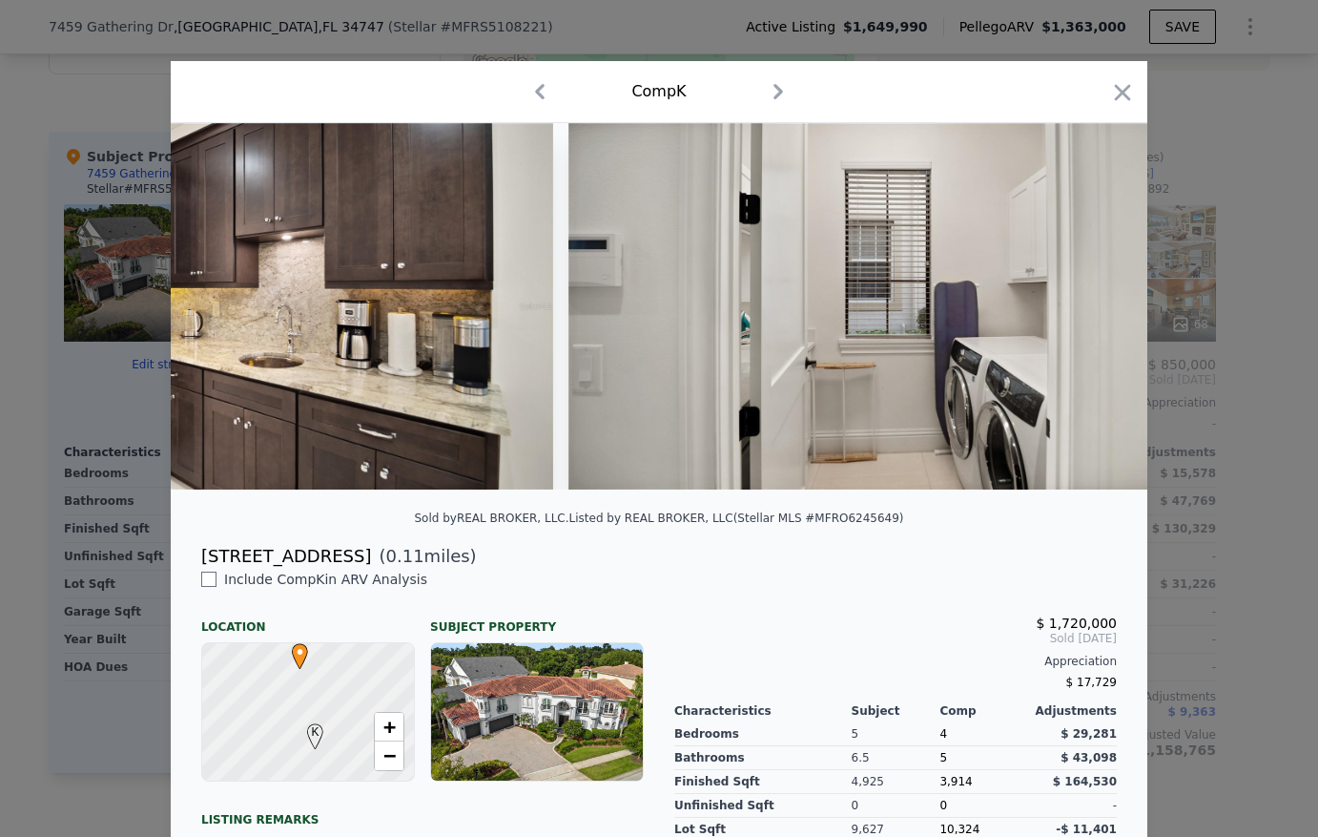
click at [1086, 310] on img at bounding box center [894, 306] width 651 height 366
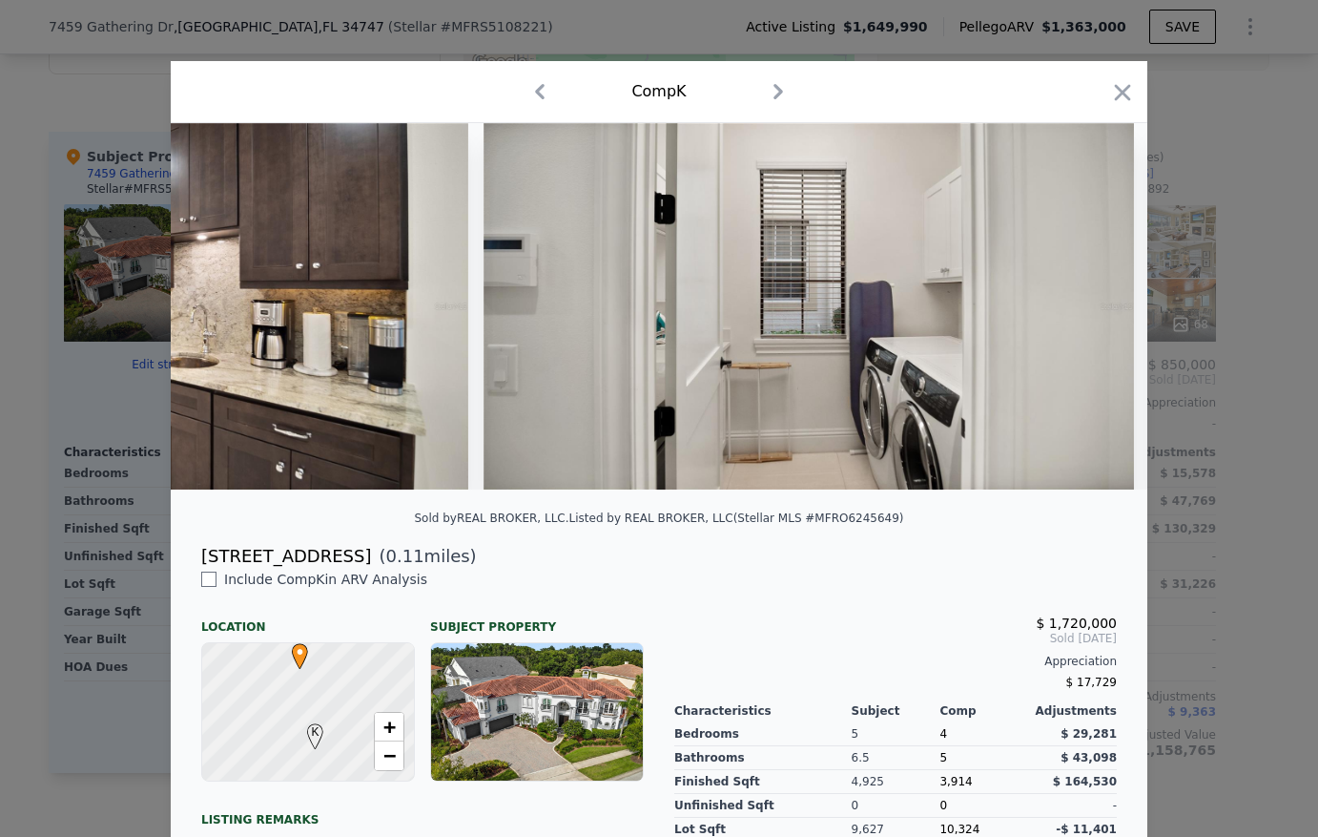
click at [1086, 310] on img at bounding box center [809, 306] width 651 height 366
click at [1086, 310] on icon at bounding box center [1098, 306] width 38 height 38
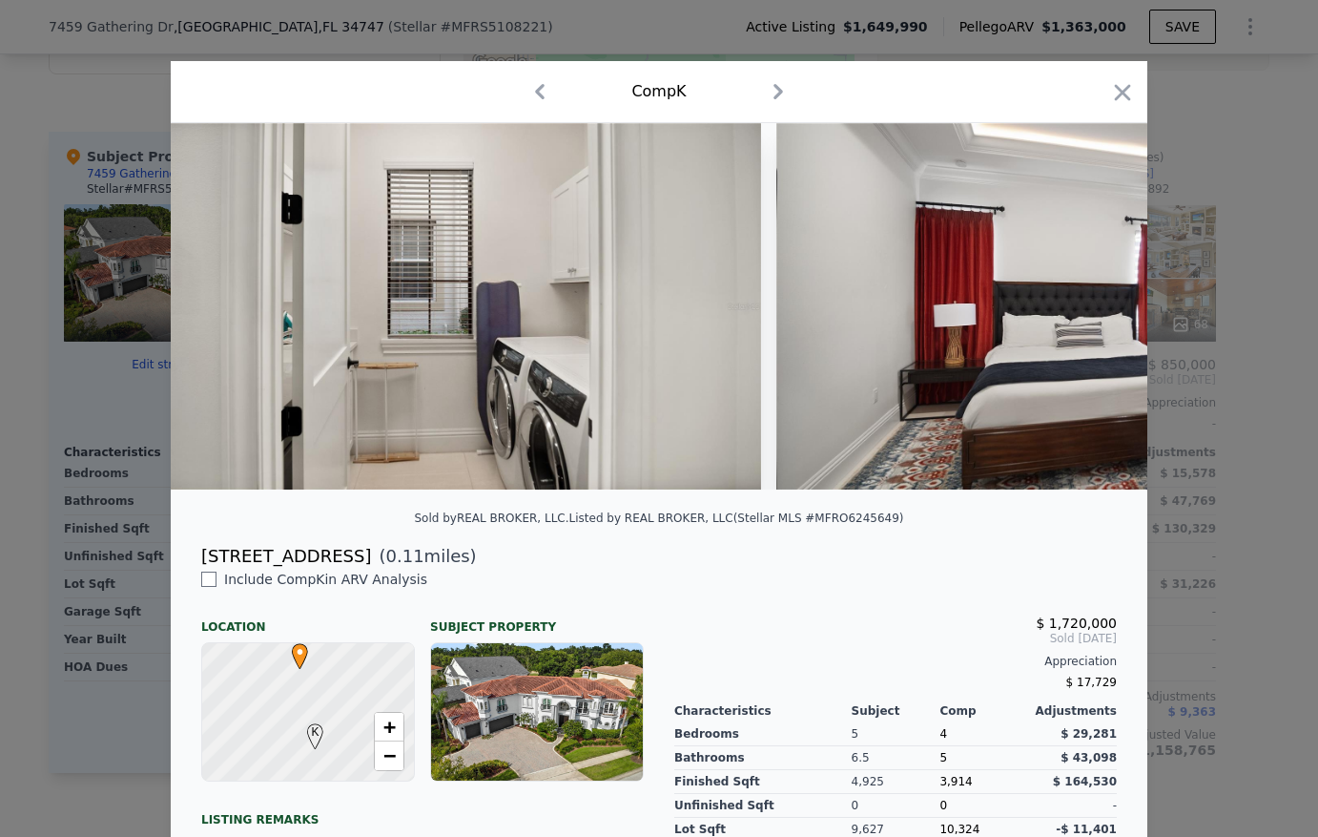
click at [1086, 310] on img at bounding box center [1101, 306] width 651 height 366
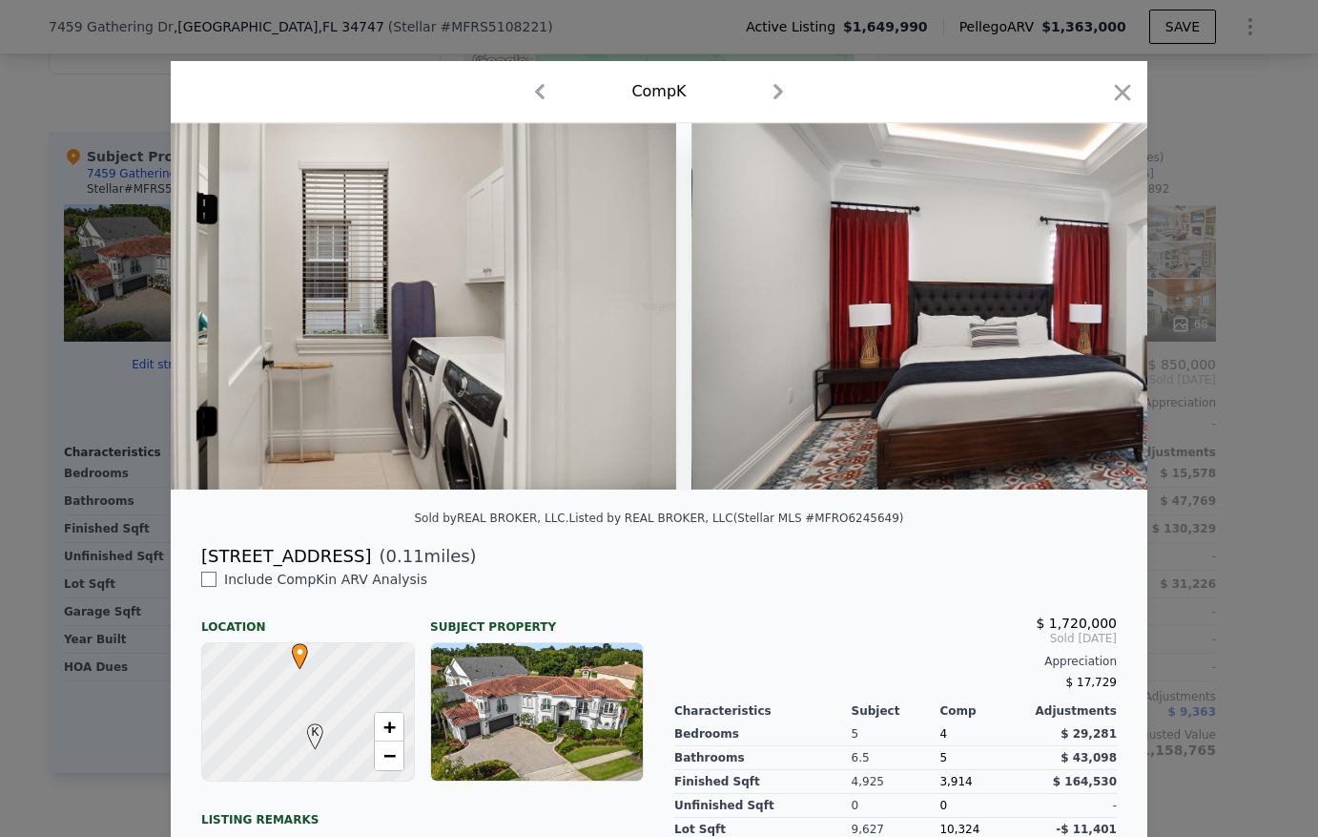
click at [1086, 310] on img at bounding box center [1017, 306] width 651 height 366
click at [1086, 310] on icon at bounding box center [1098, 306] width 38 height 38
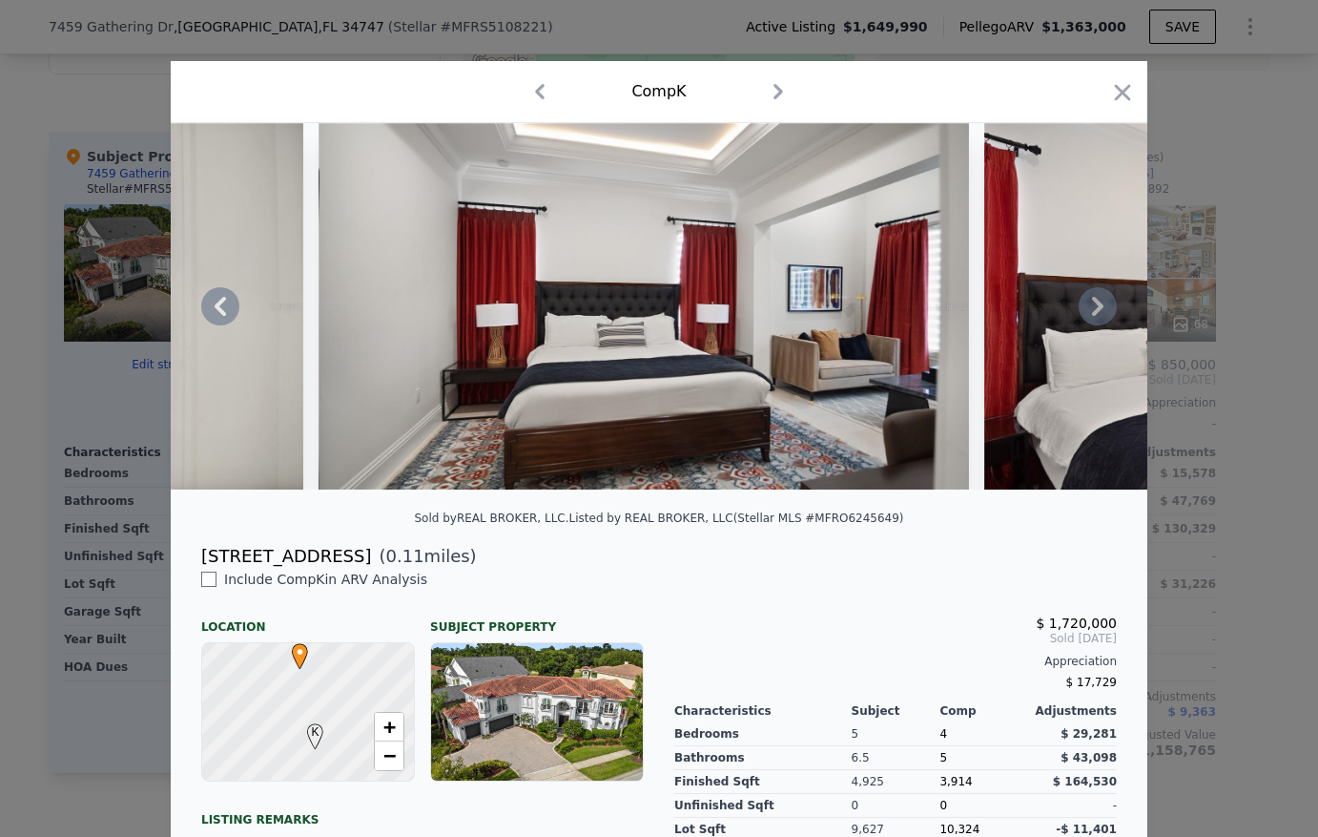
click at [1086, 310] on img at bounding box center [1309, 306] width 651 height 366
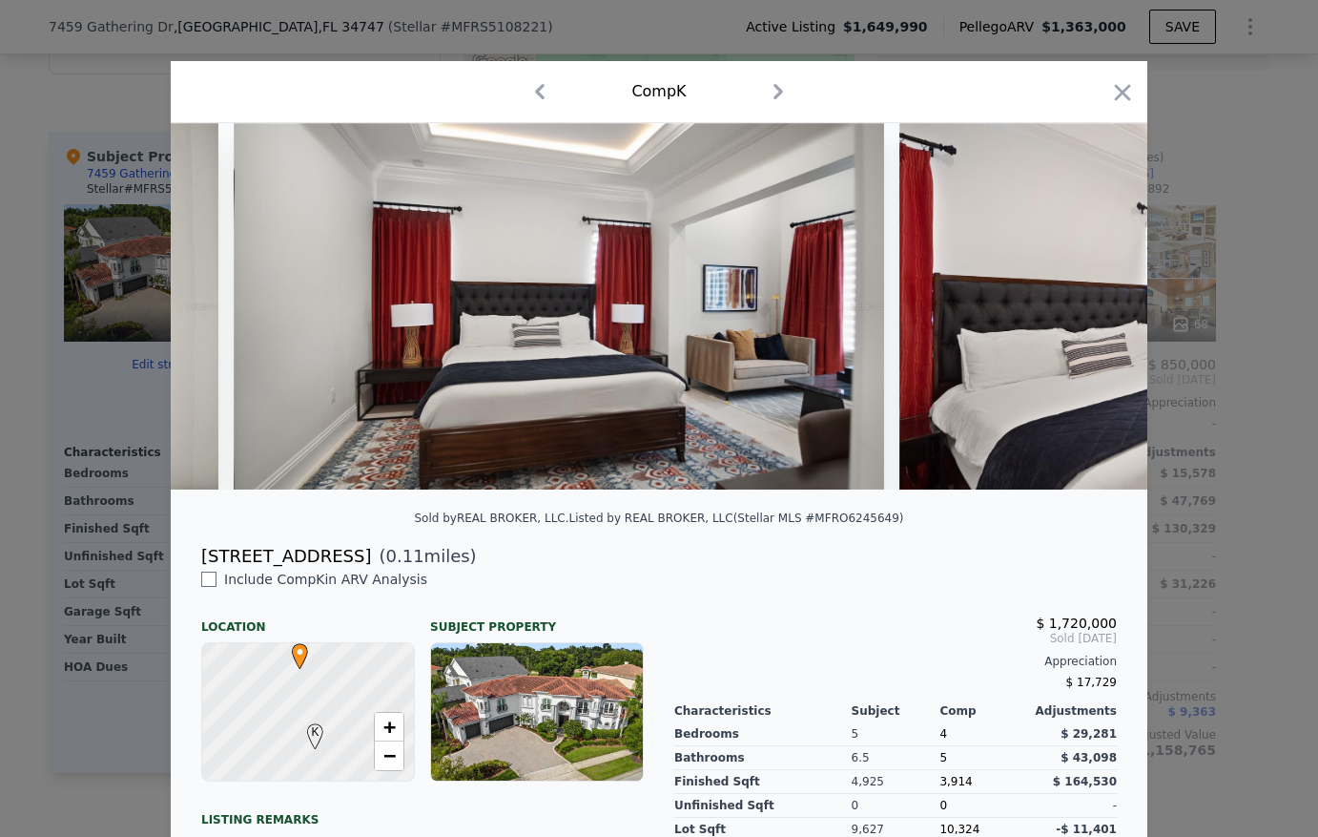
click at [1086, 310] on img at bounding box center [1225, 306] width 651 height 366
click at [1086, 310] on icon at bounding box center [1098, 306] width 38 height 38
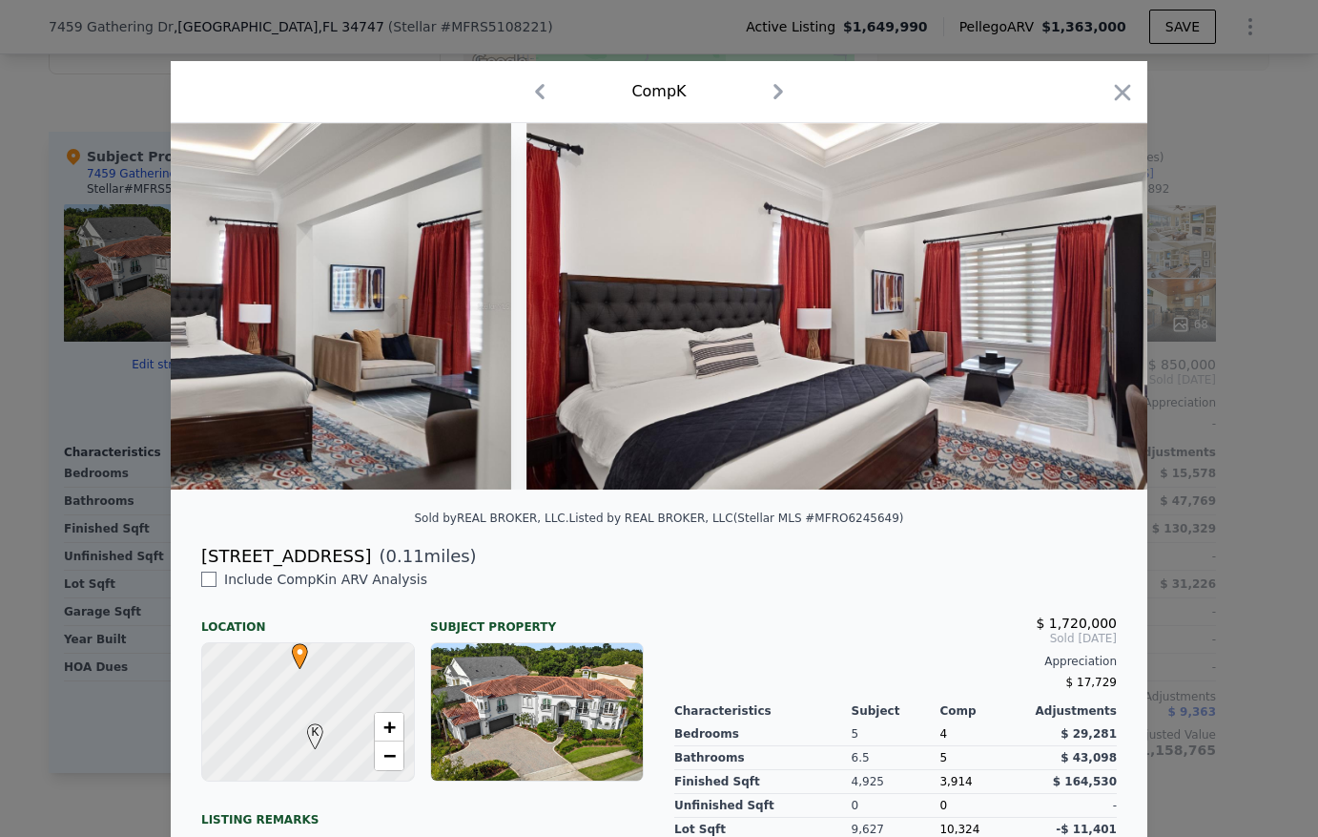
click at [1086, 310] on img at bounding box center [852, 306] width 651 height 366
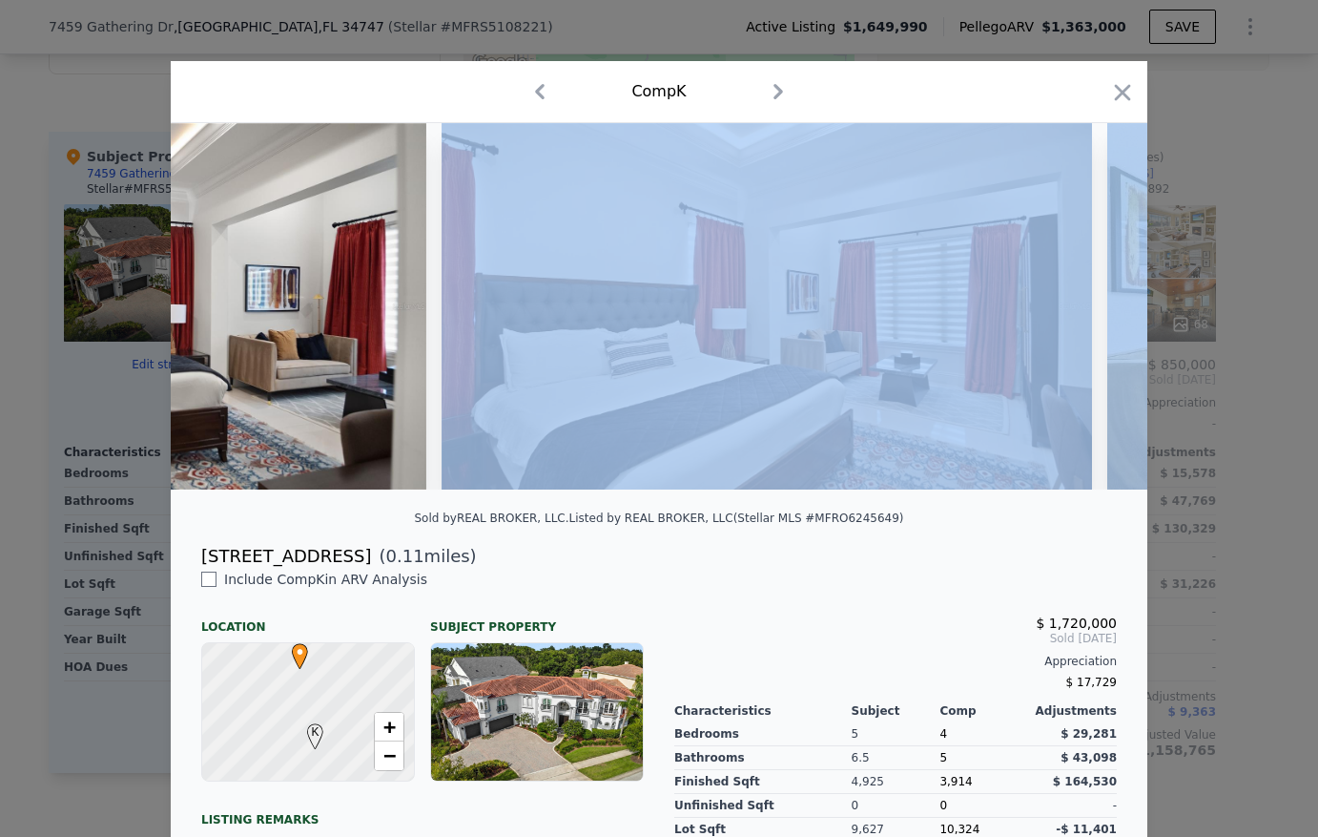
click at [1086, 310] on div at bounding box center [659, 306] width 977 height 366
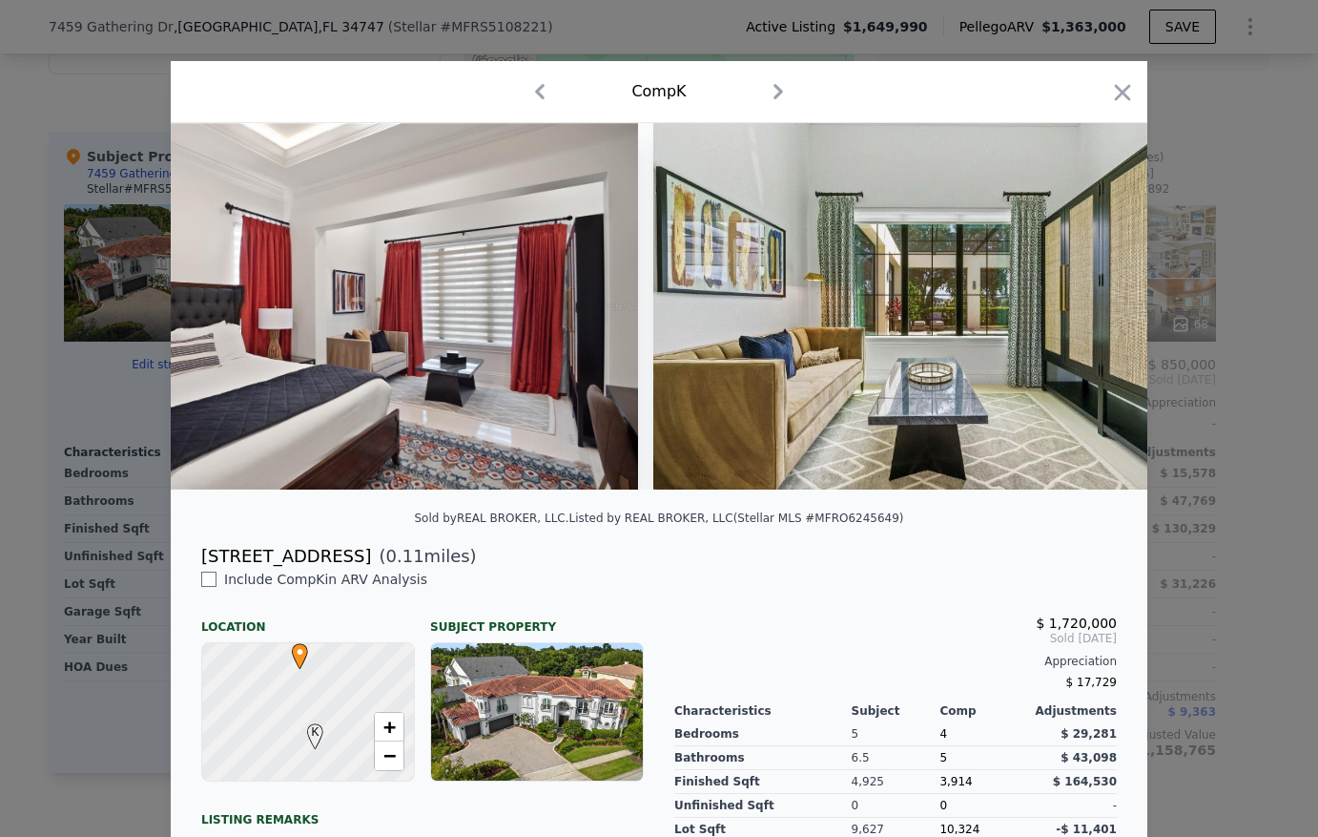
scroll to position [0, 11447]
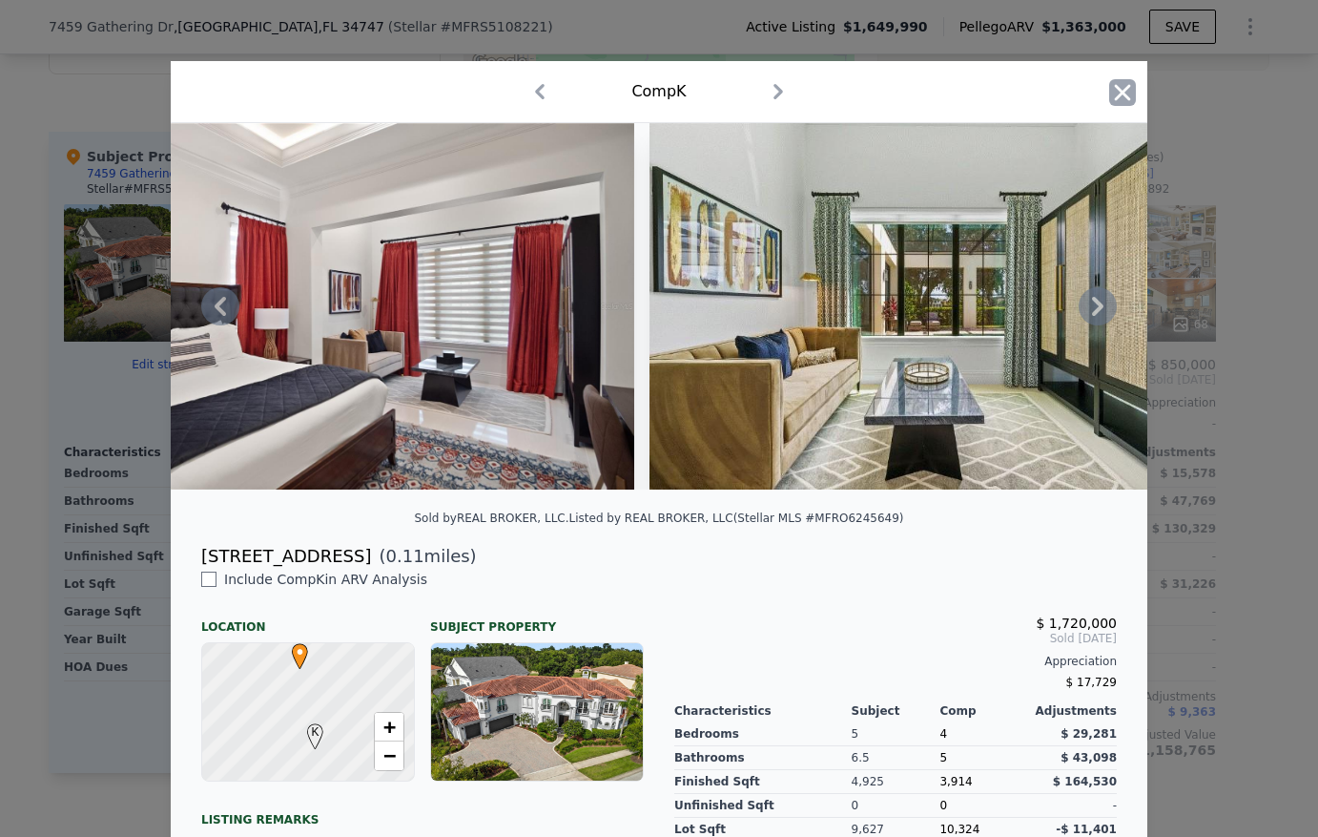
click at [1116, 94] on icon "button" at bounding box center [1123, 92] width 16 height 16
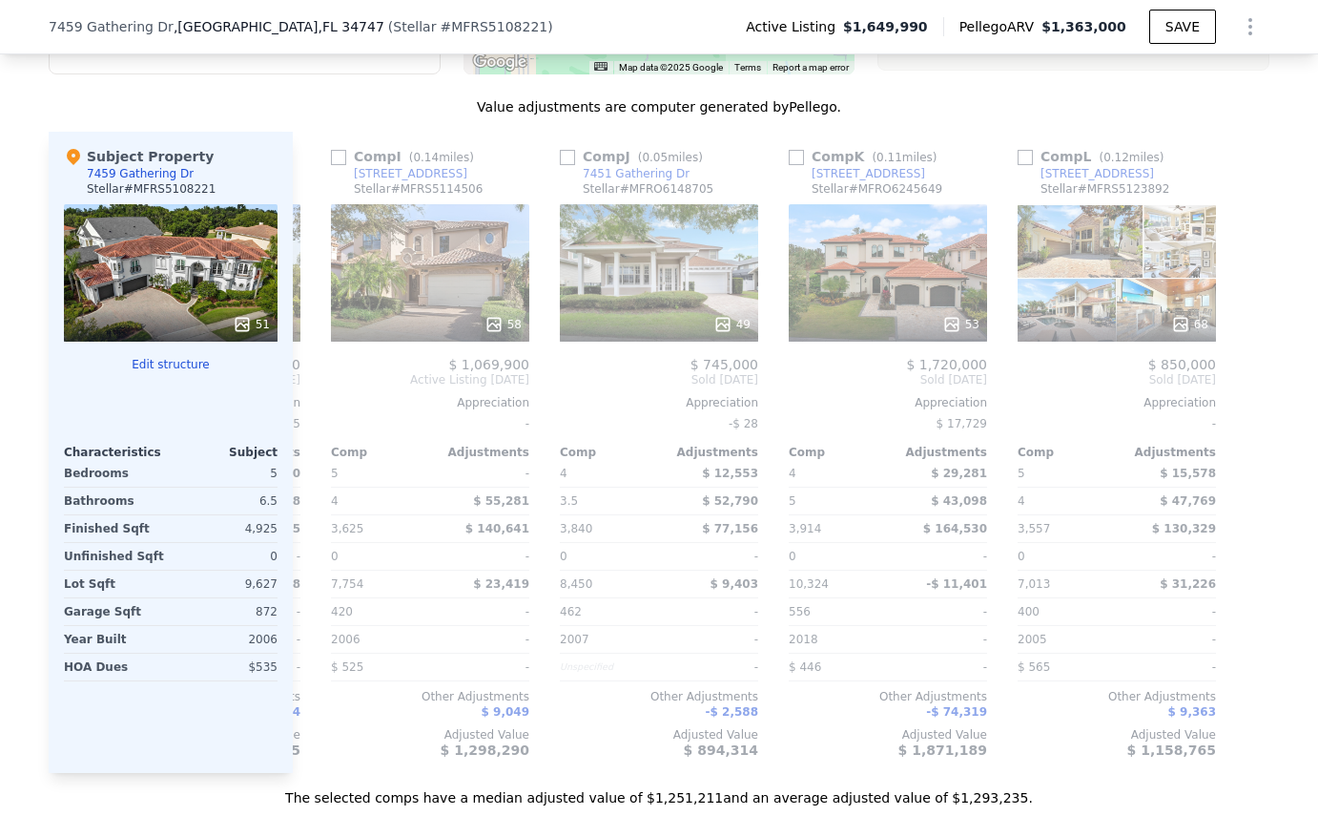
click at [132, 410] on div at bounding box center [171, 402] width 214 height 15
click at [310, 387] on icon at bounding box center [315, 379] width 11 height 19
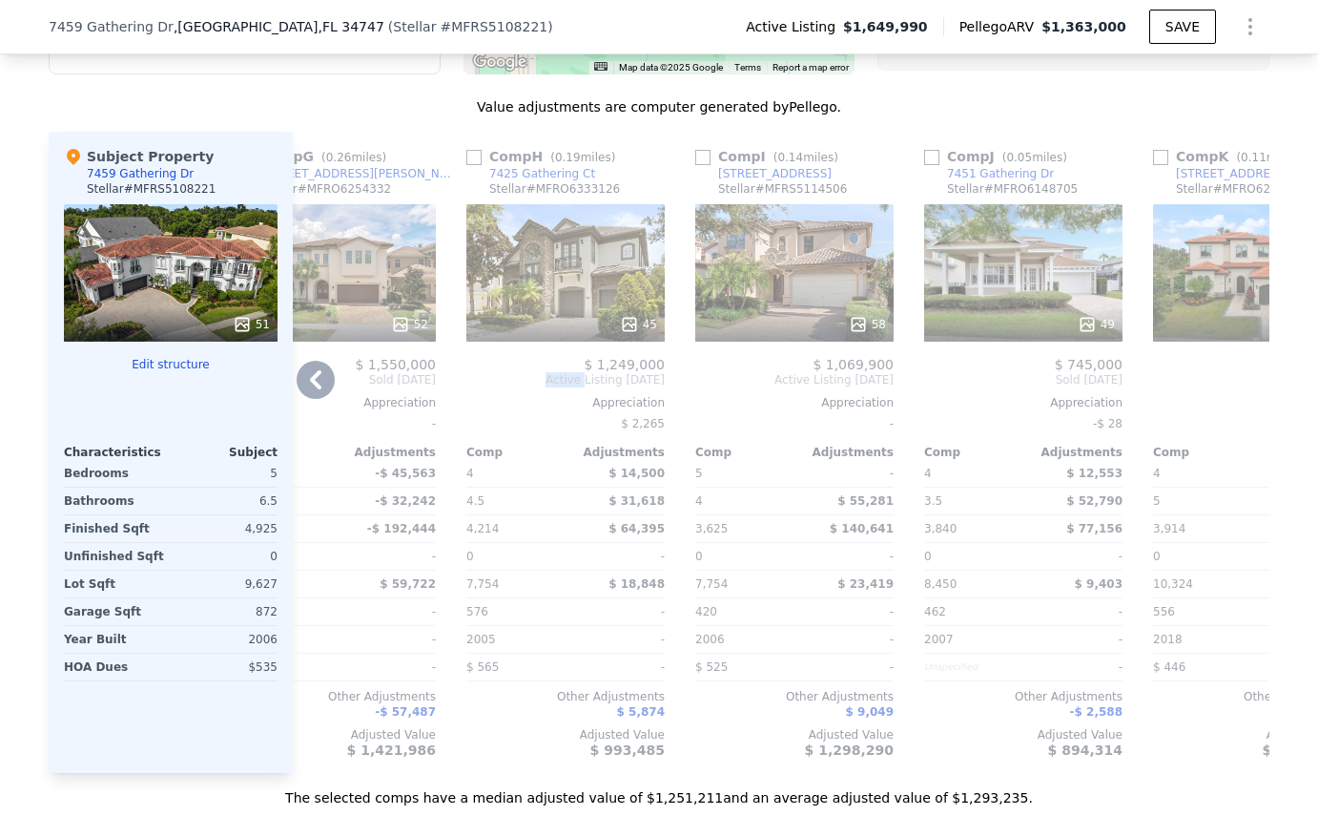
click at [308, 387] on div "Comp A ( 0.06 miles) 7471 Gathering Loop Stellar # MFRS5120338 82 $ 1,440,000 S…" at bounding box center [781, 452] width 977 height 641
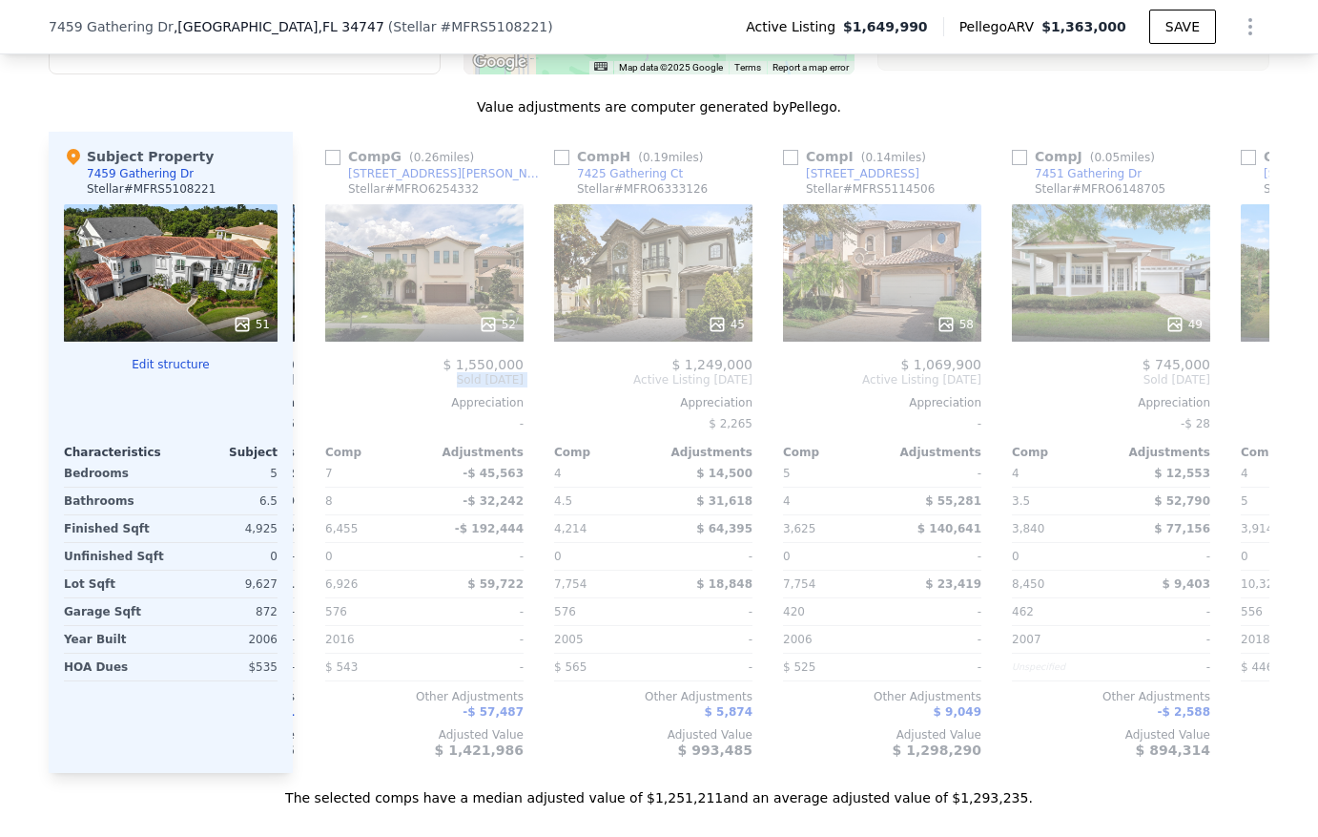
click at [308, 387] on div "Comp A ( 0.06 miles) 7471 Gathering Loop Stellar # MFRS5120338 82 $ 1,440,000 S…" at bounding box center [781, 452] width 977 height 641
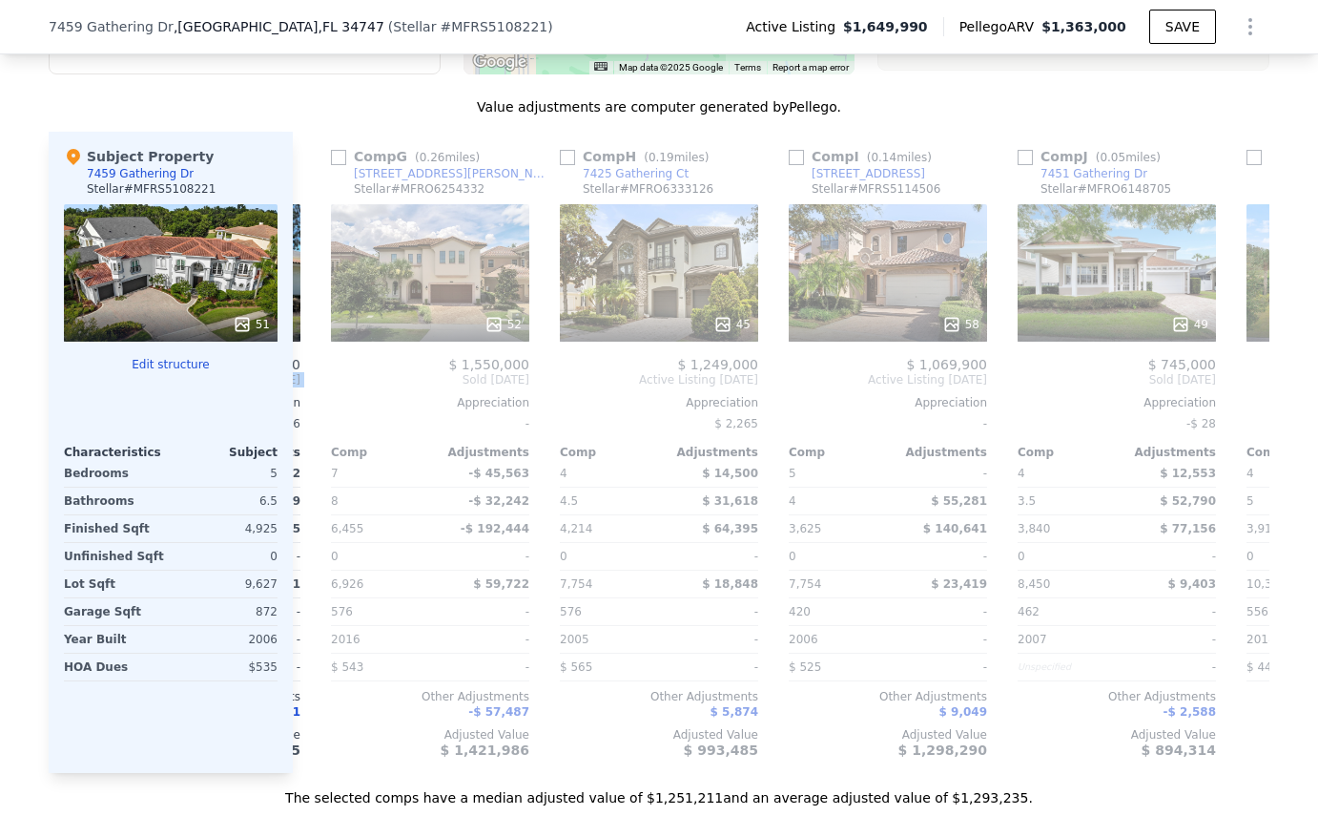
click at [308, 387] on div "Comp A ( 0.06 miles) 7471 Gathering Loop Stellar # MFRS5120338 82 $ 1,440,000 S…" at bounding box center [781, 452] width 977 height 641
click at [310, 387] on icon at bounding box center [315, 379] width 11 height 19
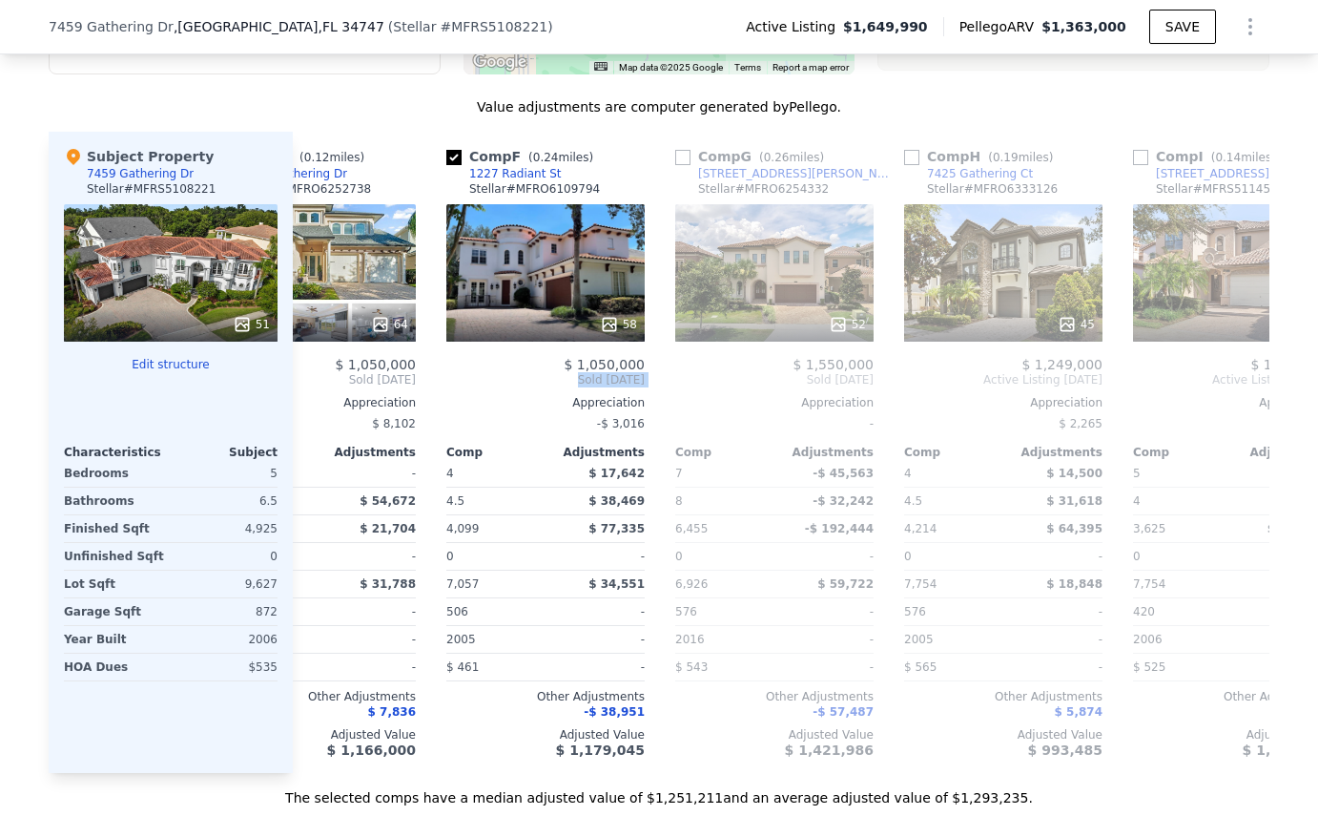
click at [308, 387] on div "Comp A ( 0.06 miles) 7471 Gathering Loop Stellar # MFRS5120338 82 $ 1,440,000 S…" at bounding box center [781, 452] width 977 height 641
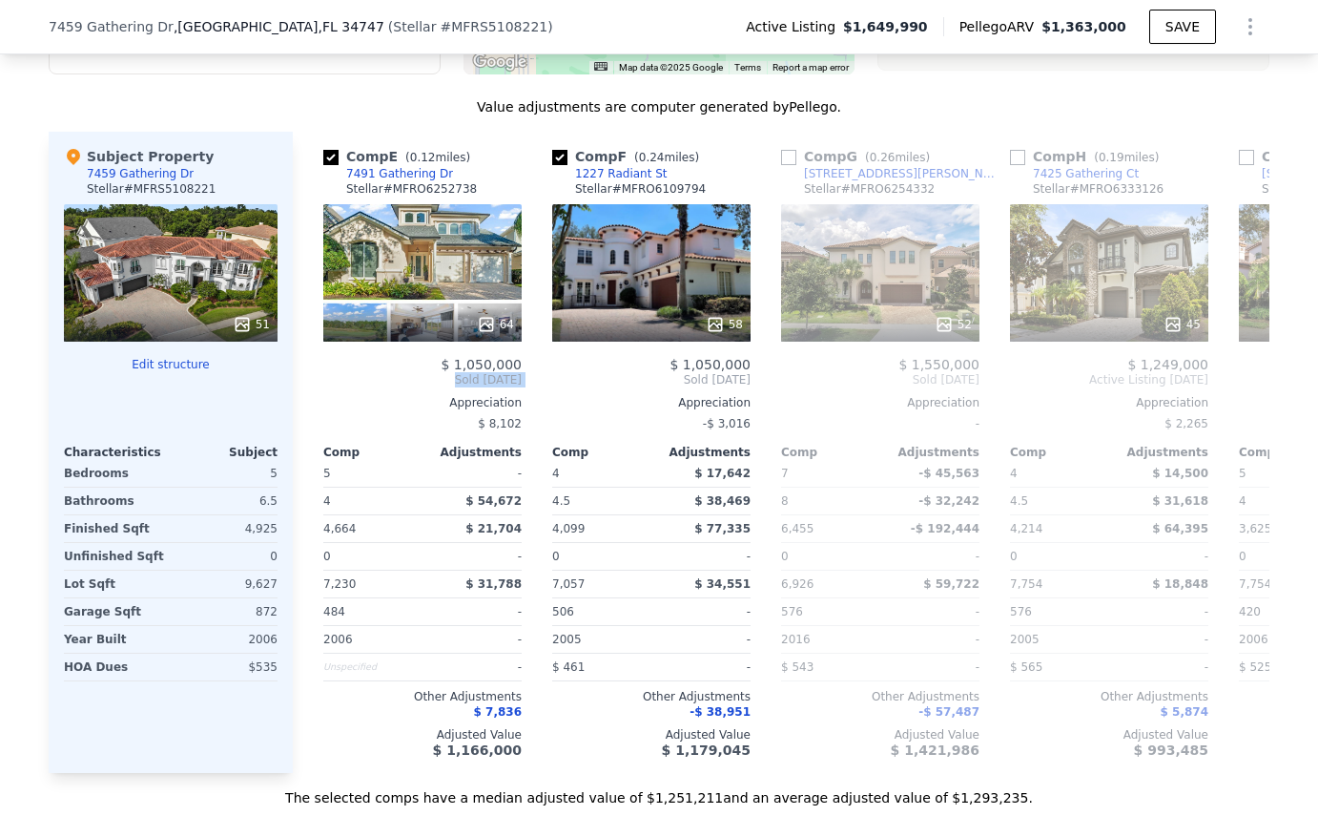
scroll to position [0, 900]
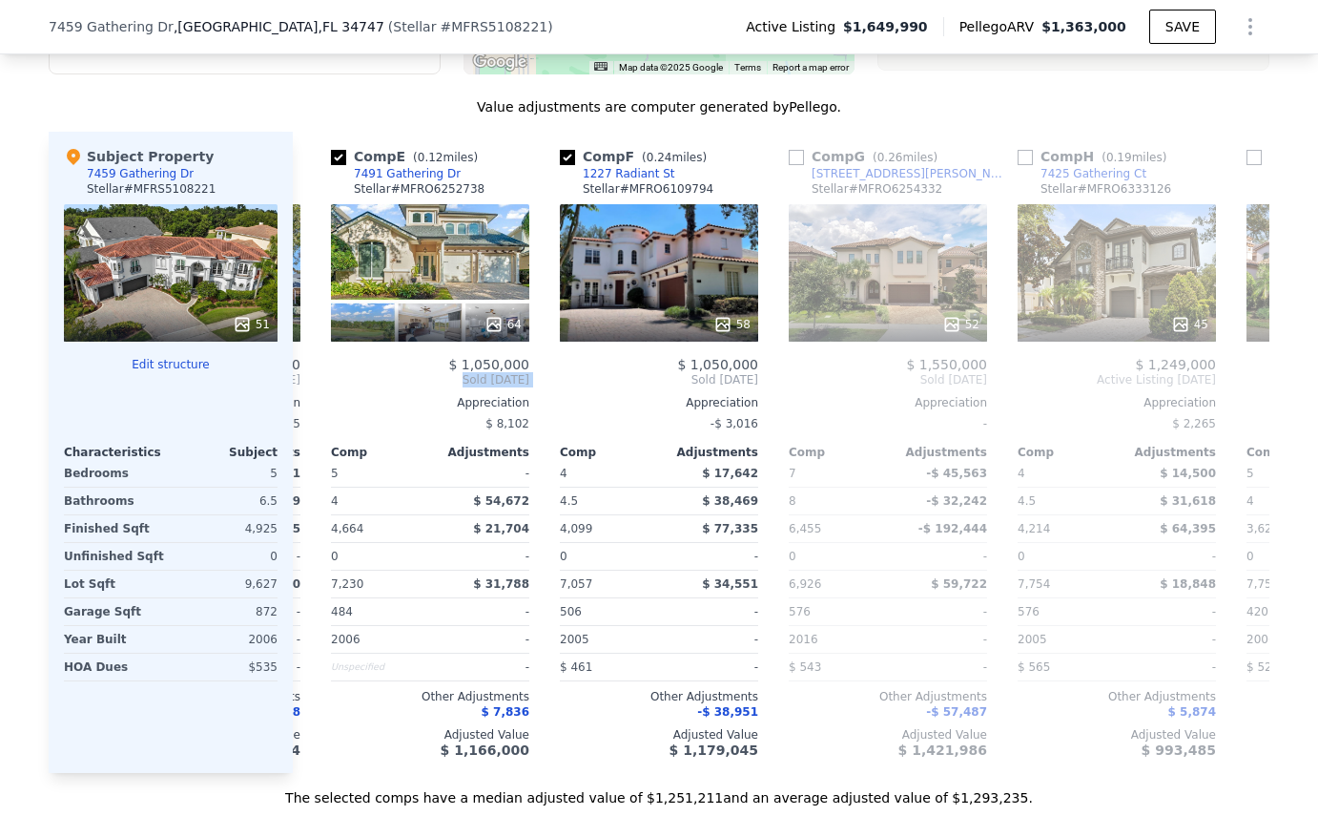
click at [308, 387] on div "Comp A ( 0.06 miles) 7471 Gathering Loop Stellar # MFRS5120338 82 $ 1,440,000 S…" at bounding box center [781, 452] width 977 height 641
click at [313, 395] on icon at bounding box center [316, 380] width 38 height 38
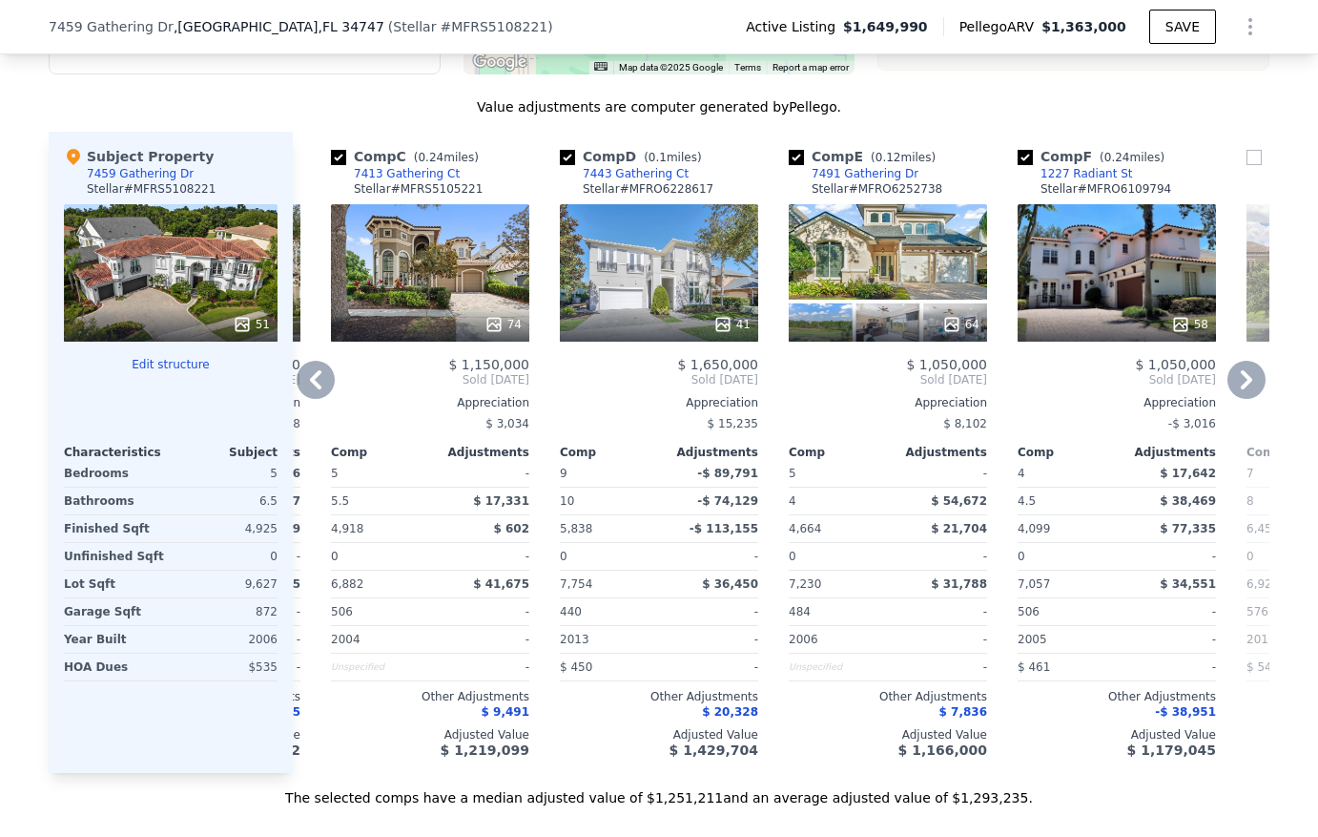
click at [313, 395] on icon at bounding box center [316, 380] width 38 height 38
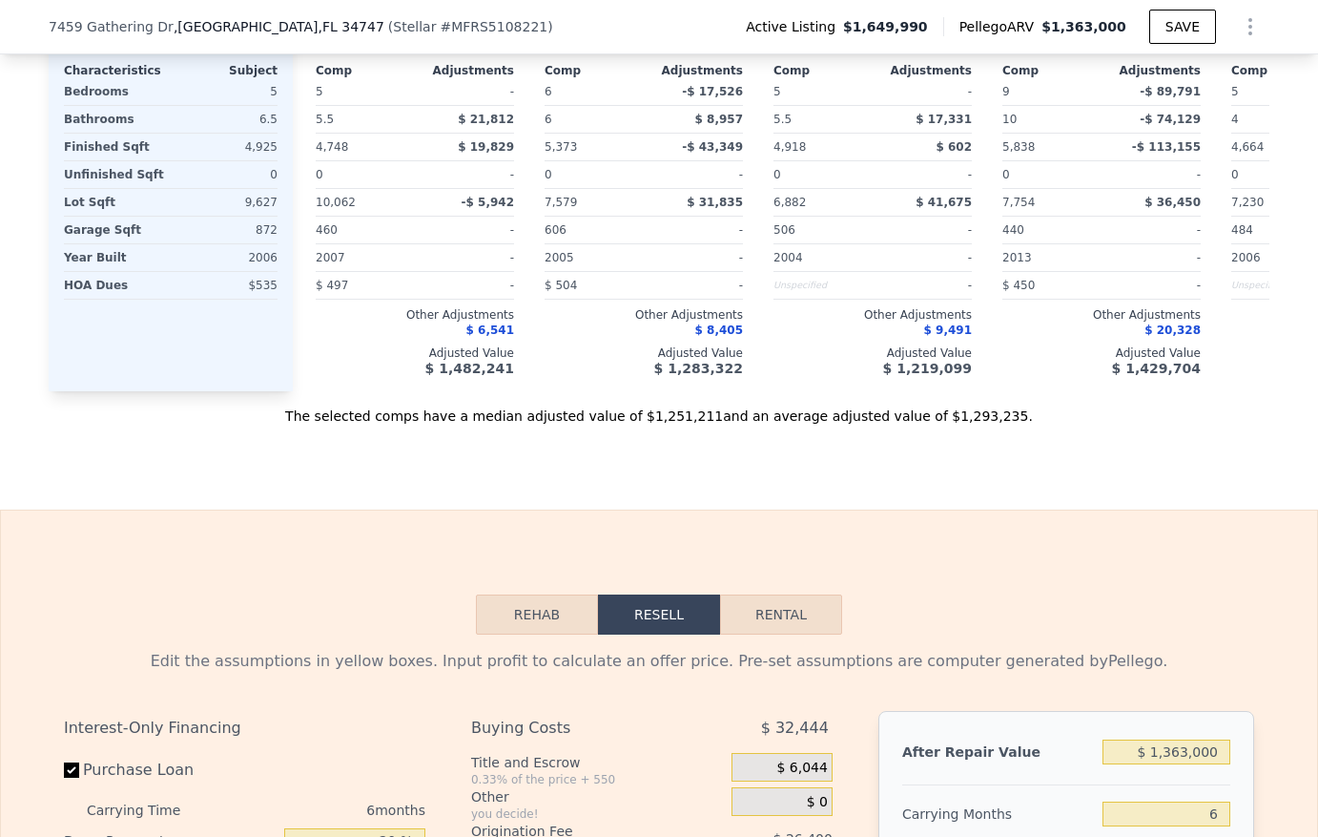
scroll to position [2671, 0]
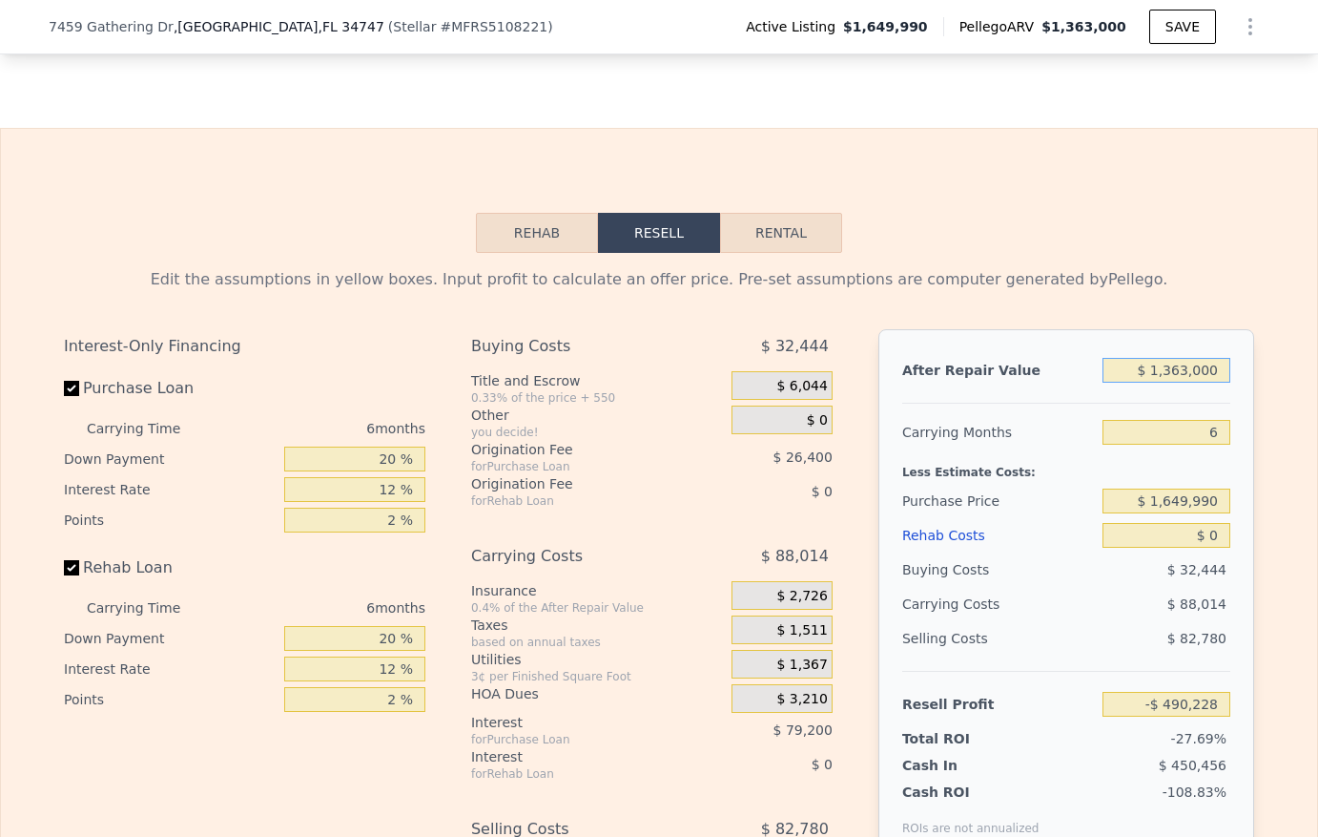
drag, startPoint x: 1216, startPoint y: 400, endPoint x: 1144, endPoint y: 403, distance: 72.6
click at [1144, 383] on input "$ 1,363,000" at bounding box center [1167, 370] width 128 height 25
type input "$ 1"
type input "-$ 1,768,271"
type input "$ 18"
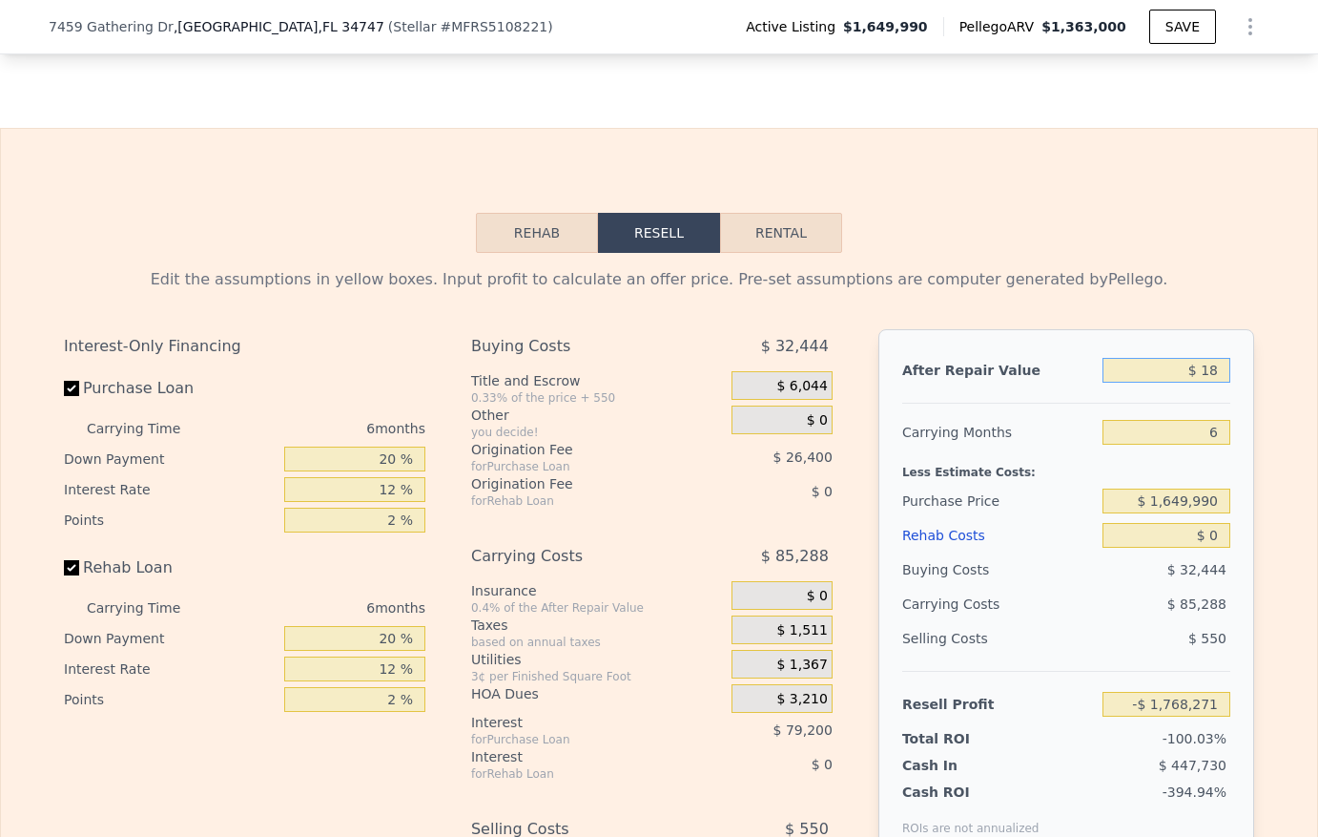
type input "-$ 1,768,254"
type input "$ 180"
type input "-$ 1,768,104"
type input "$ 1,800"
type input "-$ 1,766,585"
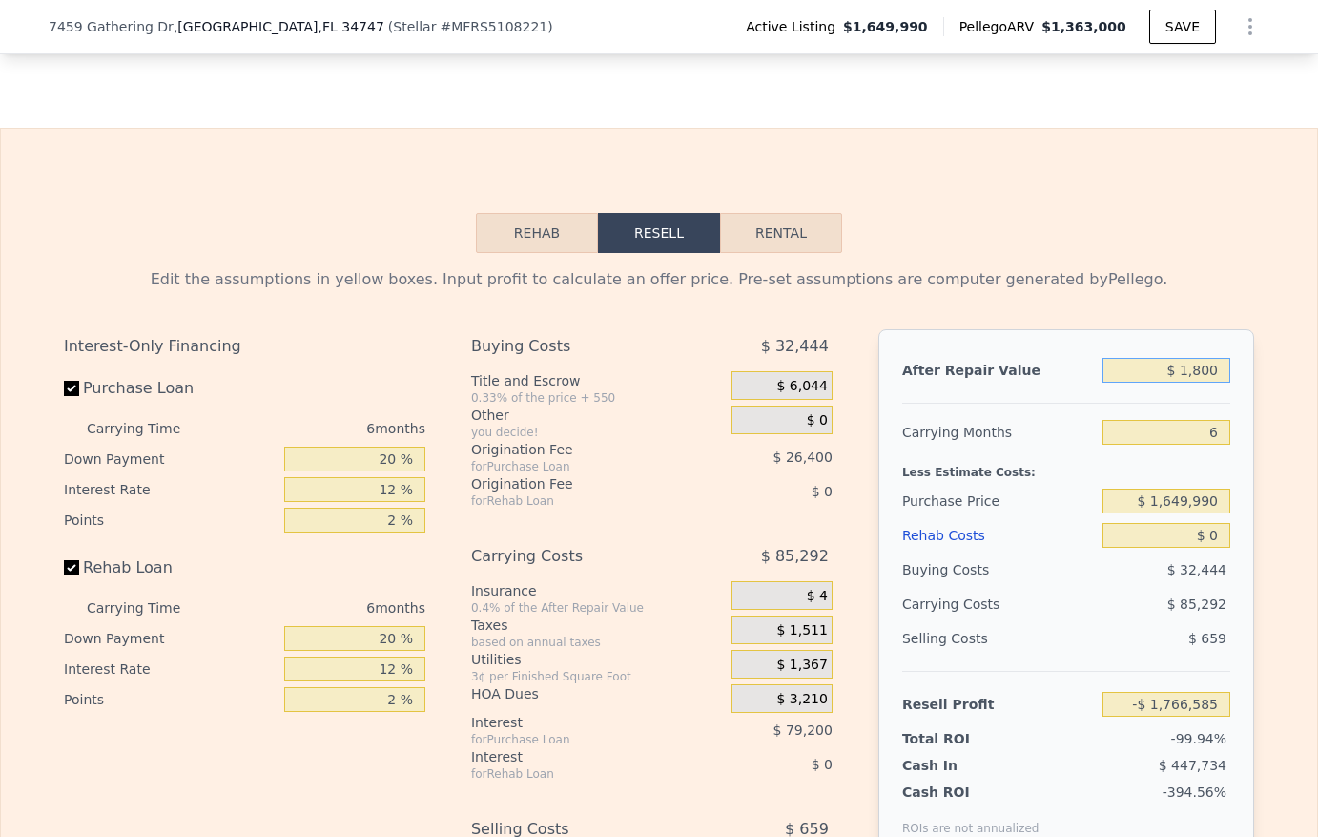
type input "$ 18,000"
type input "-$ 1,751,394"
type input "$ 180,000"
type input "-$ 1,599,491"
type input "$ 1,800,000"
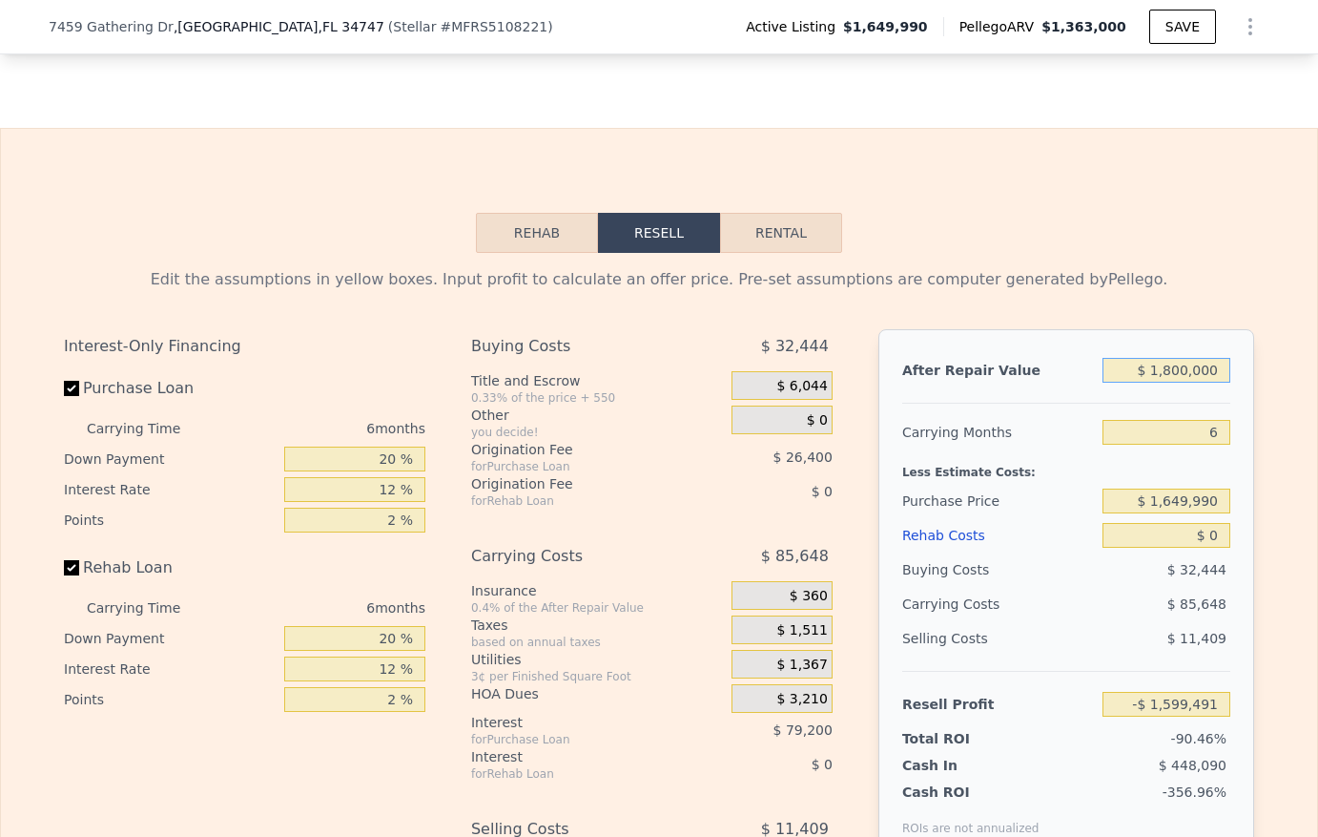
type input "-$ 80,466"
type input "$ 1,800,000"
type input "24"
type input "-$ 347,126"
type input "24"
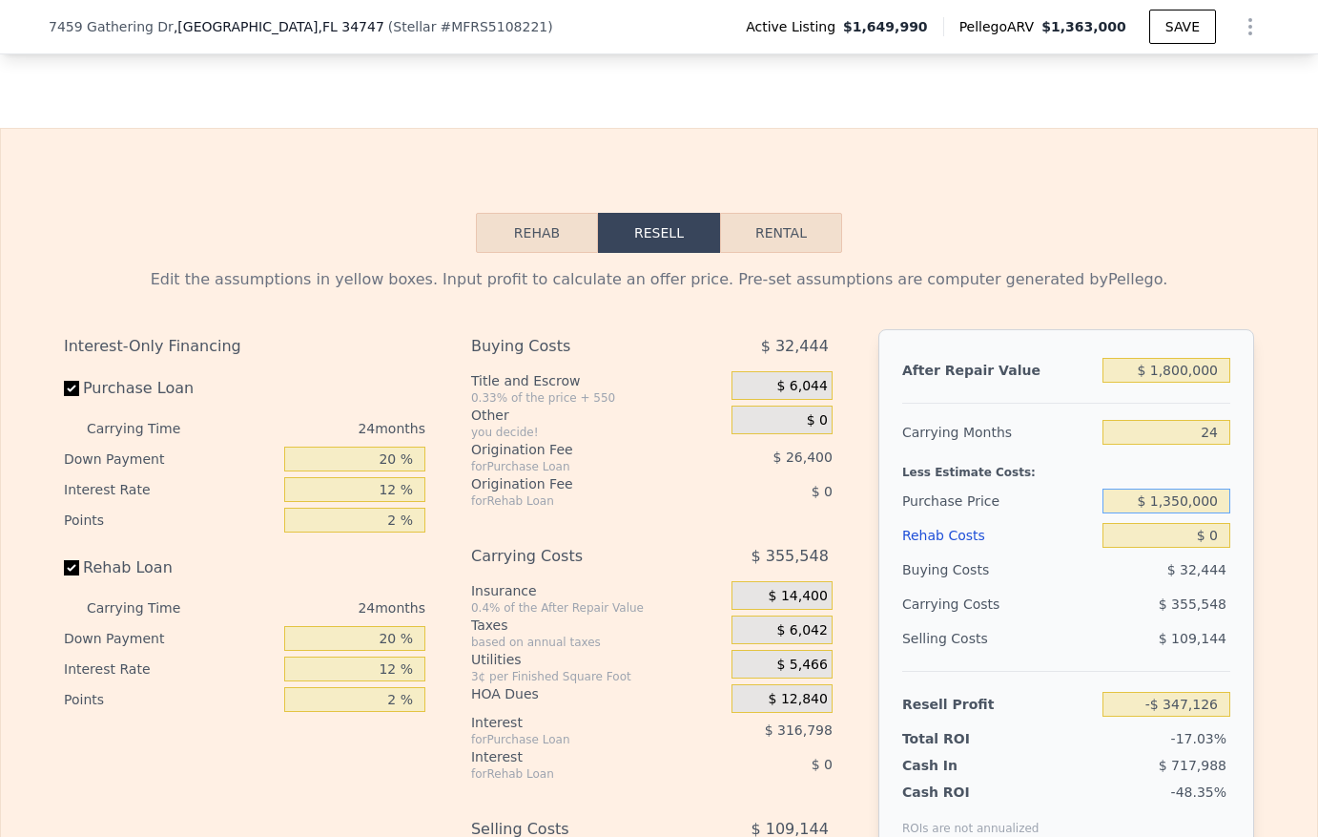
type input "$ 1,350,000"
type input "$ 16,262"
type input "$ 2"
type input "$ 16,260"
type input "$ 25"
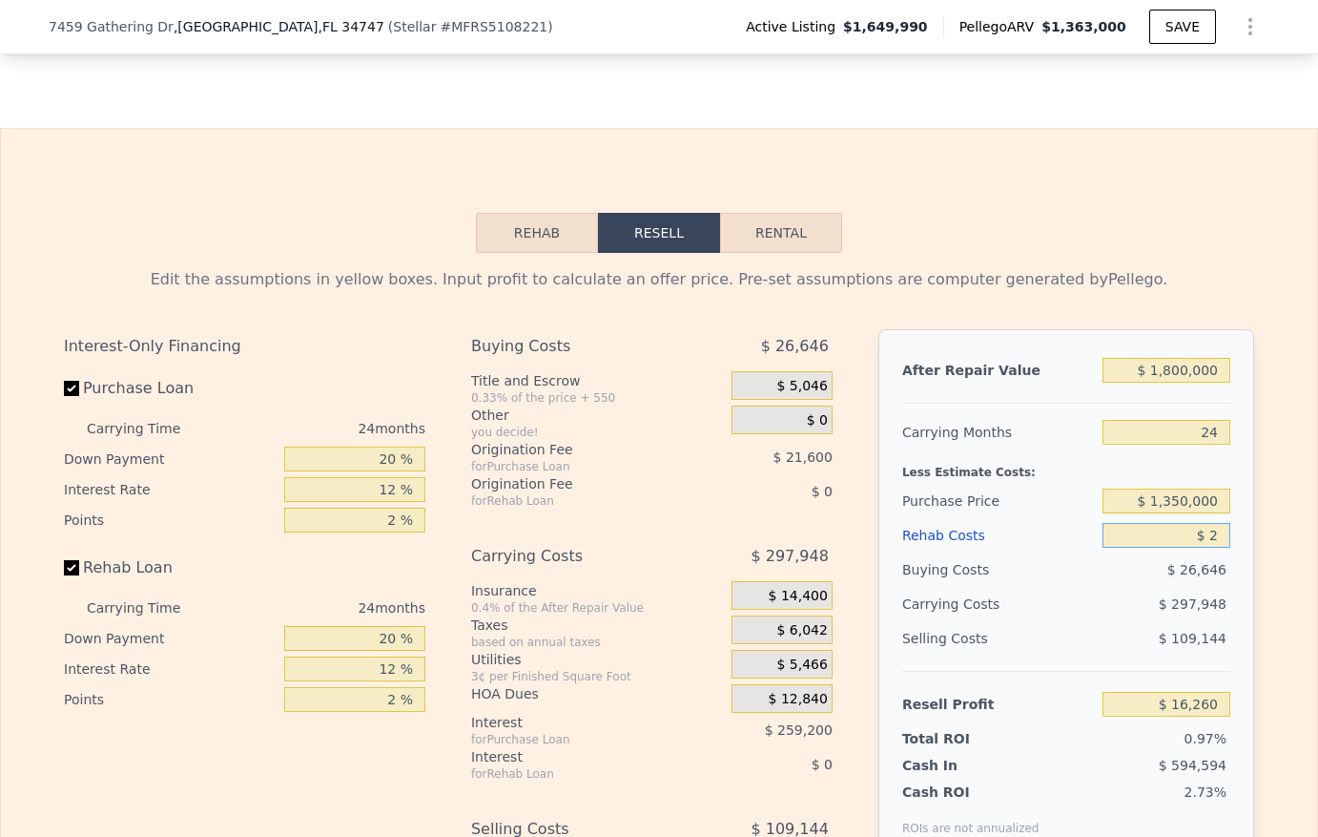
type input "$ 16,237"
type input "$ 250"
type input "$ 15,960"
type input "$ 2,500"
type input "$ 13,242"
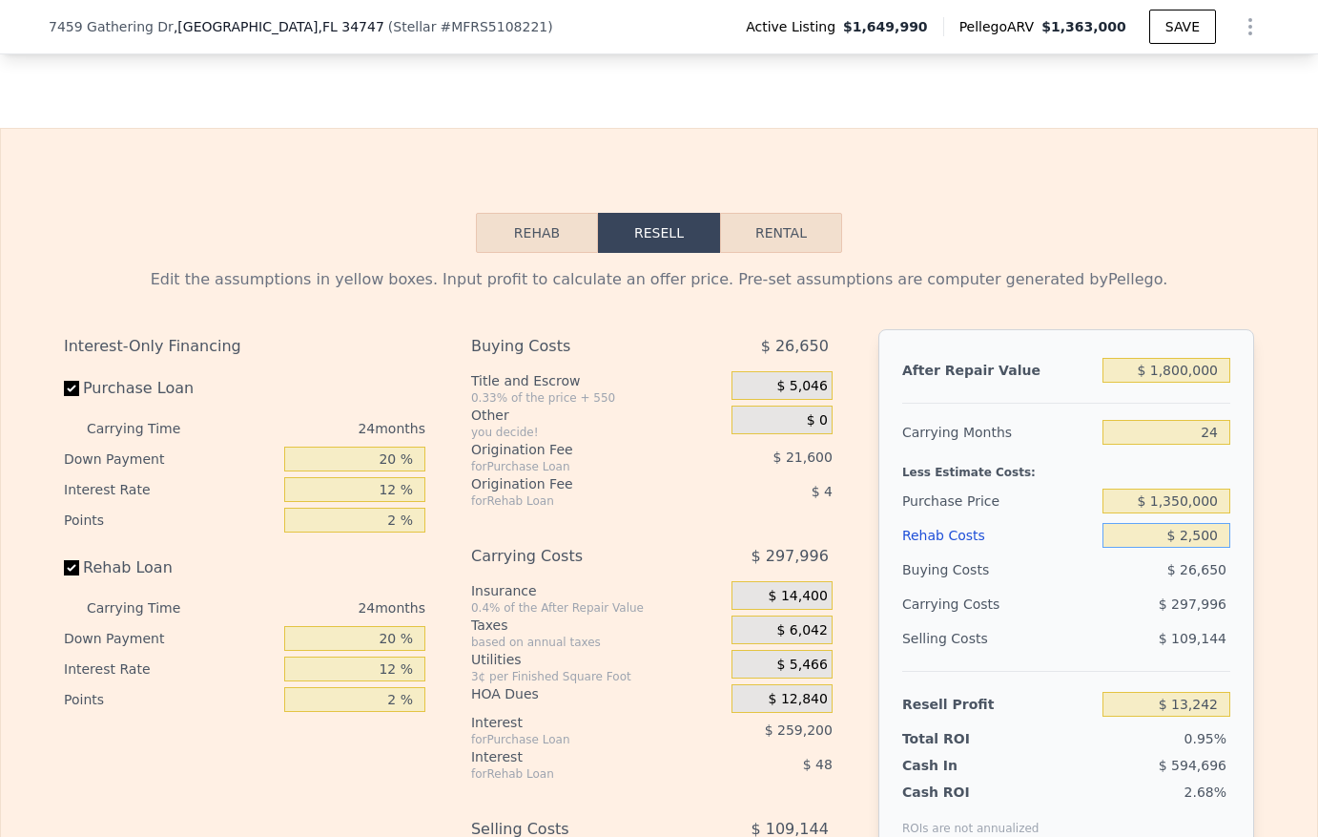
type input "$ 25,000"
type input "-$ 13,938"
type input "$ 250,000"
type input "-$ 285,738"
type input "$ 250,000"
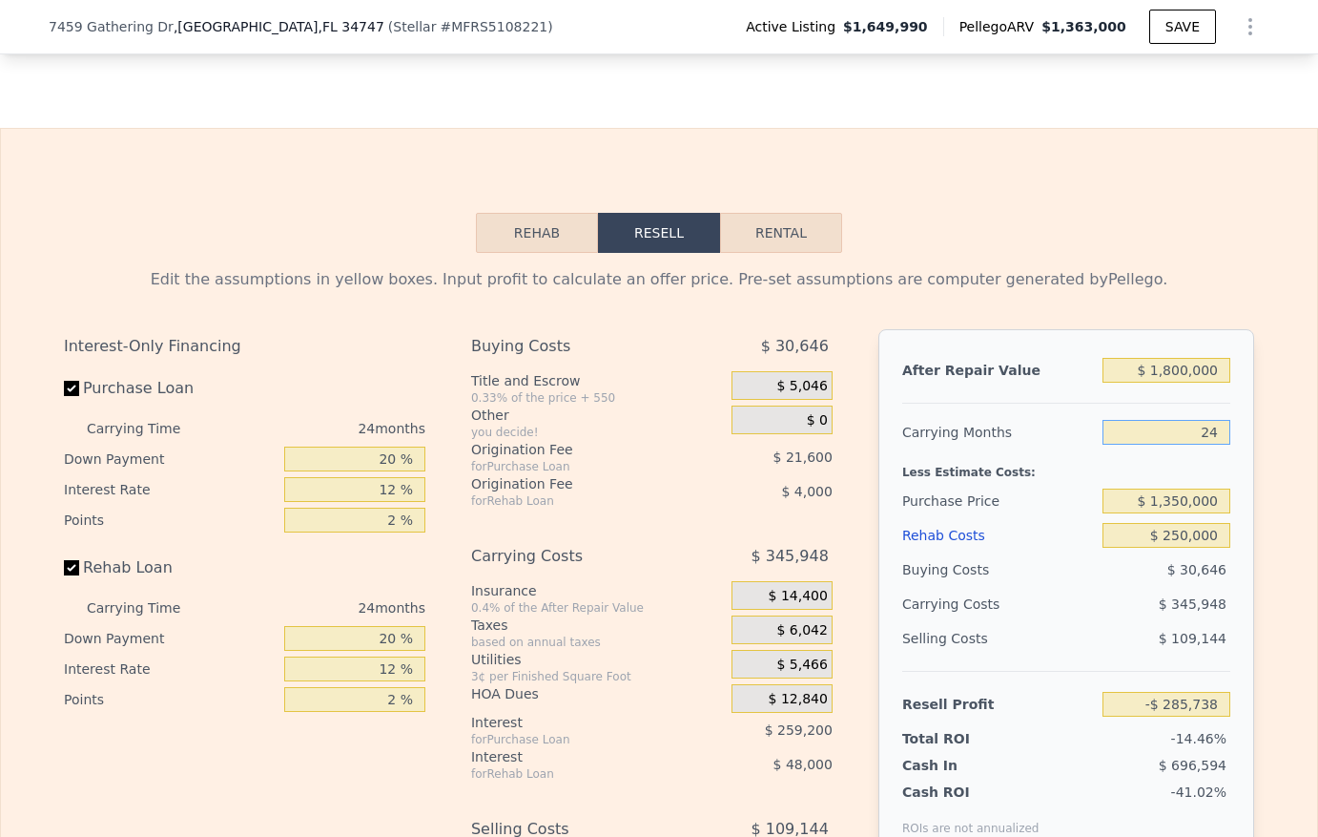
drag, startPoint x: 1189, startPoint y: 459, endPoint x: 1235, endPoint y: 463, distance: 46.9
click at [1236, 463] on div "After Repair Value $ 1,800,000 Carrying Months 24 Less Estimate Costs: Purchase…" at bounding box center [1067, 594] width 376 height 530
type input "6"
type input "-$ 26,278"
type input "1"
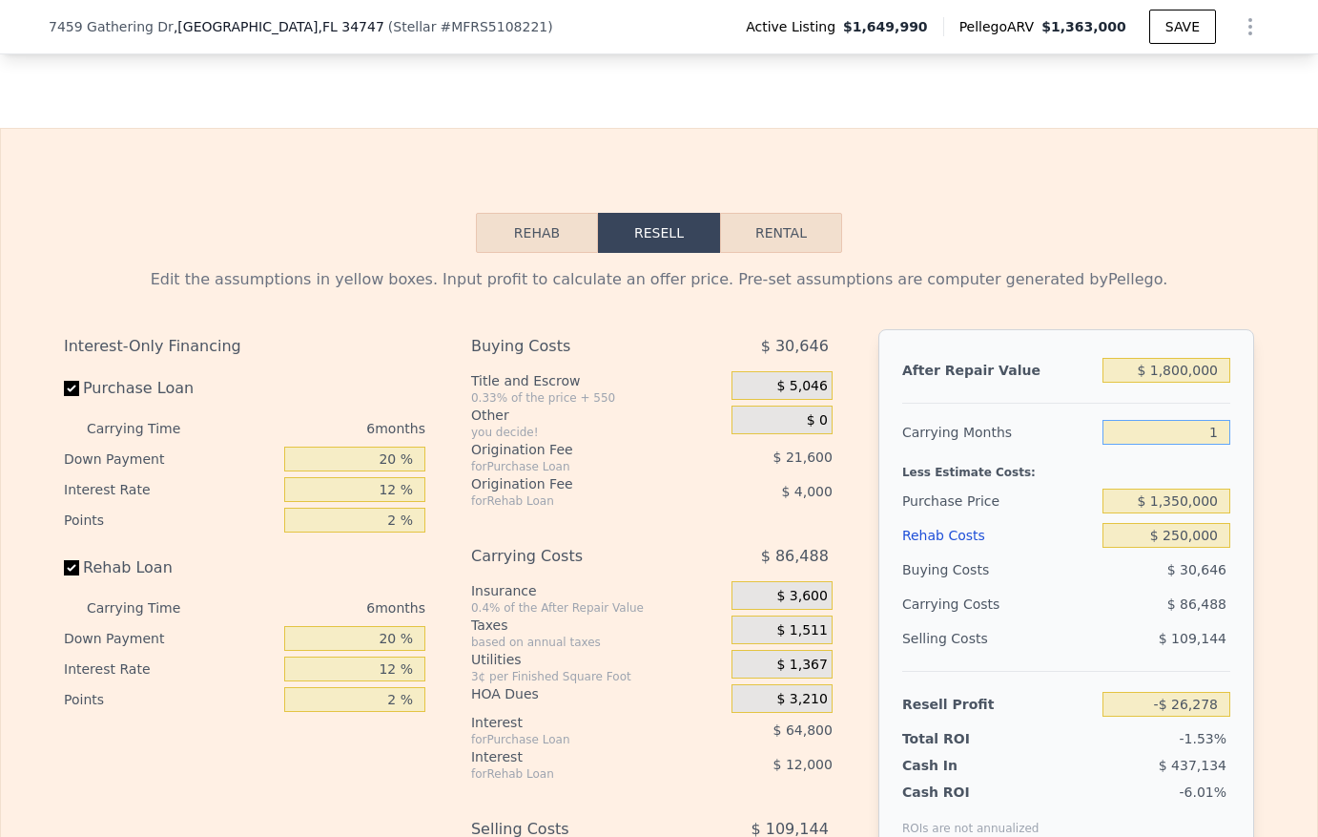
type input "$ 45,795"
type input "3"
type input "$ 16,967"
type input "3"
click at [778, 253] on button "Rental" at bounding box center [781, 233] width 122 height 40
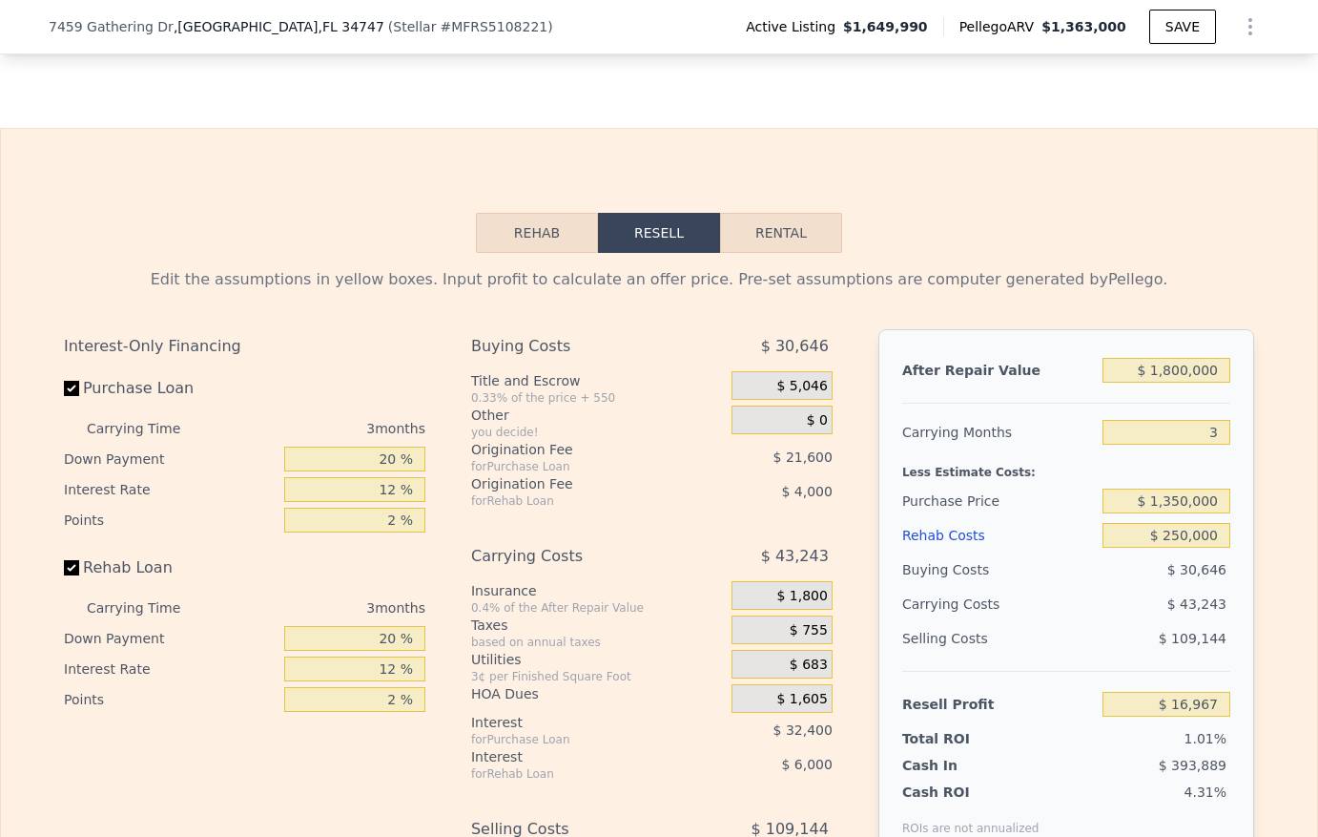
select select "30"
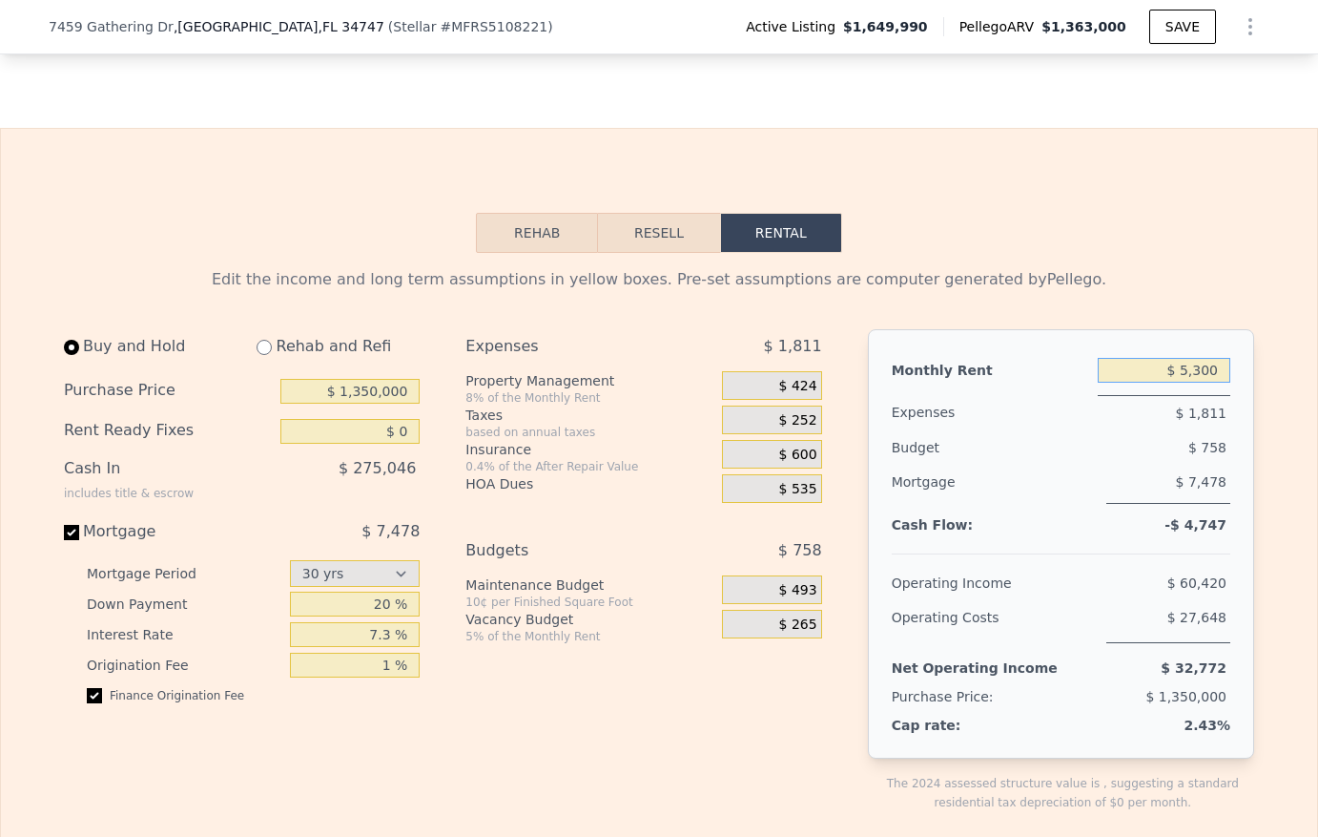
drag, startPoint x: 1176, startPoint y: 392, endPoint x: 1259, endPoint y: 406, distance: 84.2
type input "$ 10,300"
click at [1239, 419] on div "Monthly Rent $ 10,300 Expenses $ 1,811 Budget $ 758 Mortgage $ 7,478 Cash Flow:…" at bounding box center [1061, 543] width 386 height 429
click at [400, 444] on input "$ 0" at bounding box center [349, 431] width 139 height 25
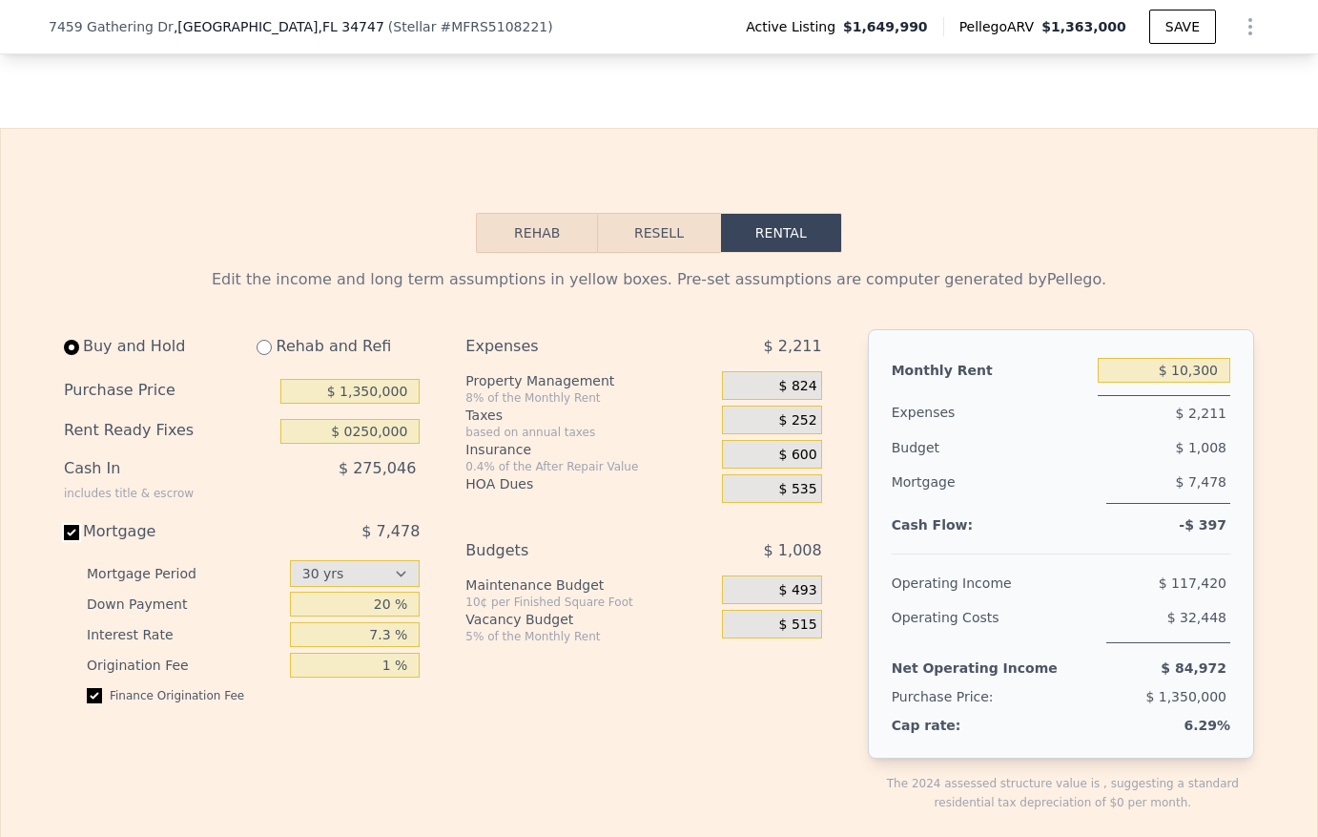
type input "$ 250,000"
click at [787, 599] on span "$ 493" at bounding box center [798, 590] width 38 height 17
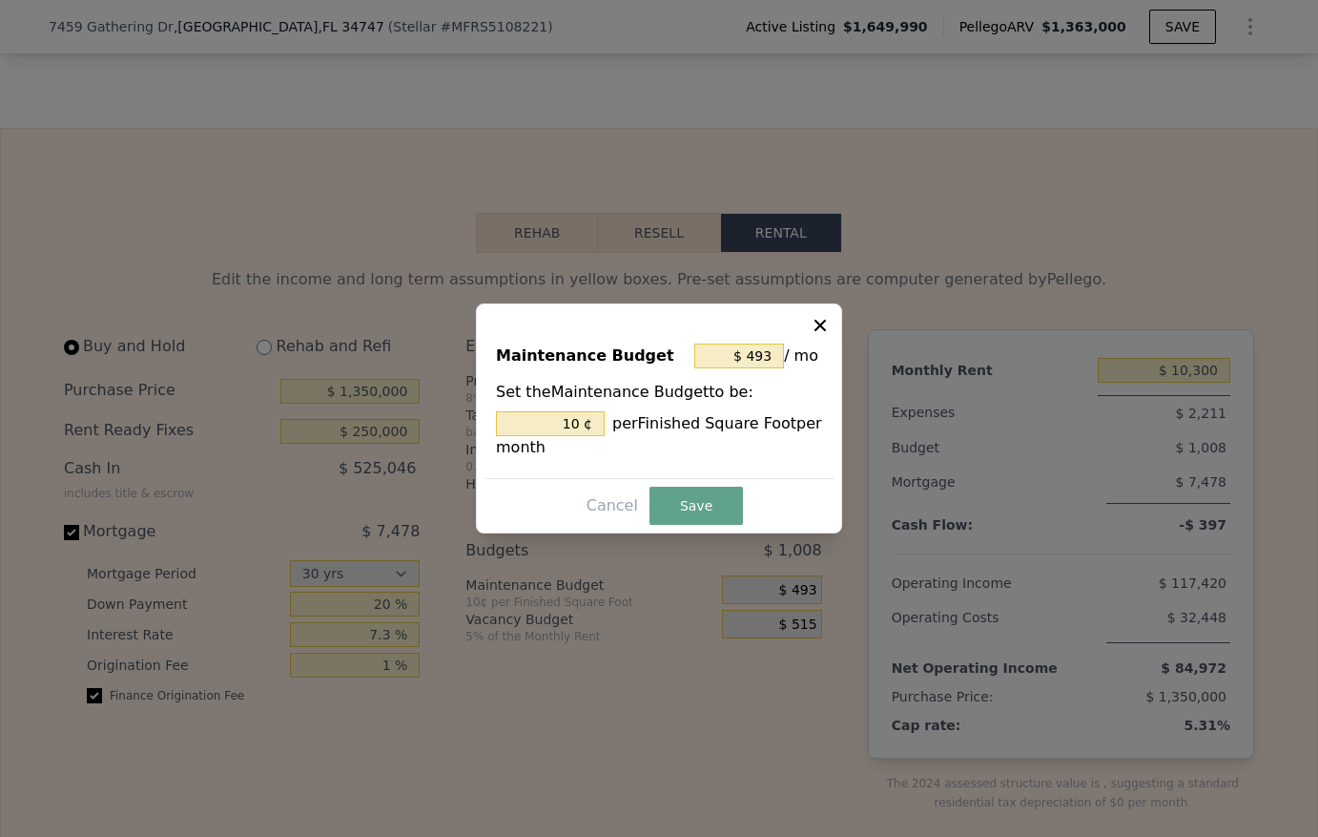
click at [819, 319] on icon at bounding box center [820, 325] width 19 height 19
type input "10 %"
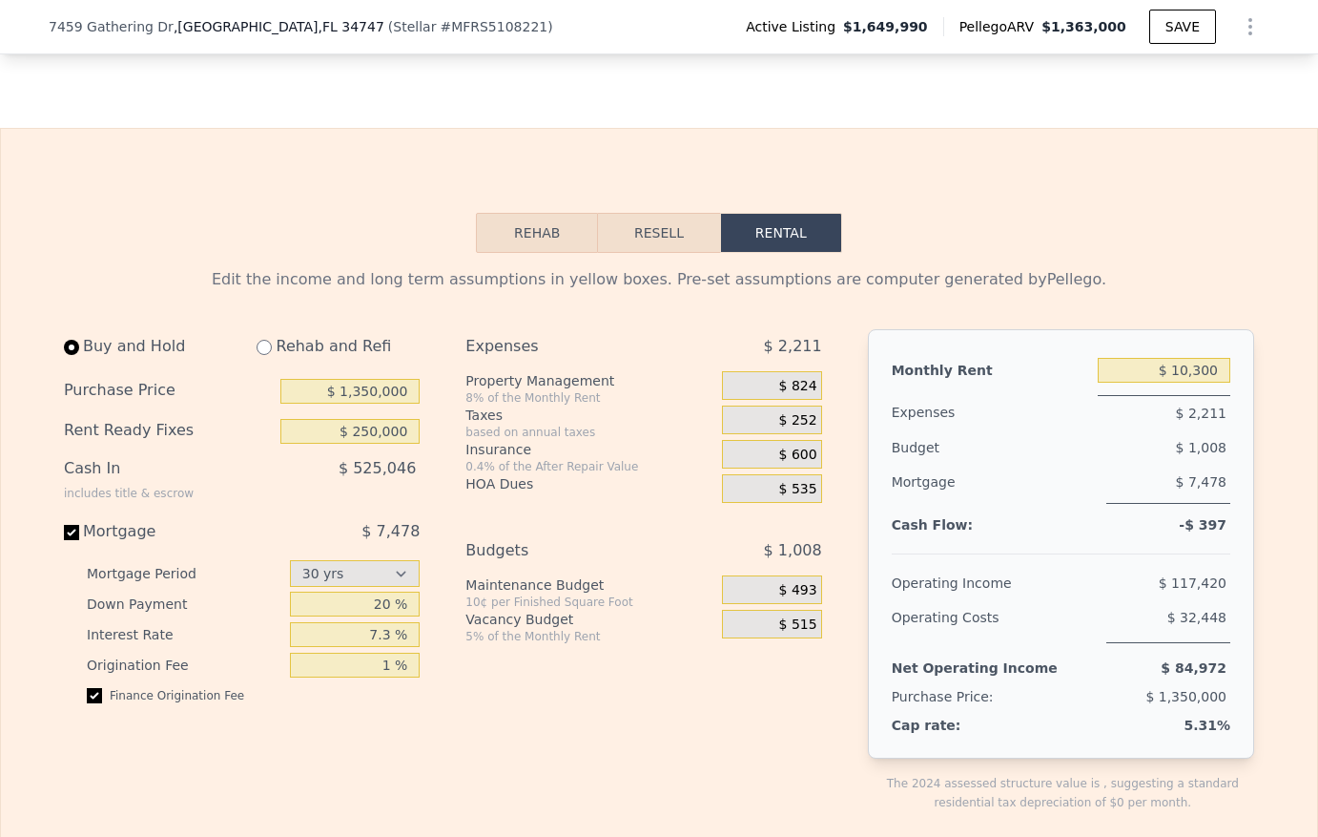
click at [792, 633] on span "$ 515" at bounding box center [798, 624] width 38 height 17
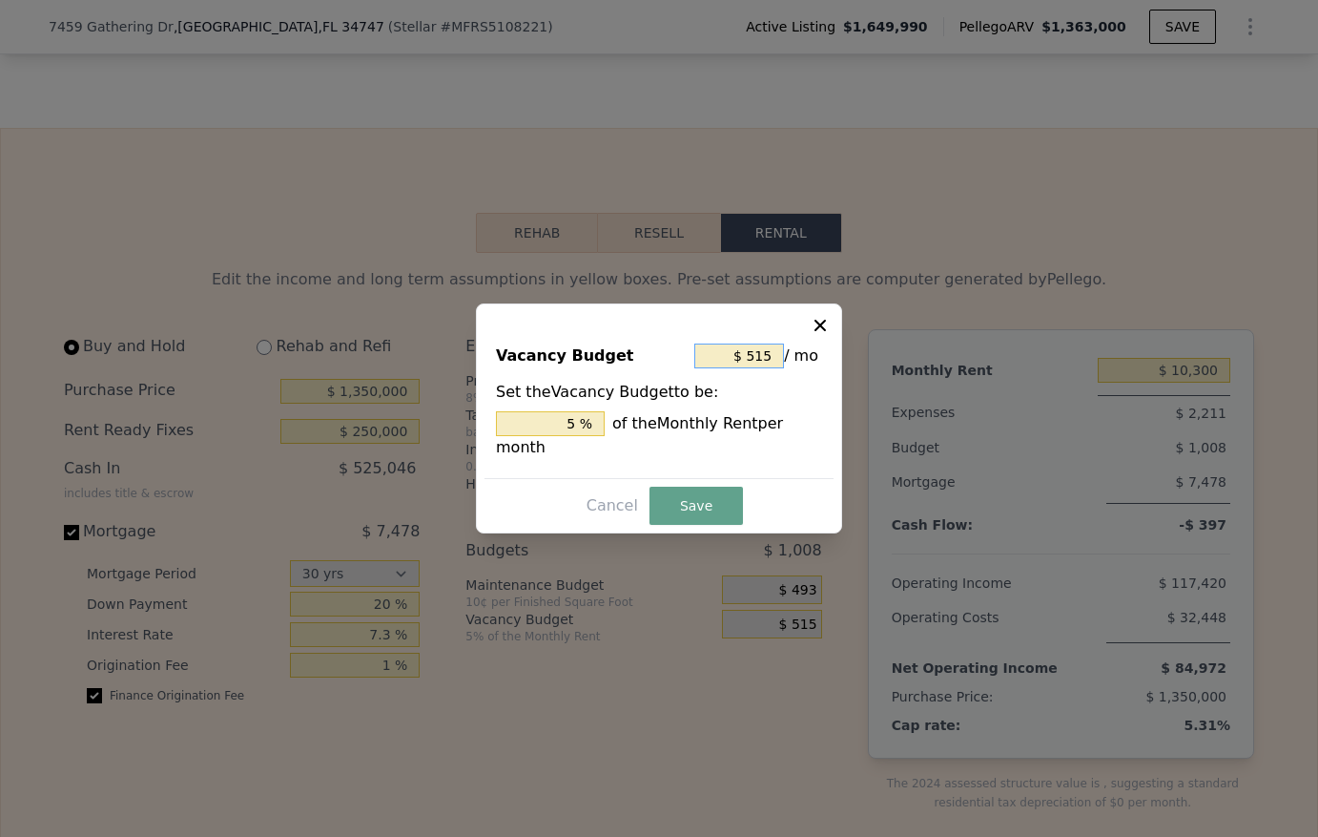
click at [765, 368] on input "$ 515" at bounding box center [739, 355] width 90 height 25
type input "$ 51"
type input "0.495 %"
type input "$ 5"
type input "0.049 %"
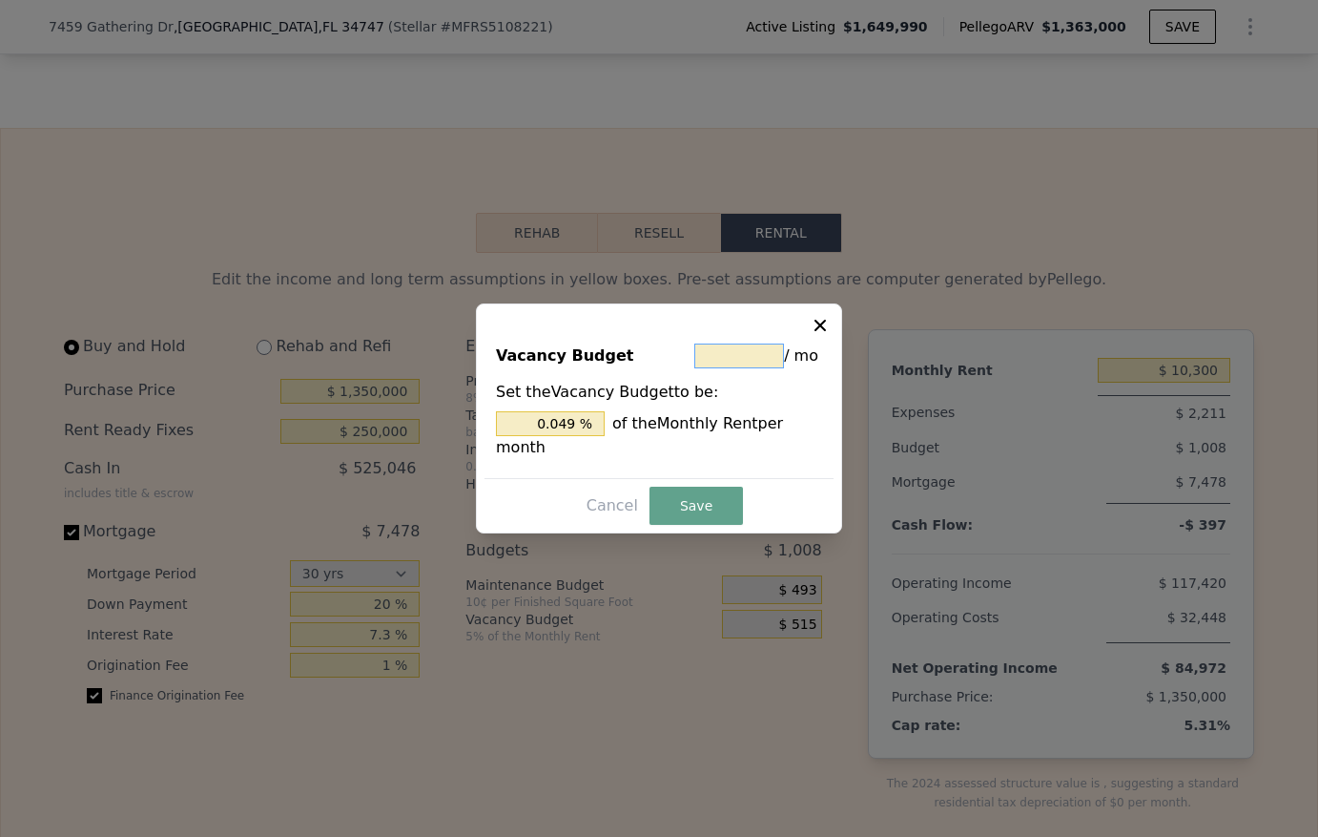
type input "$ 0"
type input "0 %"
type input "$ 0"
click at [703, 492] on button "Save" at bounding box center [696, 505] width 93 height 38
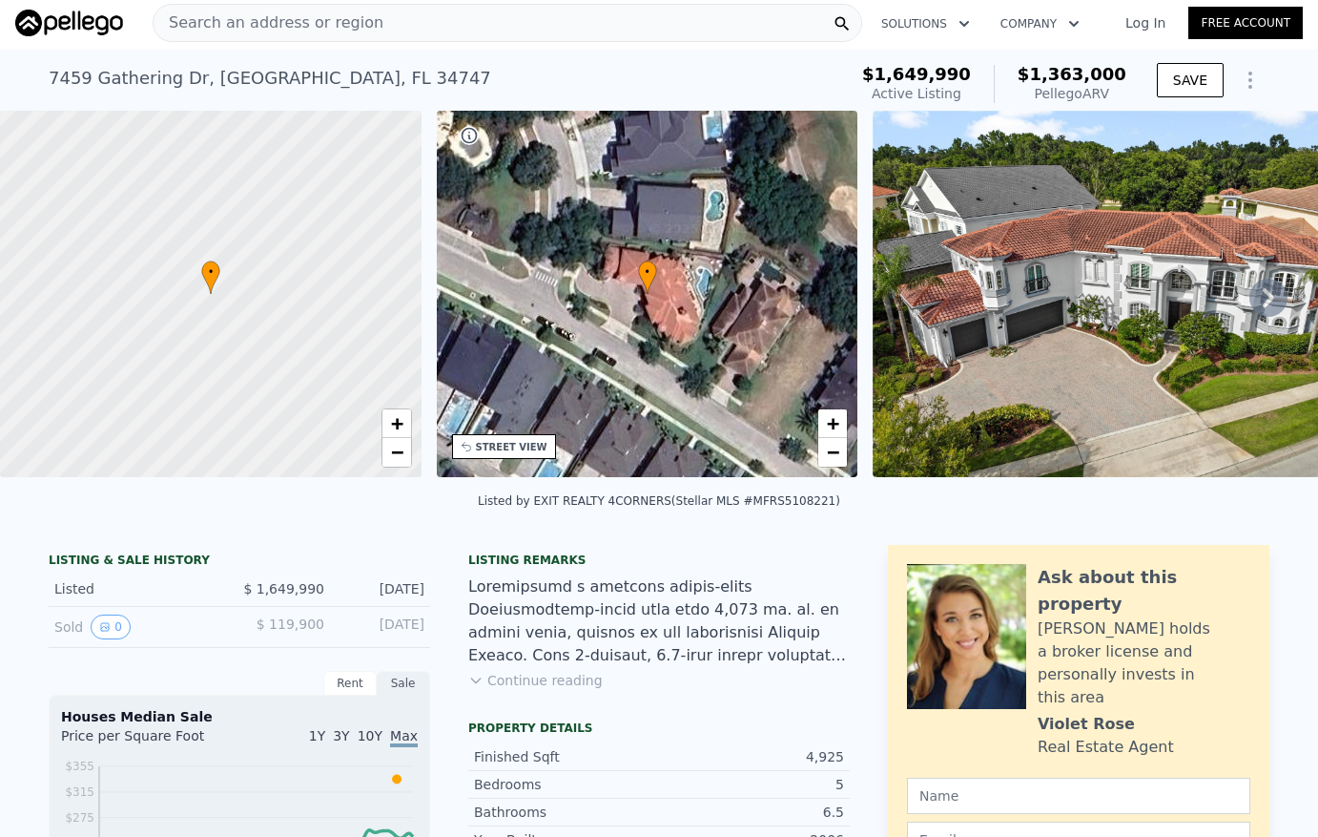
scroll to position [0, 0]
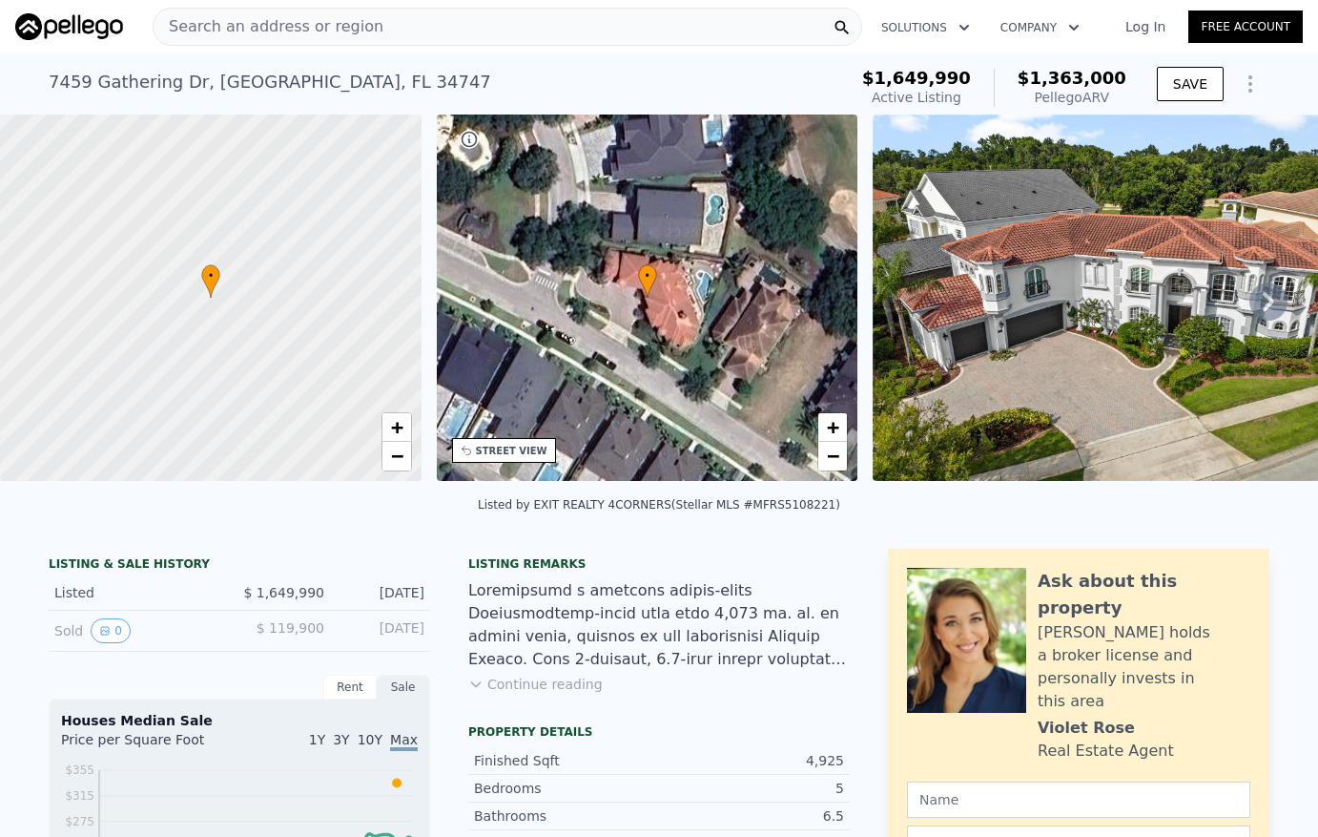
click at [1024, 314] on img at bounding box center [1117, 297] width 488 height 366
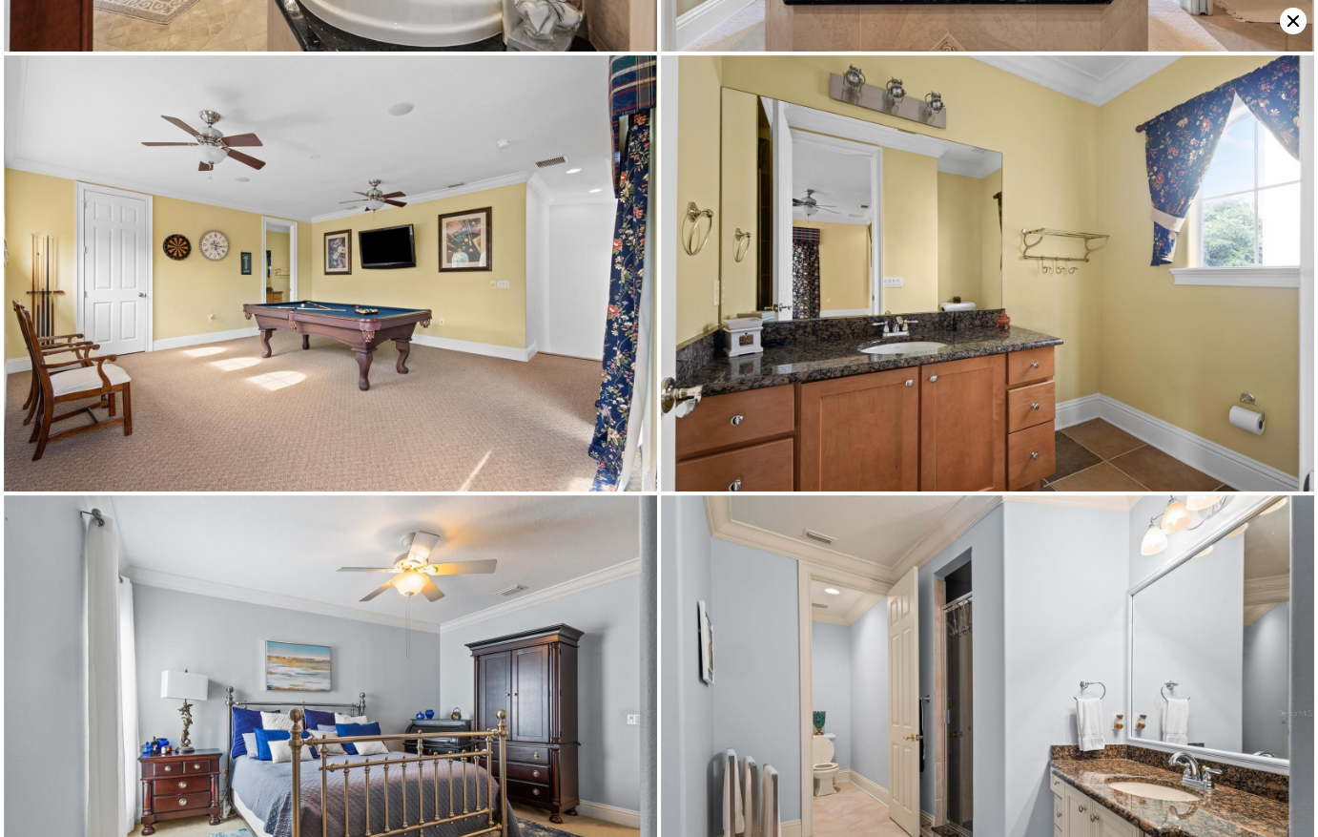
scroll to position [5266, 0]
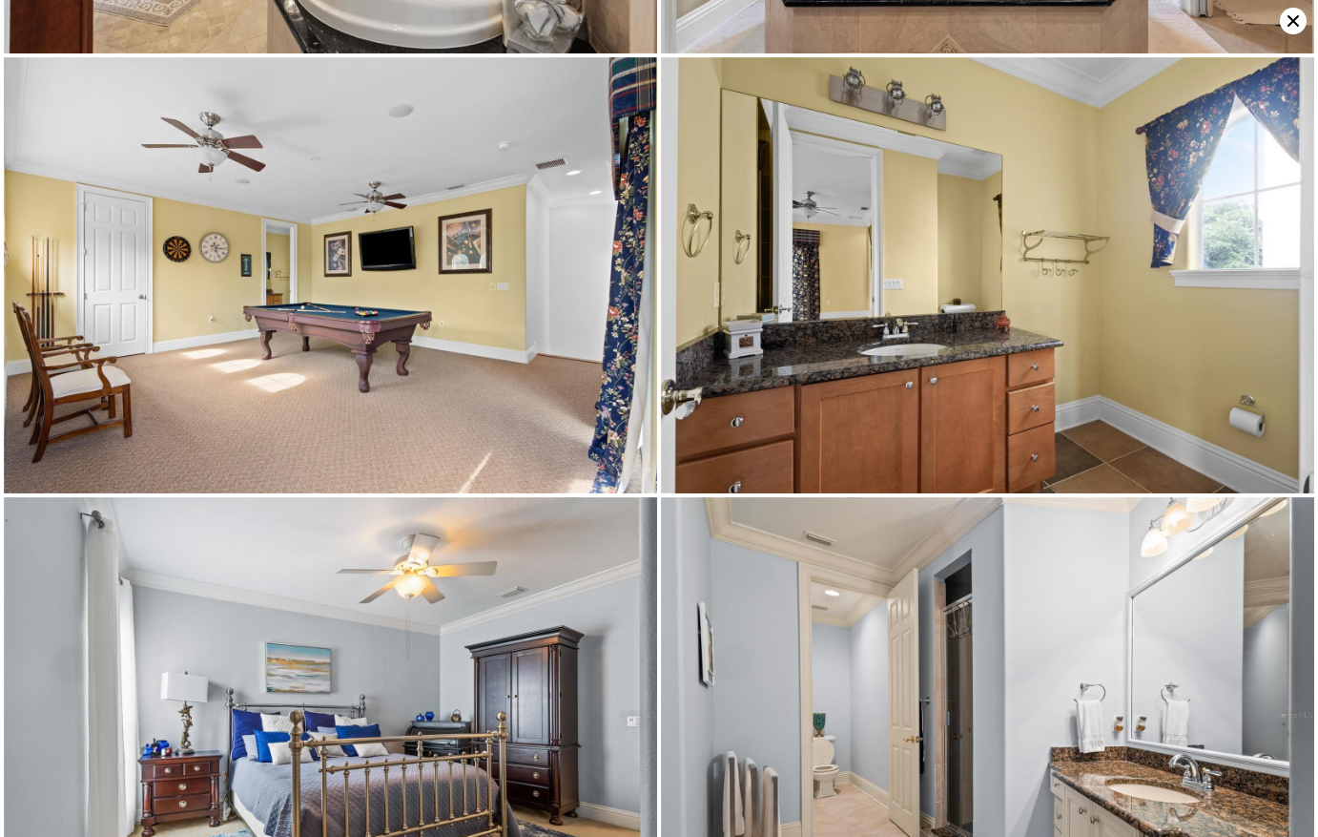
click at [1284, 17] on icon at bounding box center [1293, 21] width 27 height 27
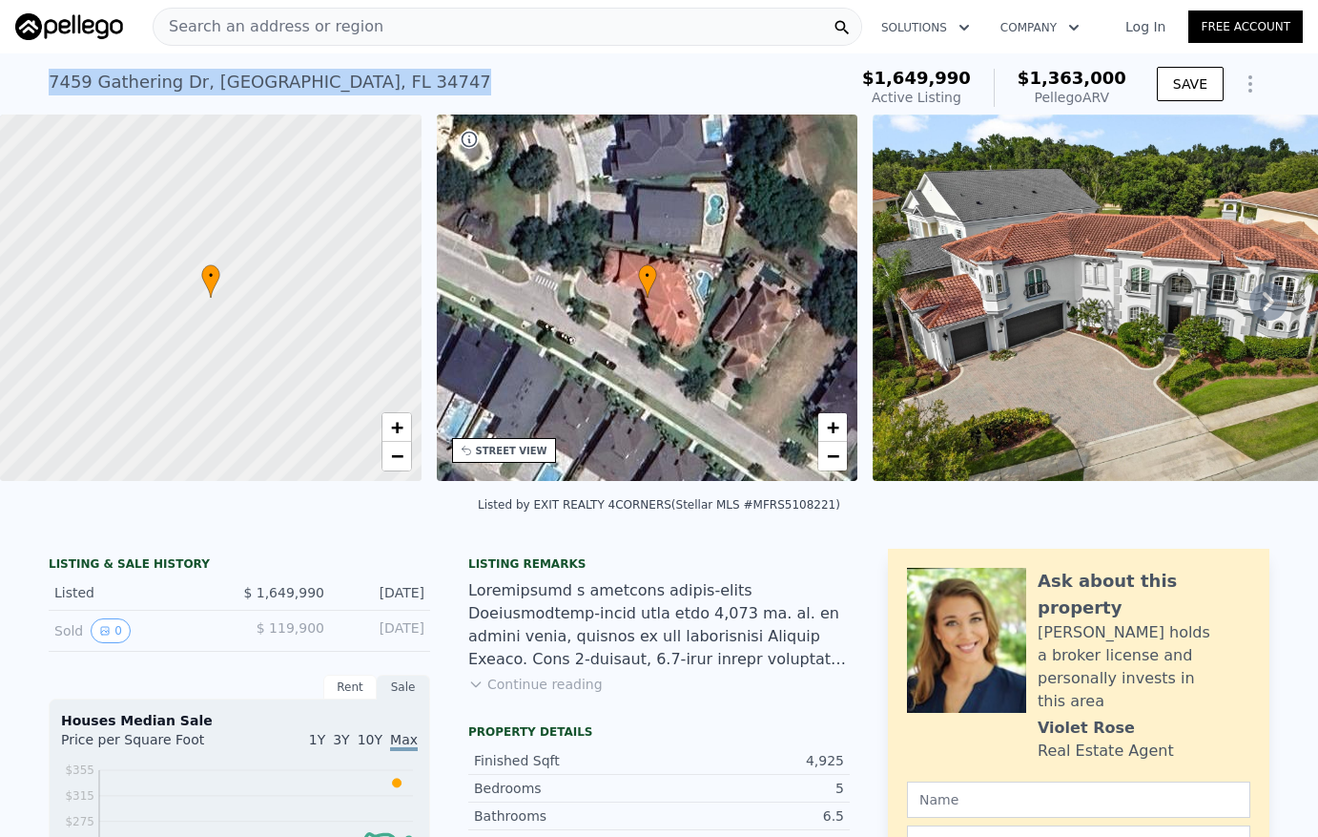
drag, startPoint x: 46, startPoint y: 84, endPoint x: 413, endPoint y: 93, distance: 367.3
click at [413, 93] on div "[STREET_ADDRESS] Active at $1.650m (~ARV $1.363m )" at bounding box center [444, 87] width 791 height 53
copy div "[STREET_ADDRESS]"
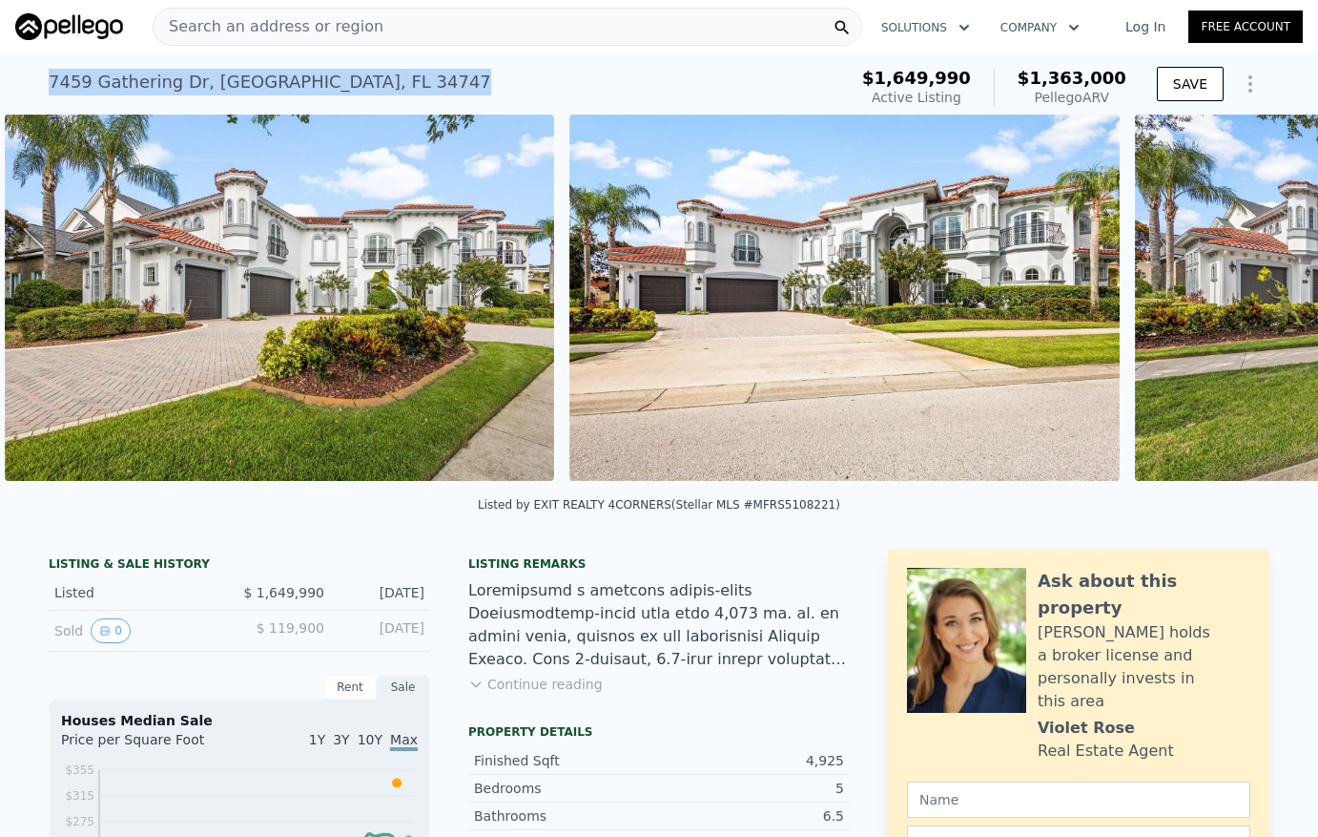
scroll to position [0, 1881]
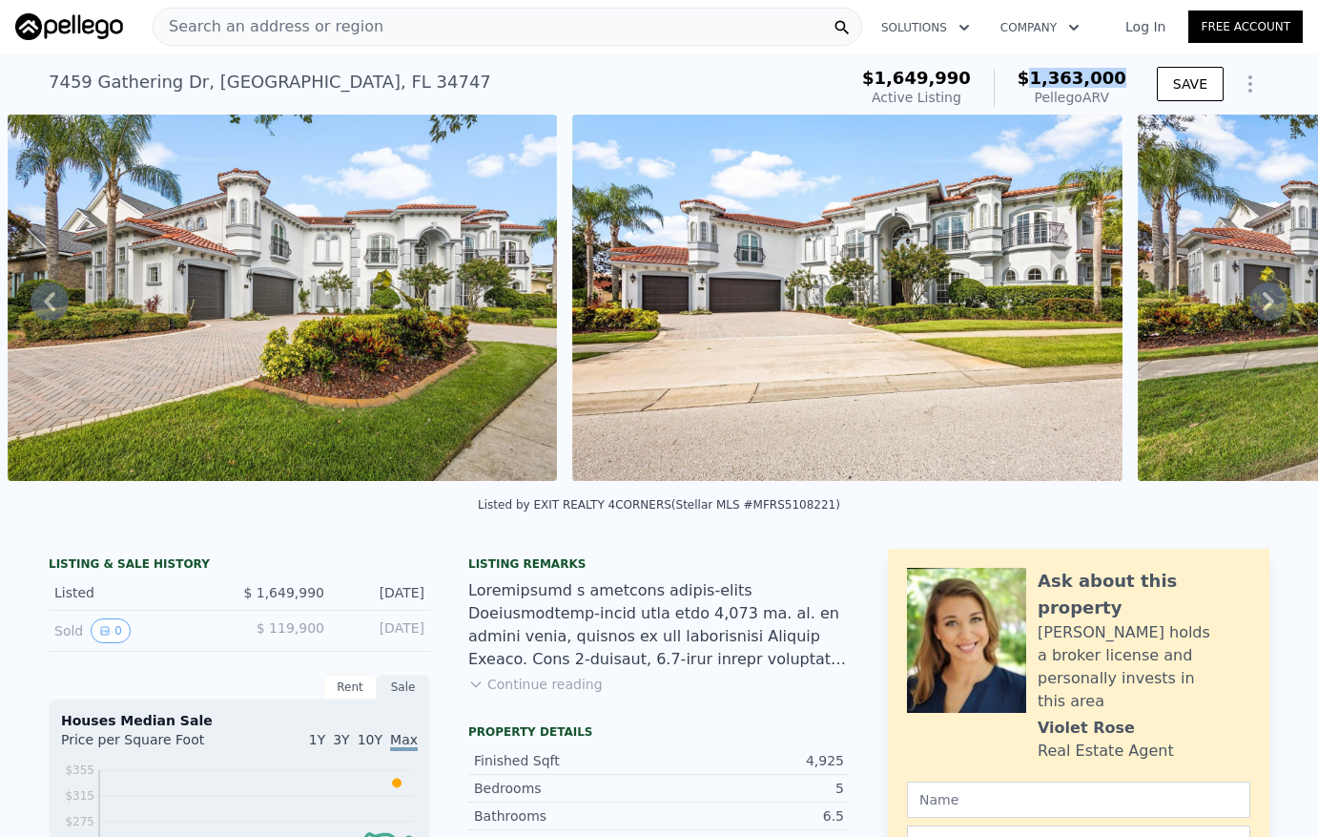
drag, startPoint x: 1127, startPoint y: 78, endPoint x: 1041, endPoint y: 79, distance: 85.9
click at [1041, 79] on div "$1,649,990 Active Listing $1,363,000 Pellego ARV" at bounding box center [994, 87] width 279 height 53
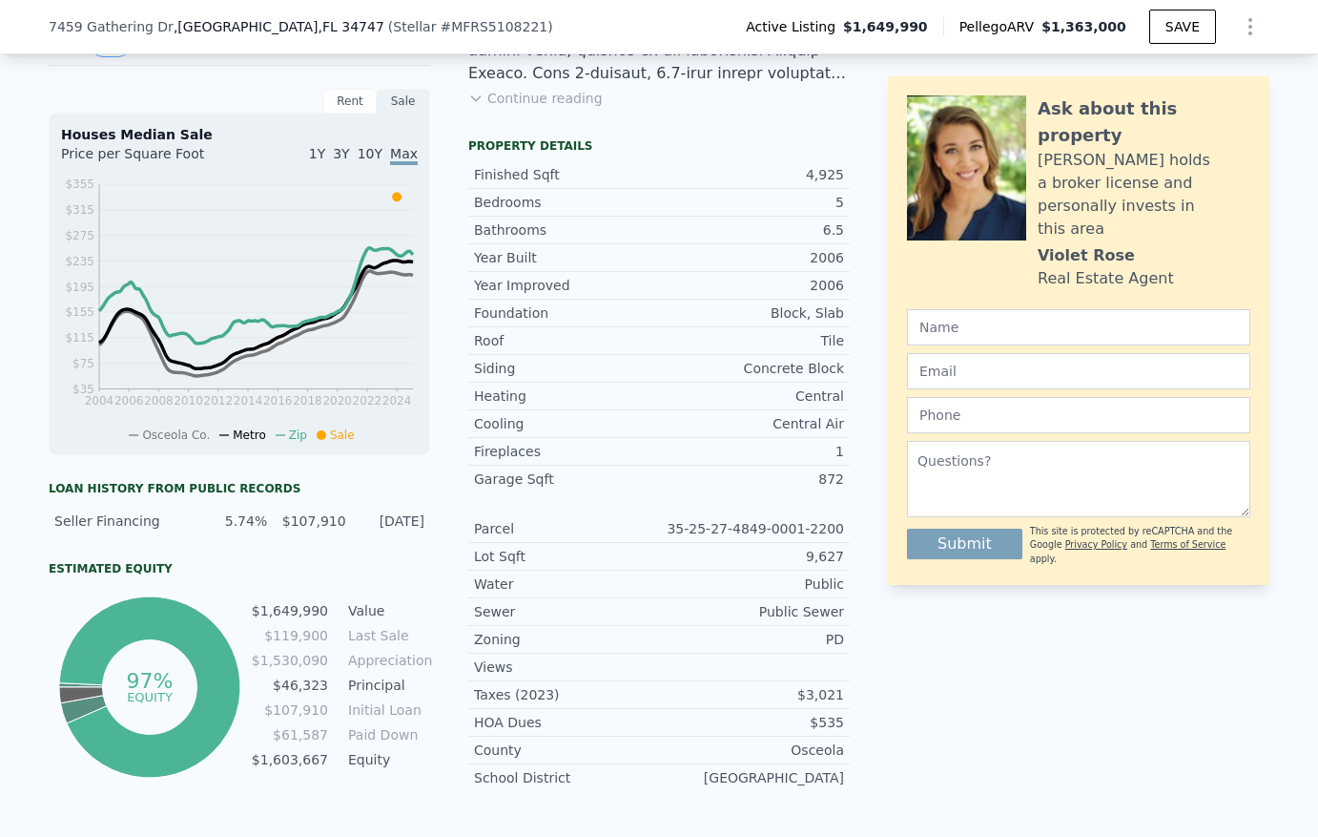
scroll to position [7, 0]
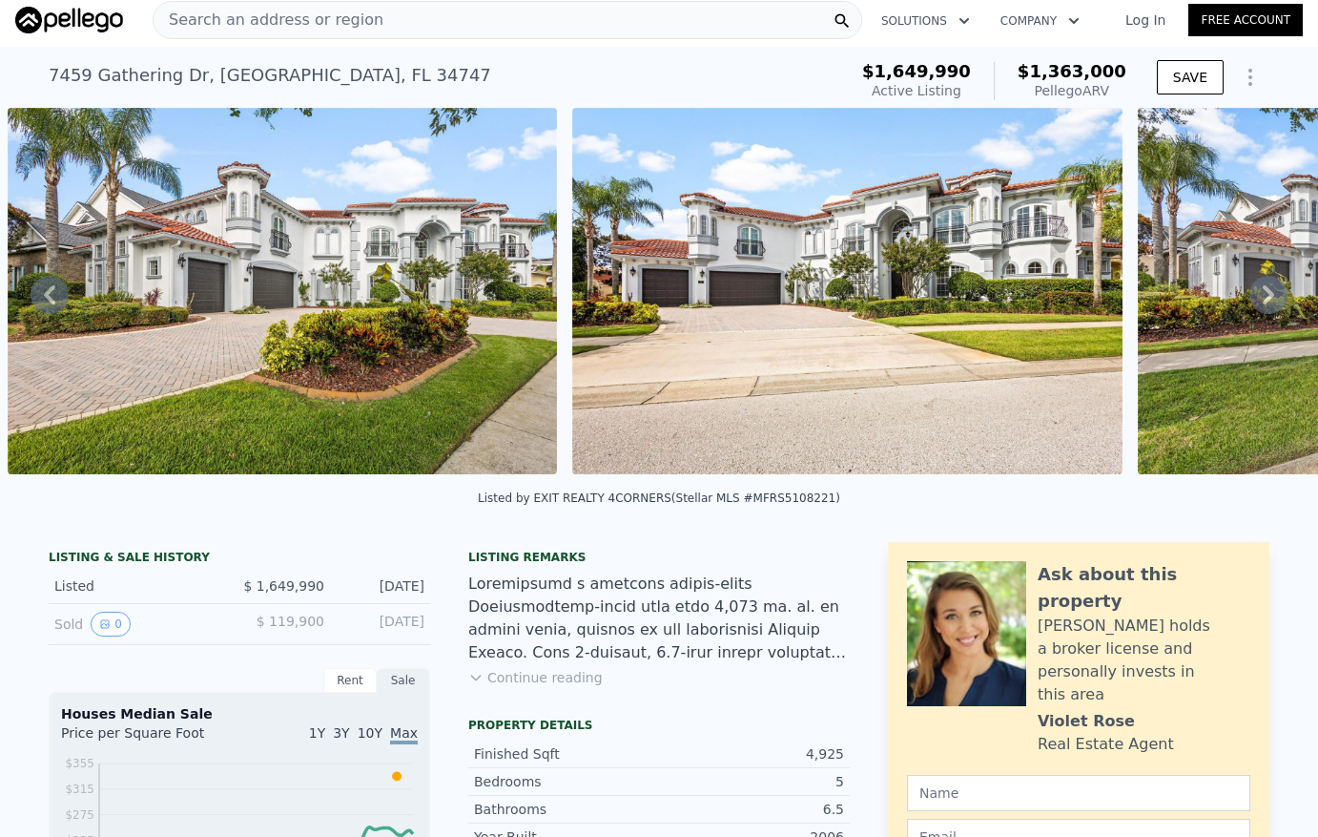
click at [1263, 299] on icon at bounding box center [1268, 294] width 11 height 19
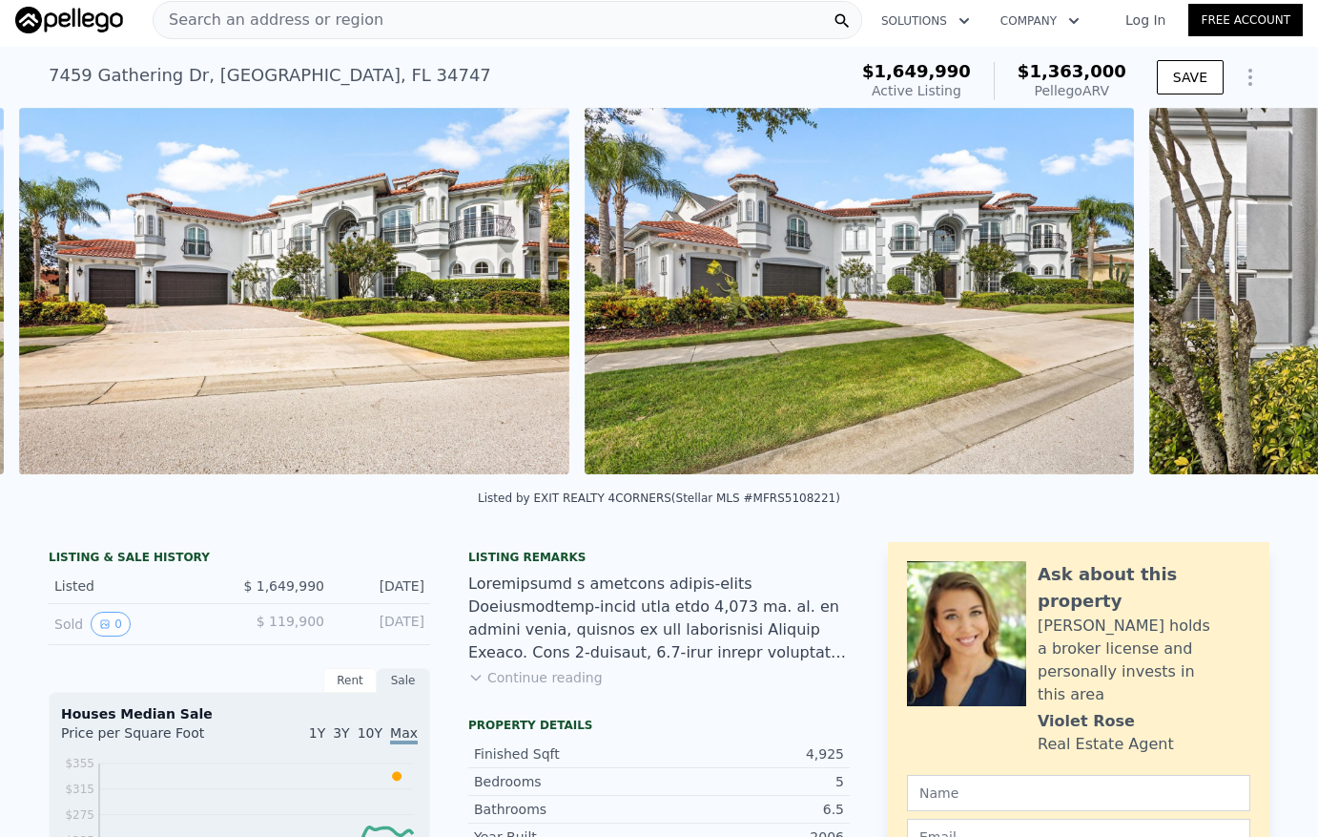
scroll to position [0, 2446]
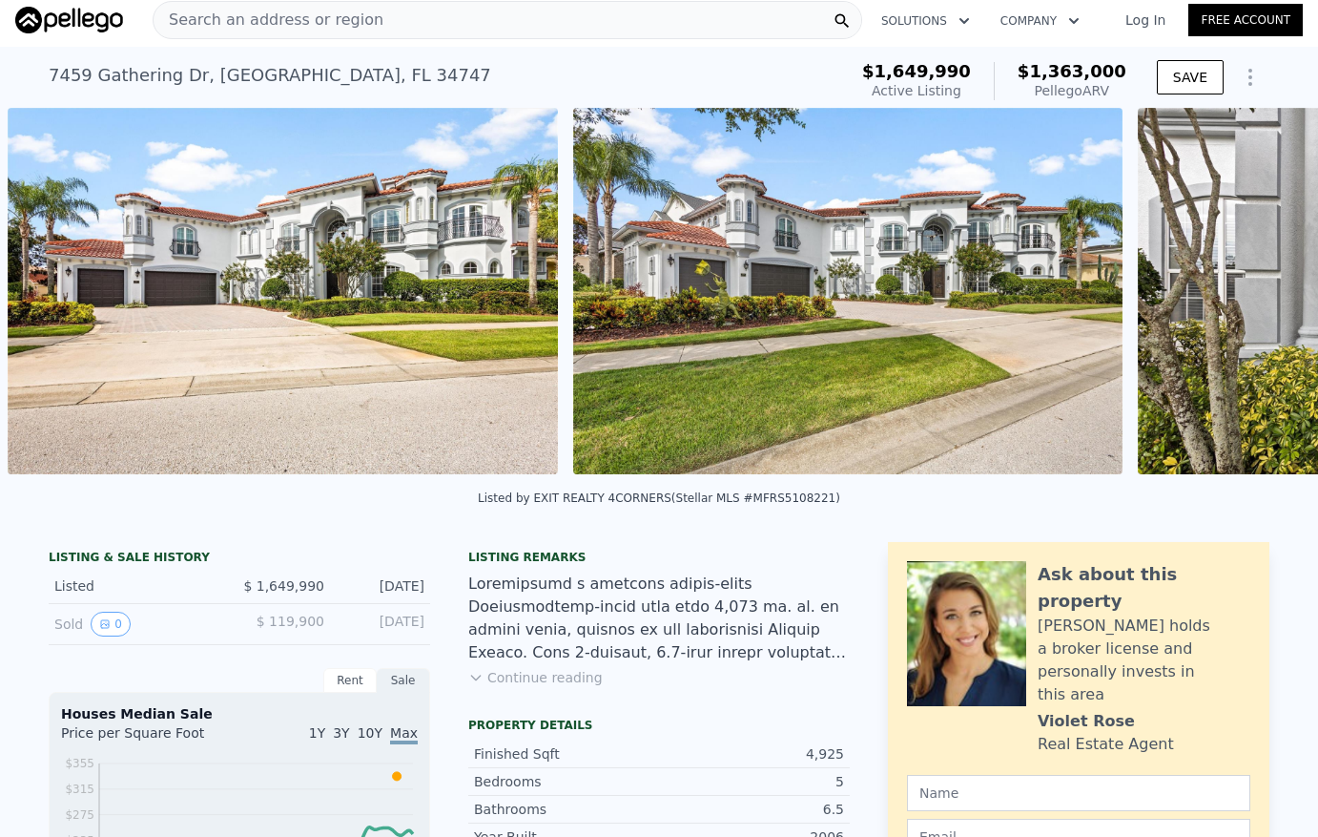
click at [1255, 299] on div "• + − • + − STREET VIEW Loading... SATELLITE VIEW" at bounding box center [659, 294] width 1318 height 373
click at [1252, 299] on icon at bounding box center [1269, 295] width 38 height 38
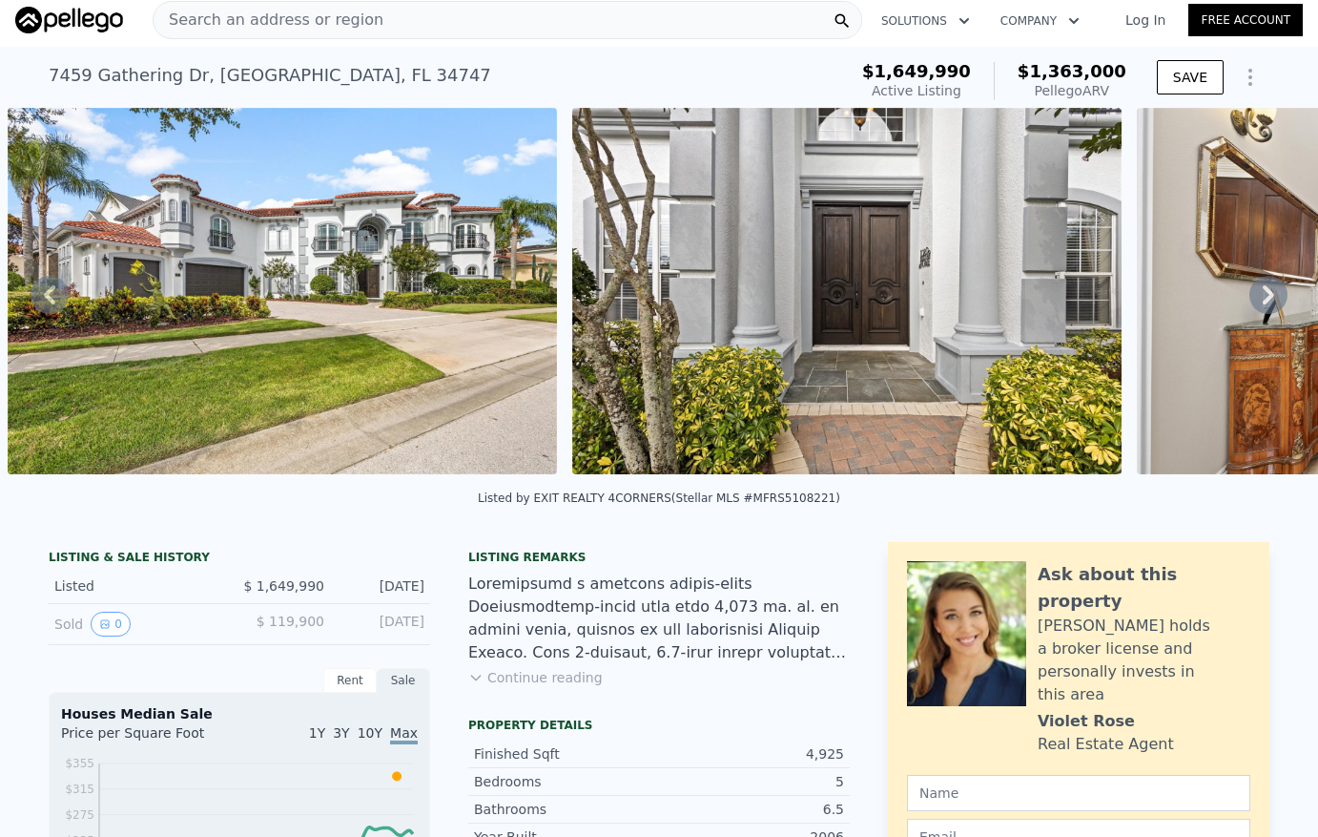
click at [1252, 299] on icon at bounding box center [1269, 295] width 38 height 38
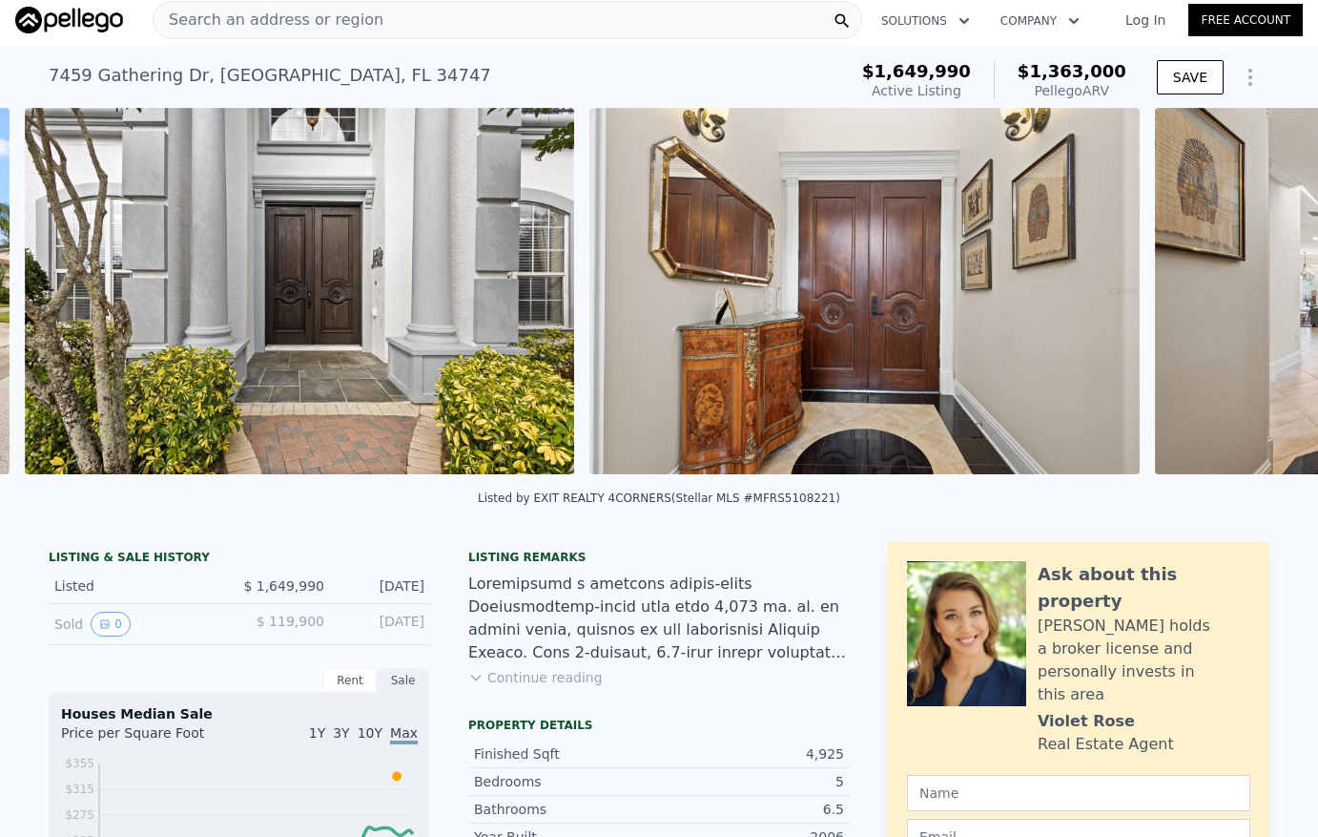
scroll to position [0, 3576]
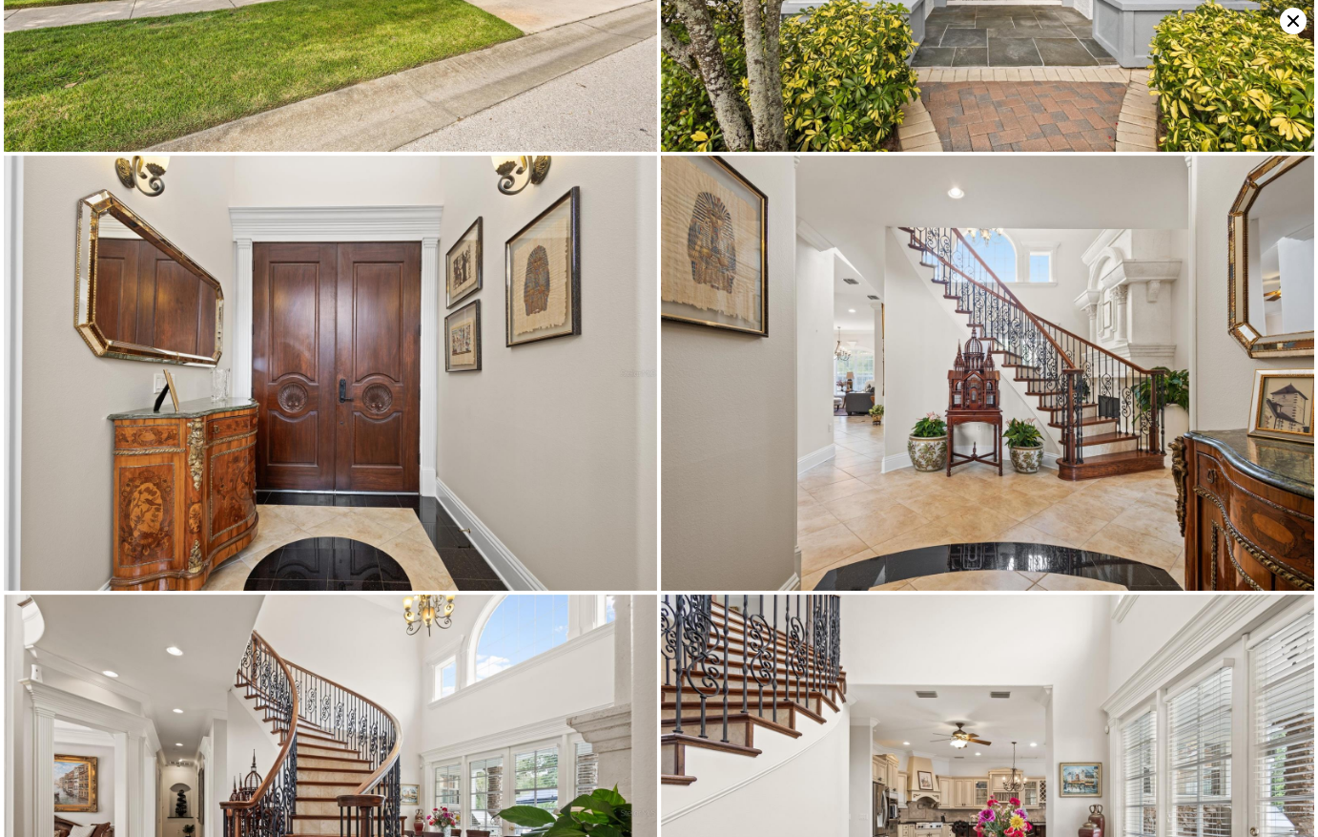
scroll to position [922, 0]
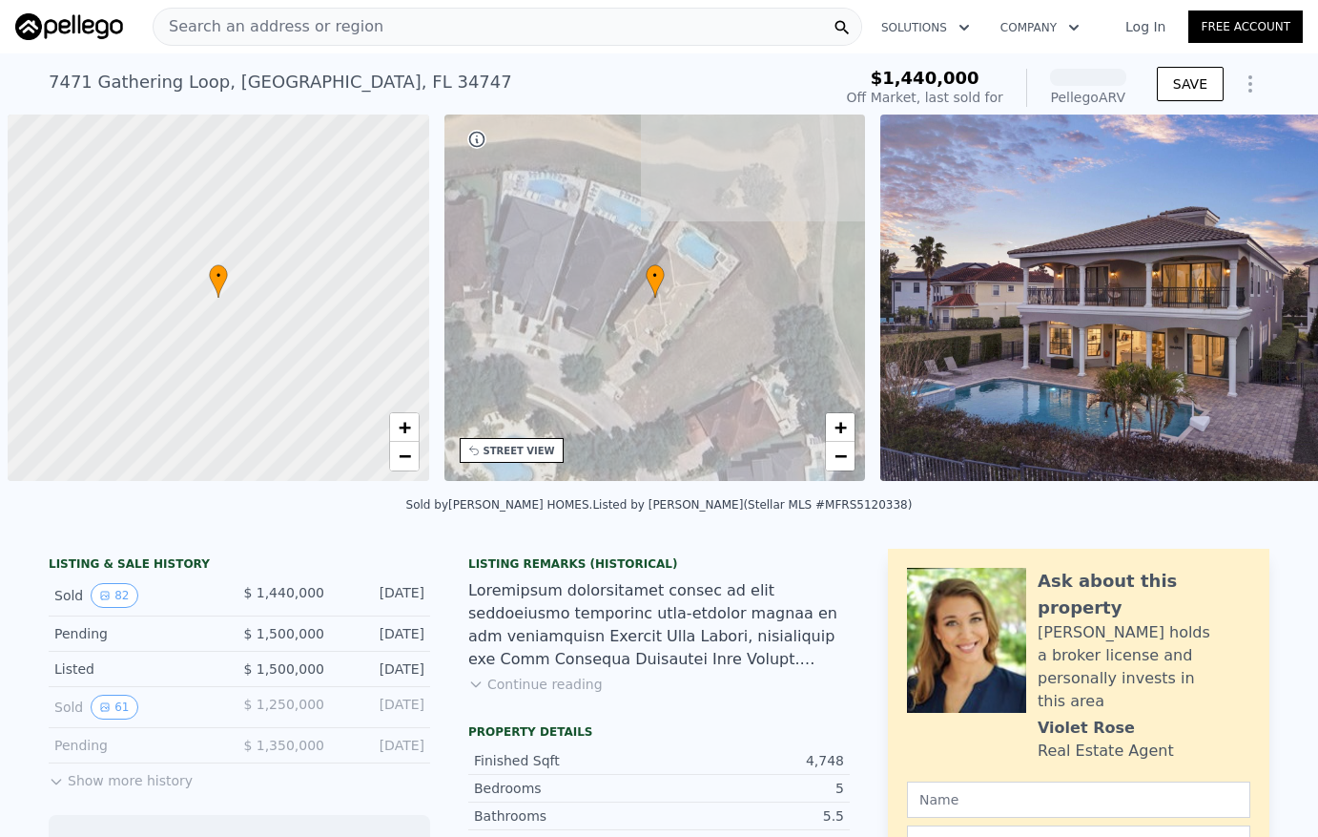
scroll to position [0, 8]
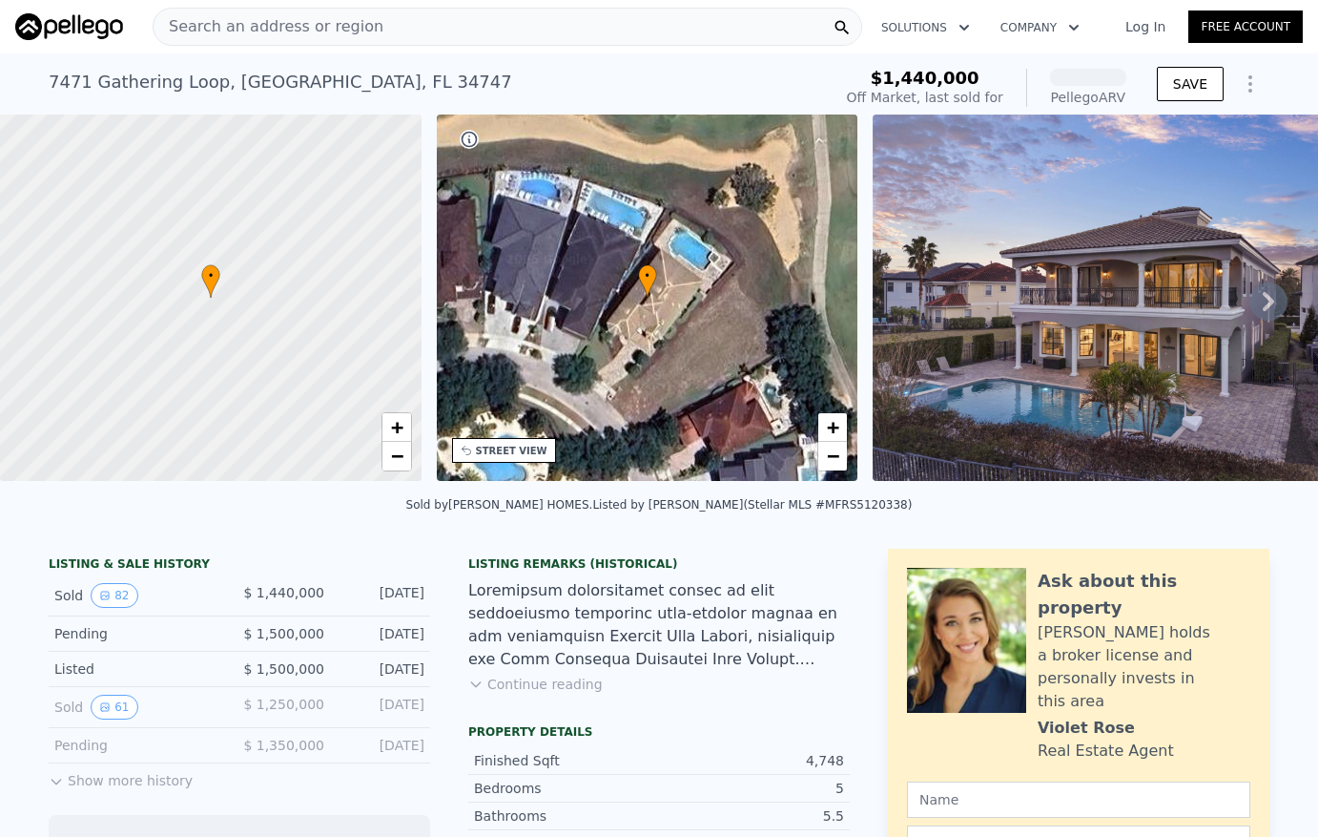
click at [747, 275] on div "• + −" at bounding box center [648, 297] width 422 height 366
click at [1116, 264] on img at bounding box center [1117, 297] width 488 height 366
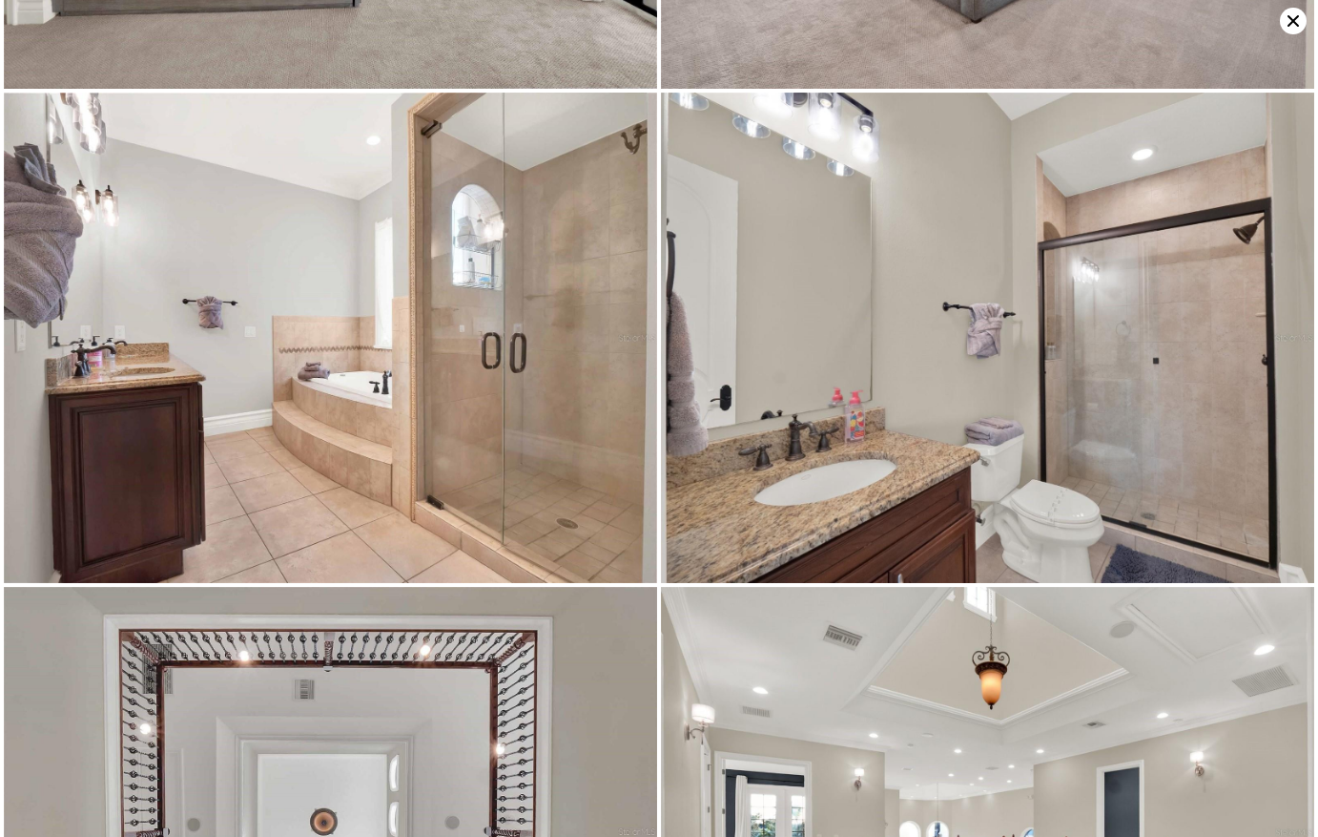
scroll to position [8304, 0]
